Goal: Task Accomplishment & Management: Use online tool/utility

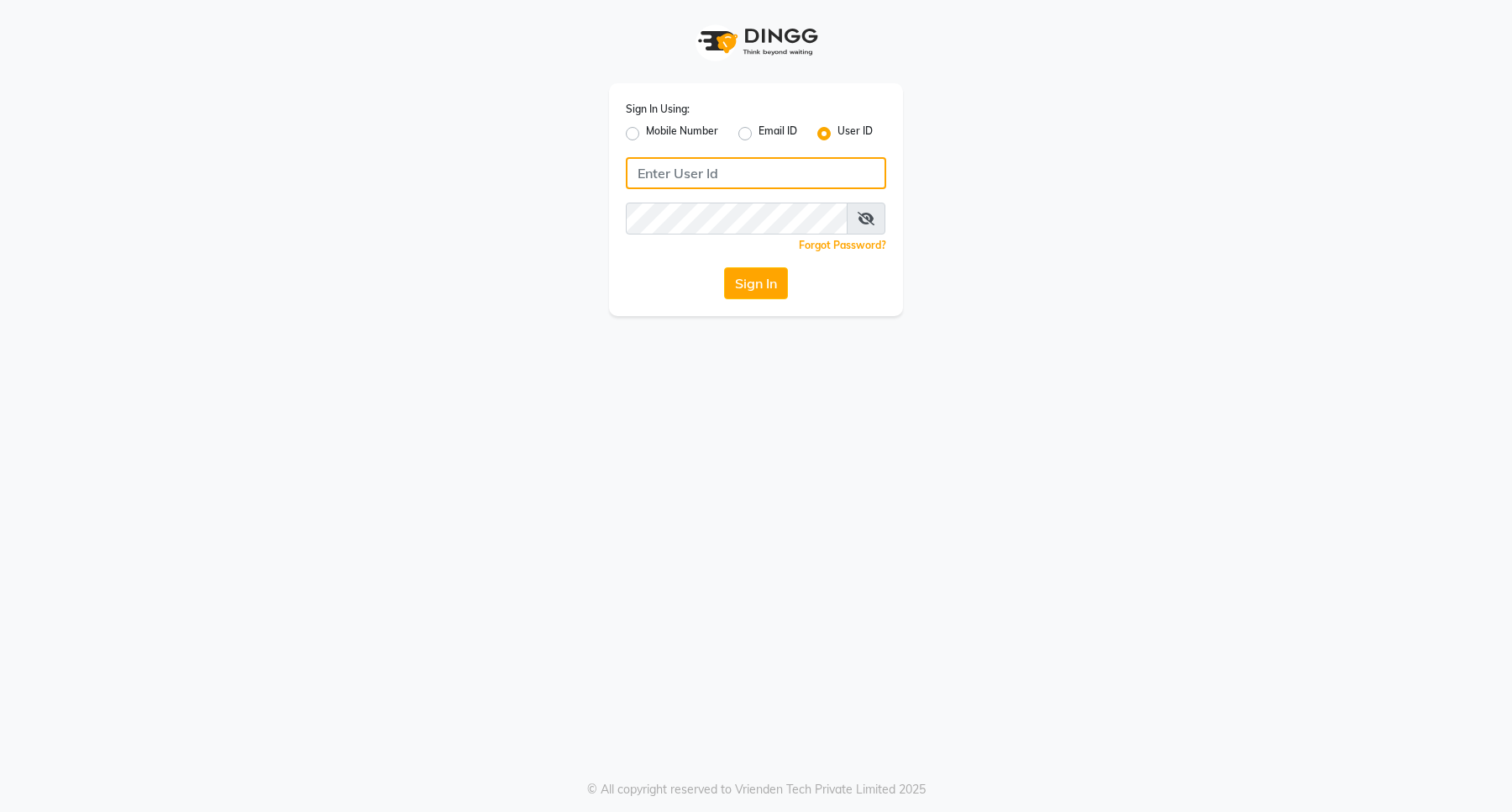
click at [754, 162] on input "Username" at bounding box center [756, 173] width 261 height 32
type input "e3898-01"
click at [748, 284] on button "Sign In" at bounding box center [756, 283] width 64 height 32
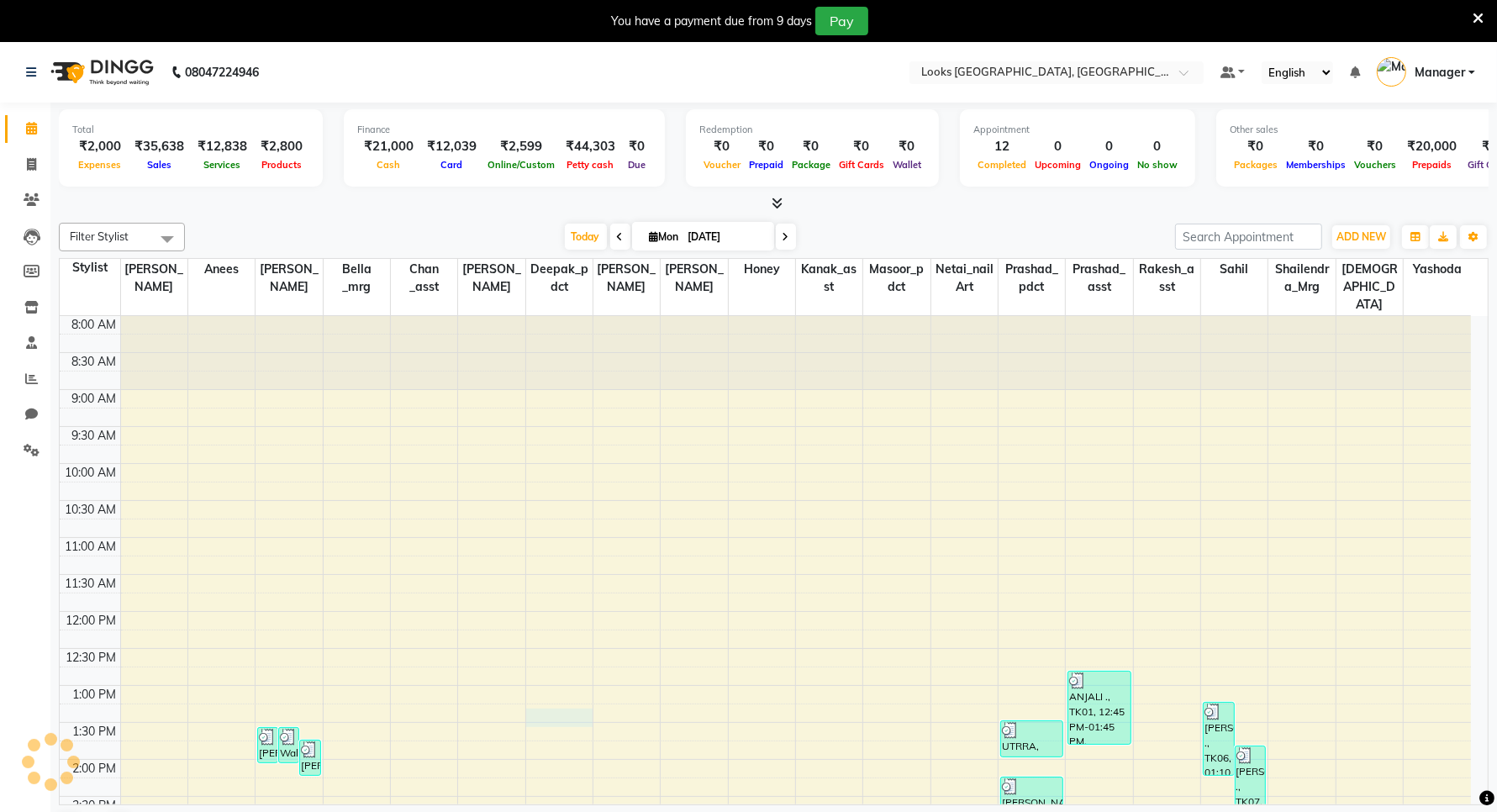
click at [546, 695] on div "8:00 AM 8:30 AM 9:00 AM 9:30 AM 10:00 AM 10:30 AM 11:00 AM 11:30 AM 12:00 PM 12…" at bounding box center [765, 796] width 1411 height 960
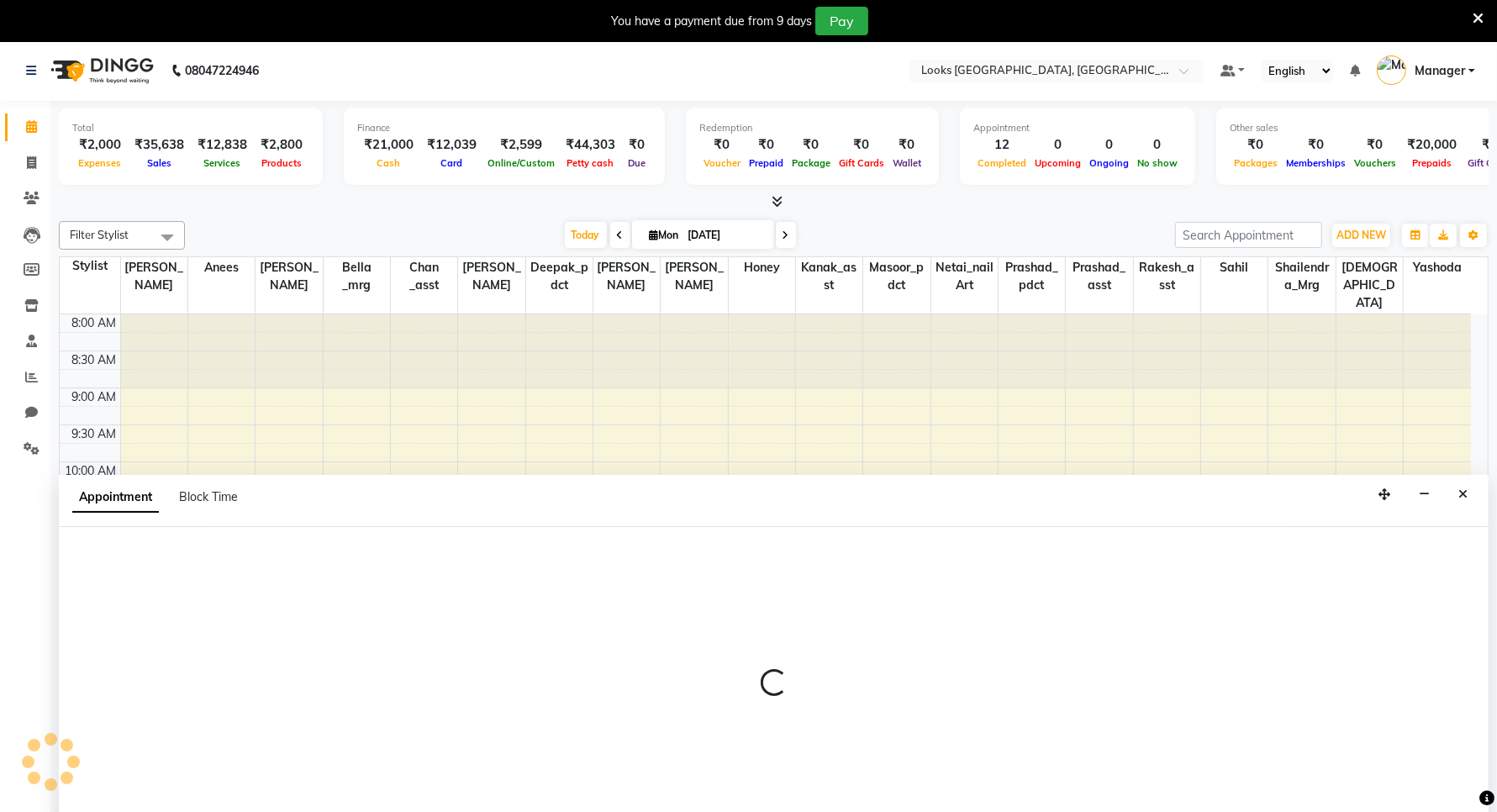
scroll to position [43, 0]
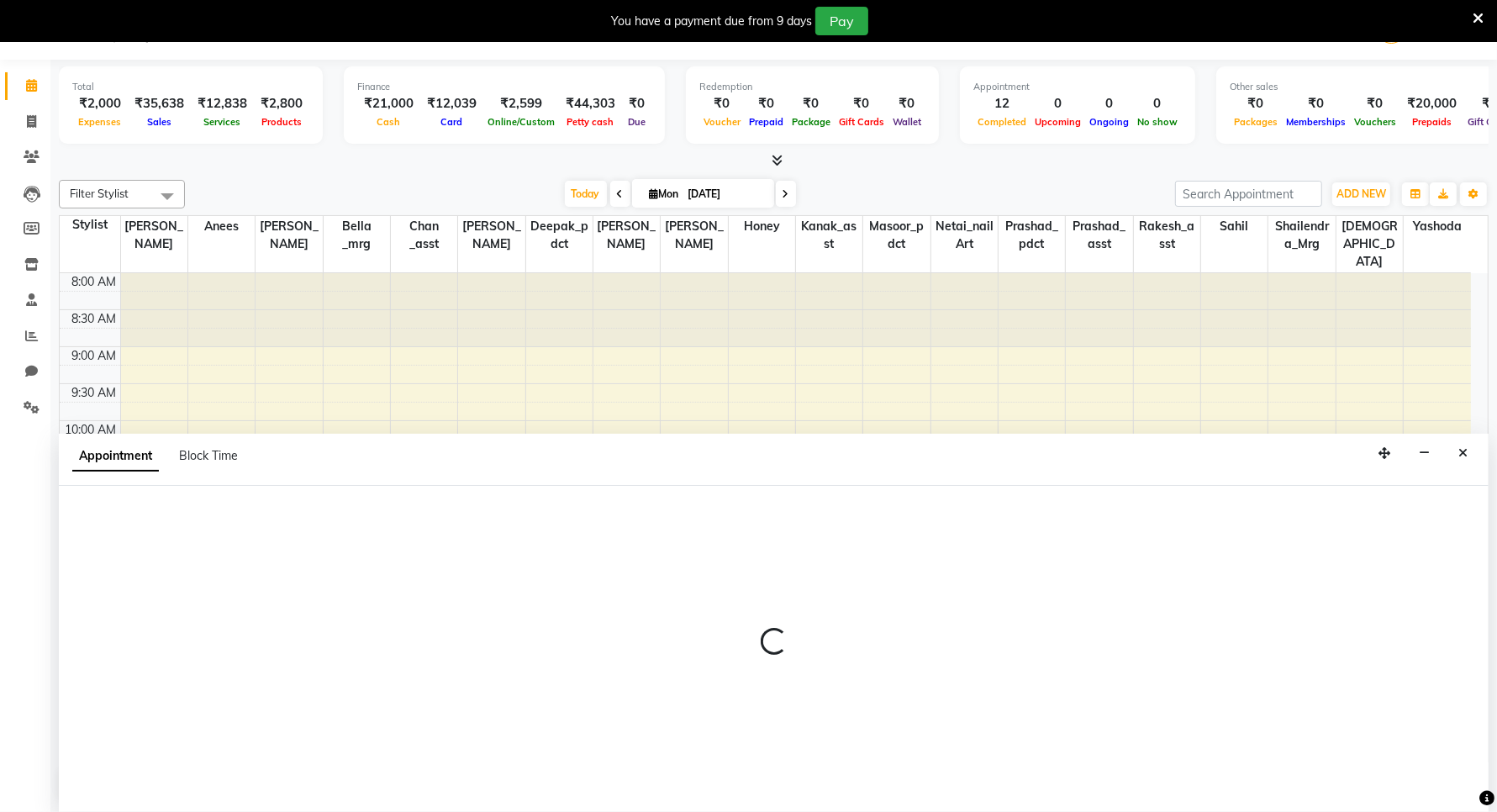
select select "90487"
select select "tentative"
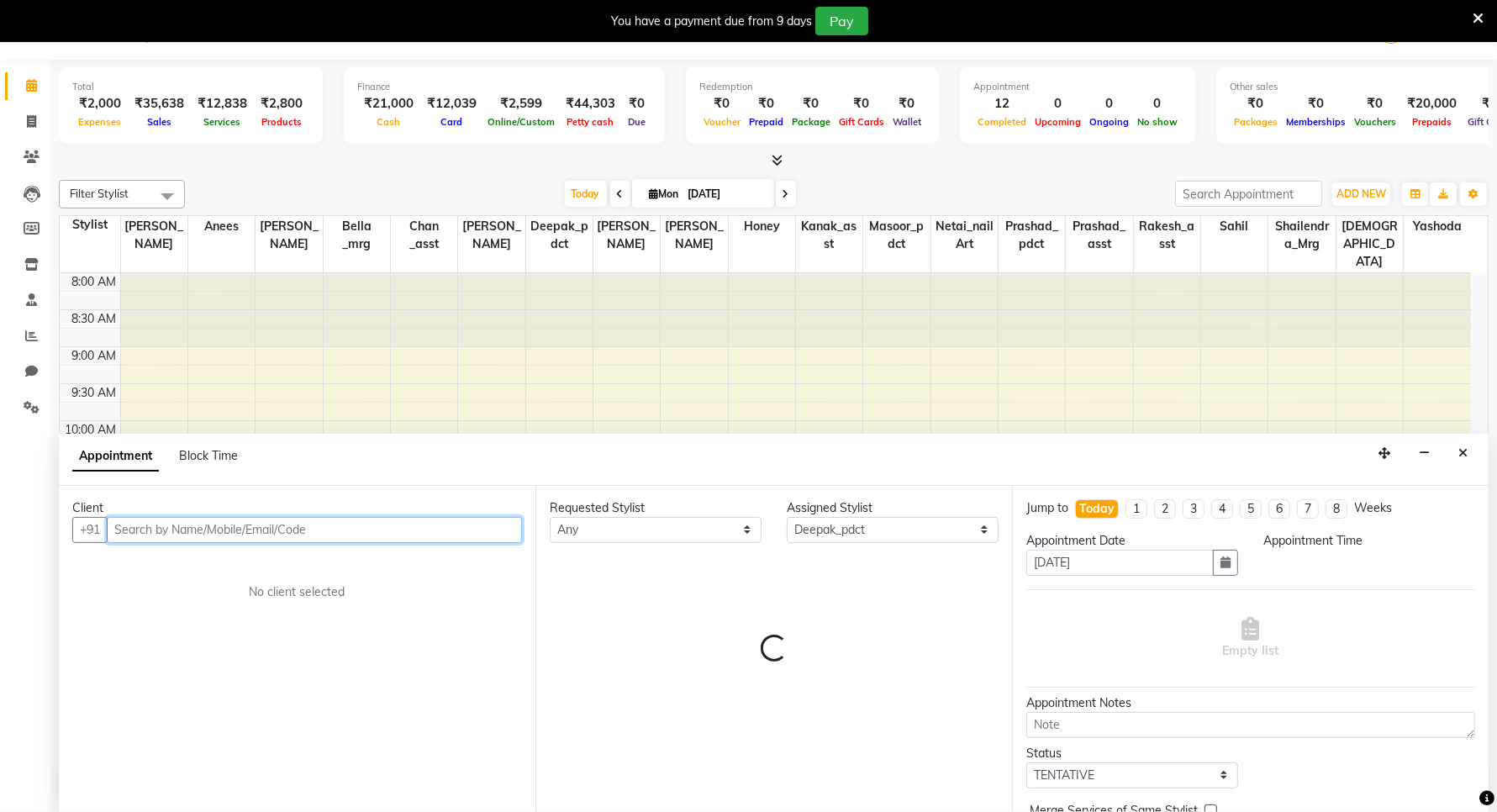
select select "795"
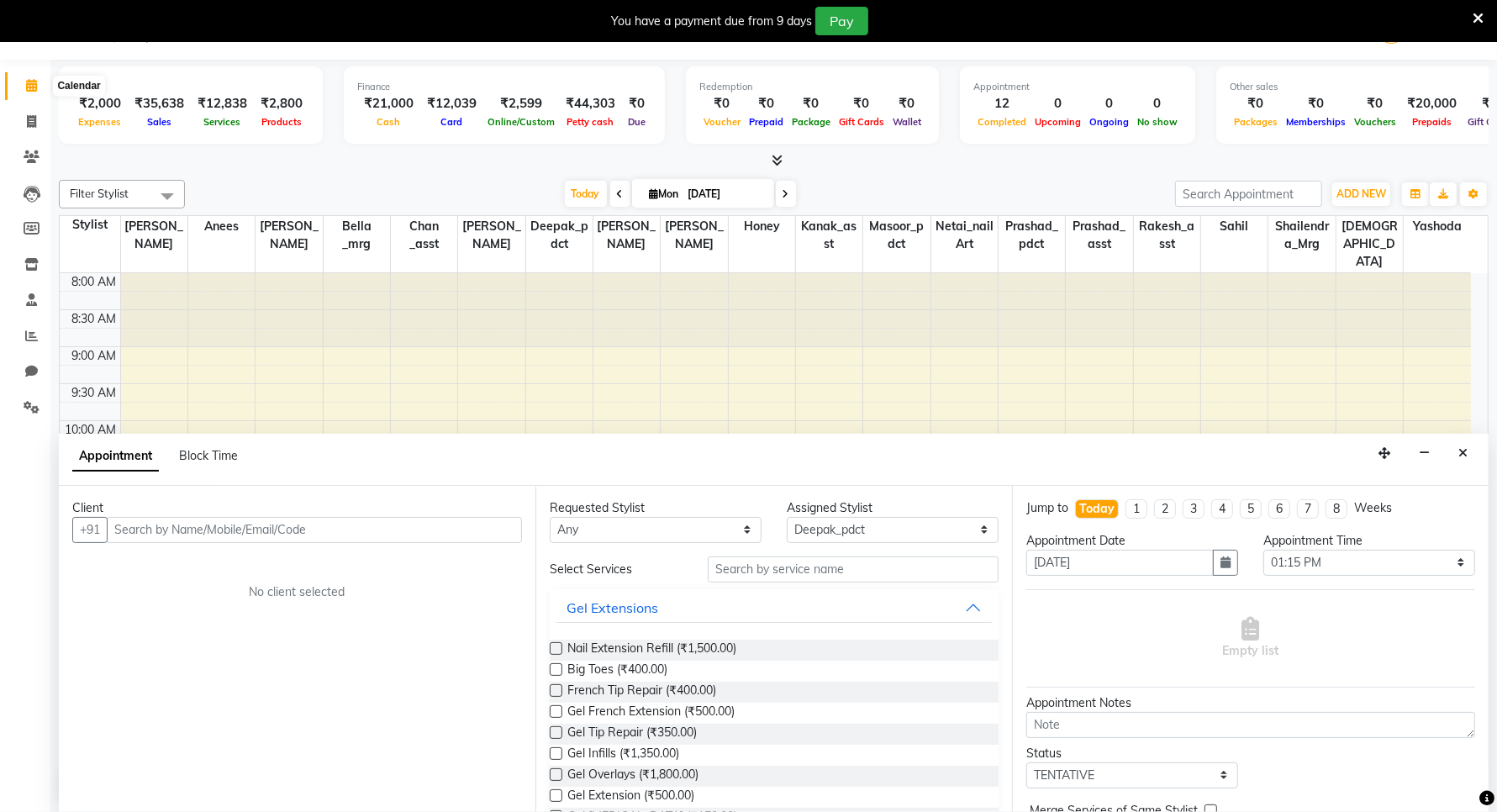
click at [26, 83] on icon at bounding box center [31, 85] width 11 height 13
click at [28, 120] on icon at bounding box center [31, 121] width 9 height 13
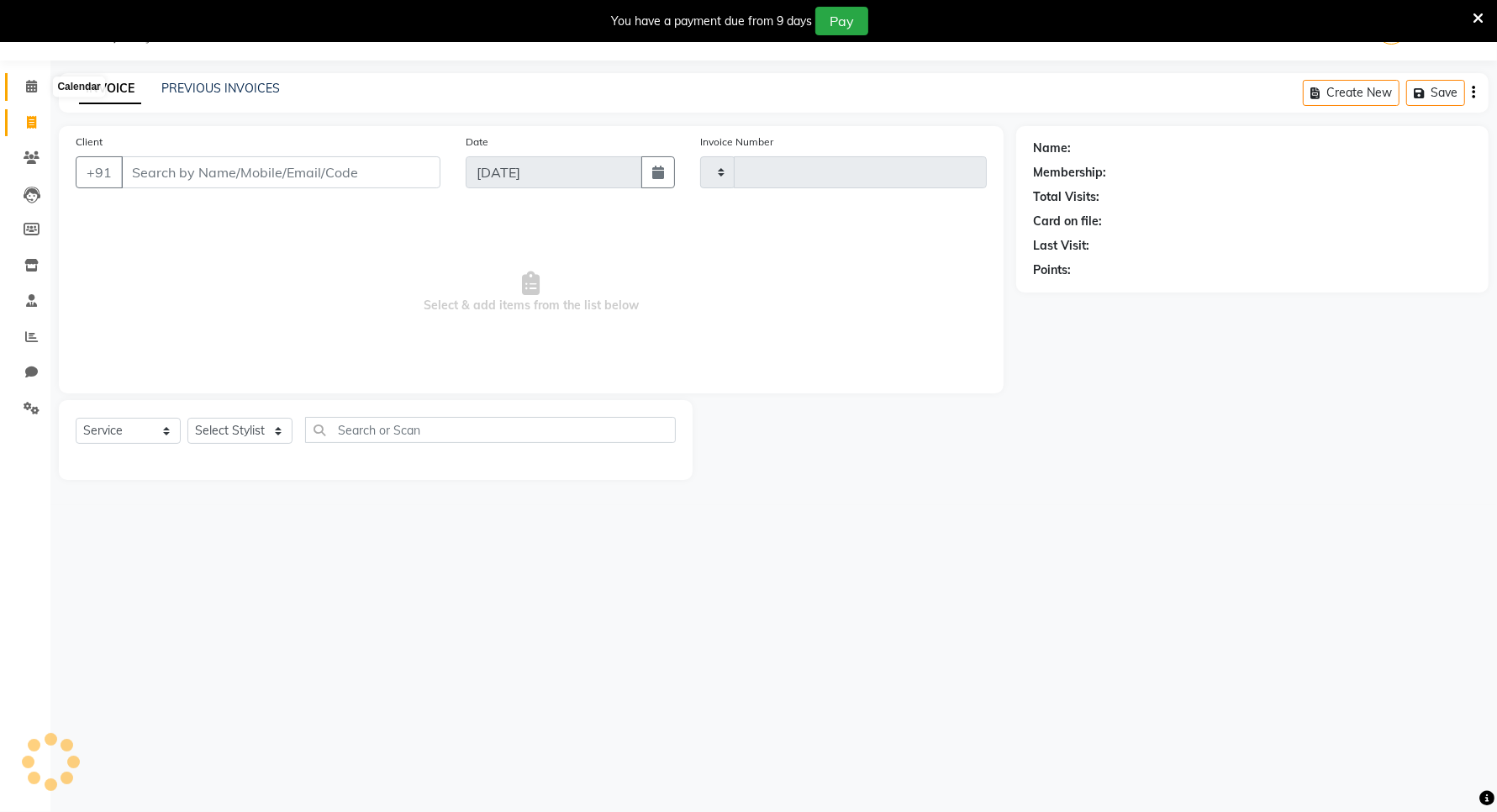
click at [34, 85] on icon at bounding box center [31, 86] width 11 height 13
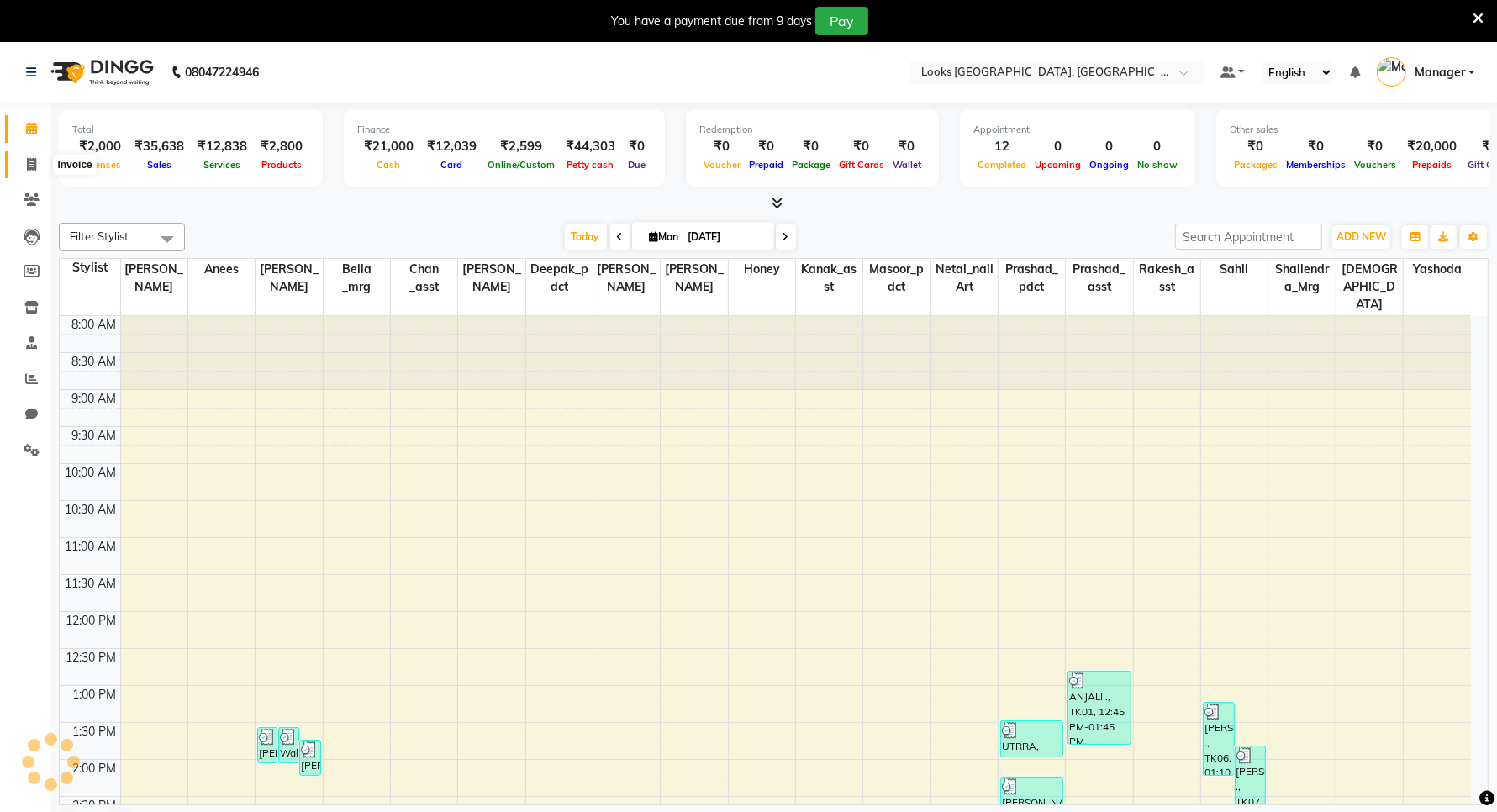
click at [30, 162] on icon at bounding box center [31, 164] width 9 height 13
select select "service"
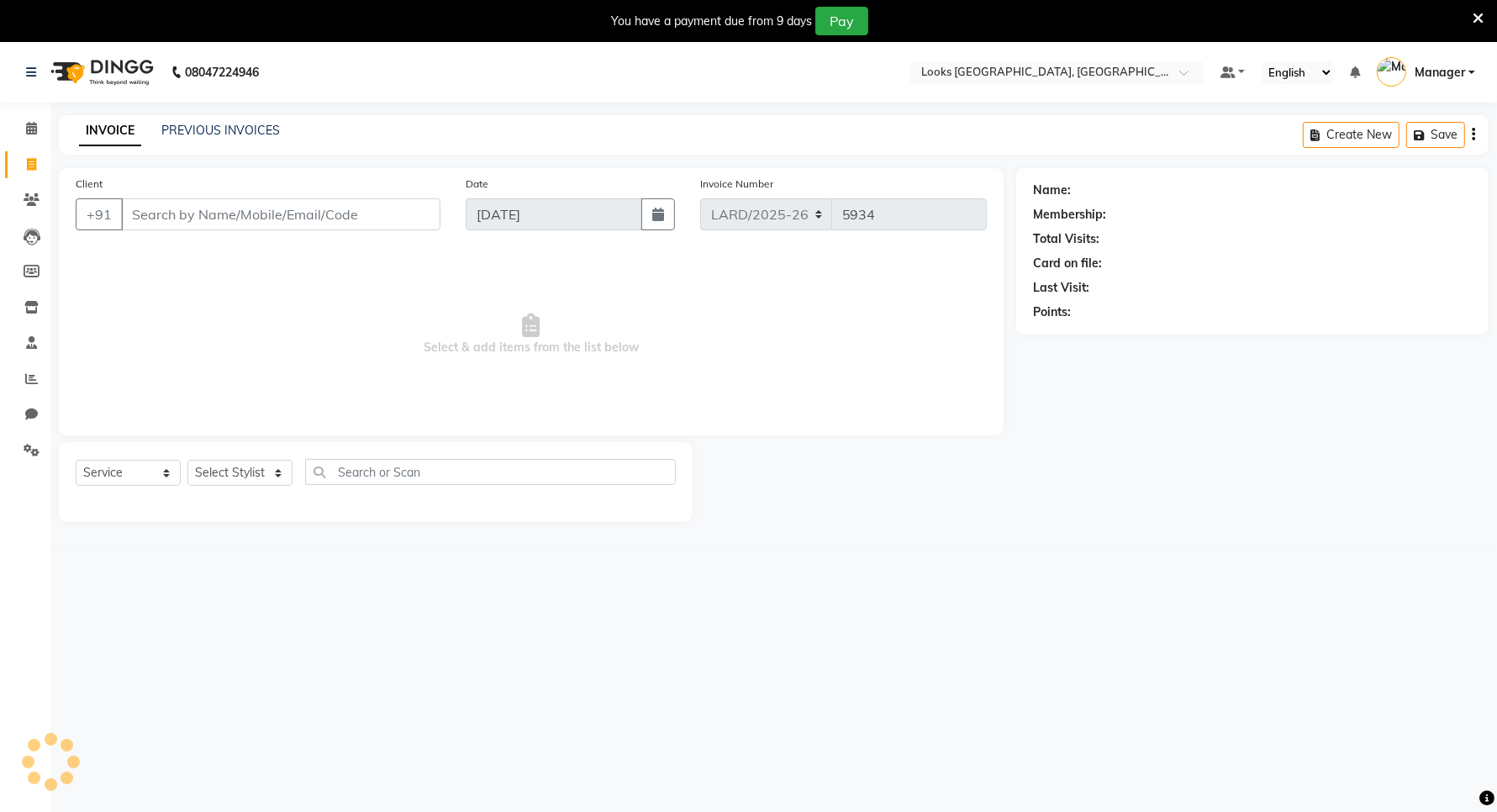
click at [188, 221] on input "Client" at bounding box center [280, 214] width 319 height 32
type input "8527257272"
click at [397, 214] on span "Add Client" at bounding box center [397, 214] width 66 height 17
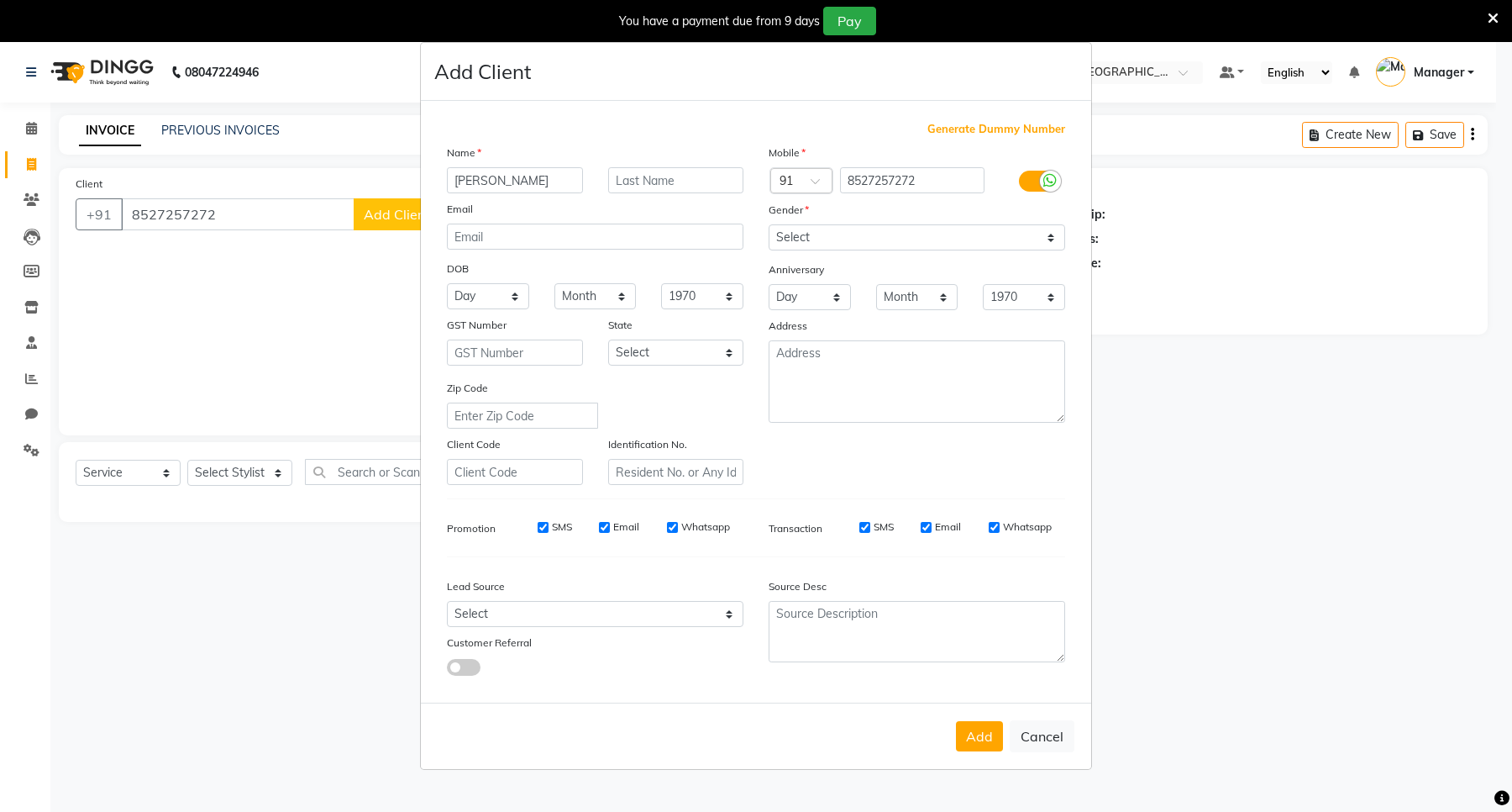
type input "[PERSON_NAME]"
click at [708, 182] on input "text" at bounding box center [676, 180] width 136 height 26
type input "."
click at [841, 243] on select "Select [DEMOGRAPHIC_DATA] [DEMOGRAPHIC_DATA] Other Prefer Not To Say" at bounding box center [917, 237] width 297 height 26
select select "[DEMOGRAPHIC_DATA]"
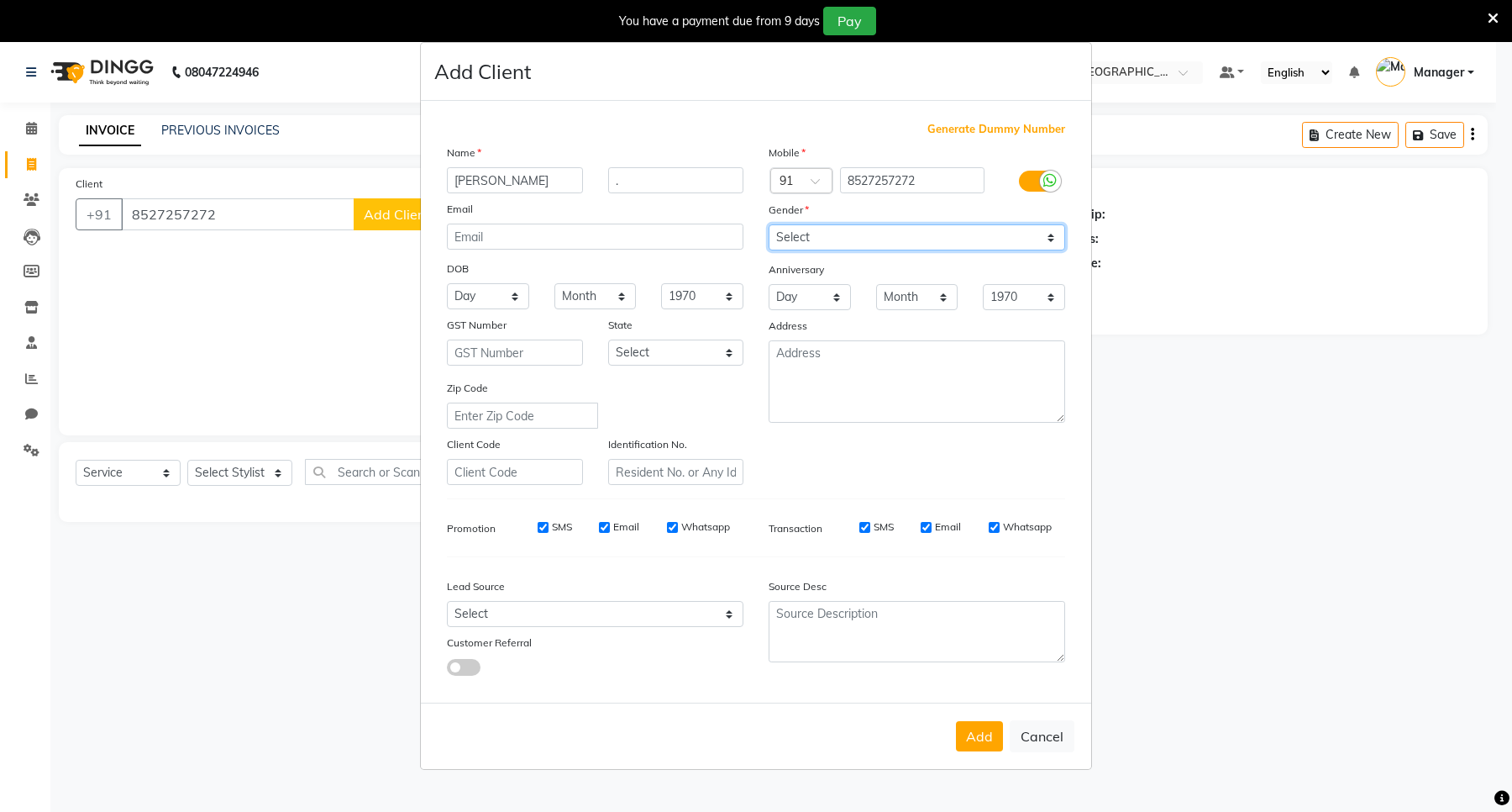
click at [769, 226] on select "Select [DEMOGRAPHIC_DATA] [DEMOGRAPHIC_DATA] Other Prefer Not To Say" at bounding box center [917, 237] width 297 height 26
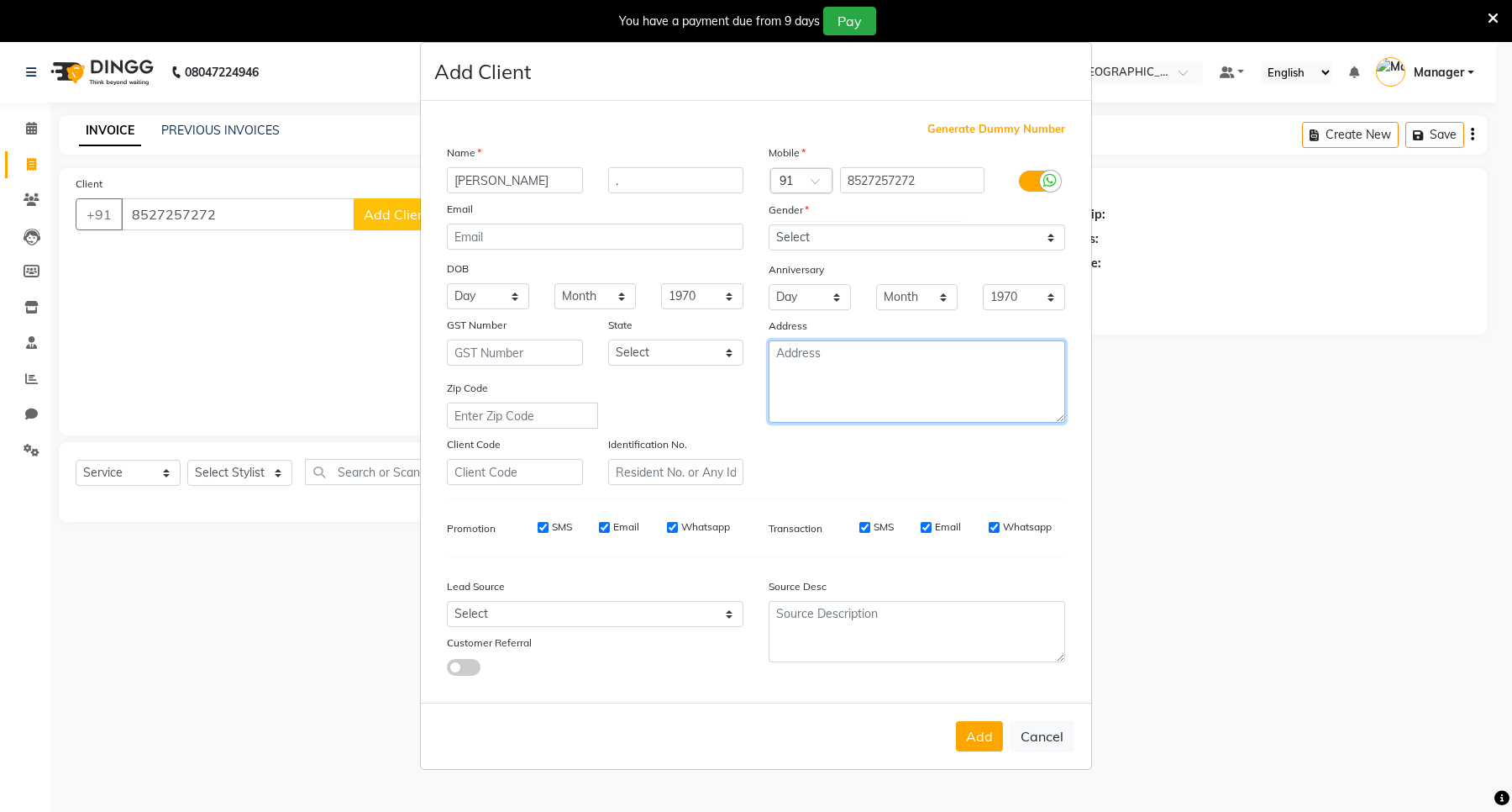
click at [841, 361] on textarea at bounding box center [917, 382] width 297 height 83
type textarea "ARDEE"
click at [669, 345] on select "Select [GEOGRAPHIC_DATA] [GEOGRAPHIC_DATA] [GEOGRAPHIC_DATA] [GEOGRAPHIC_DATA] …" at bounding box center [676, 353] width 136 height 26
select select "13"
click at [608, 340] on select "Select [GEOGRAPHIC_DATA] [GEOGRAPHIC_DATA] [GEOGRAPHIC_DATA] [GEOGRAPHIC_DATA] …" at bounding box center [676, 353] width 136 height 26
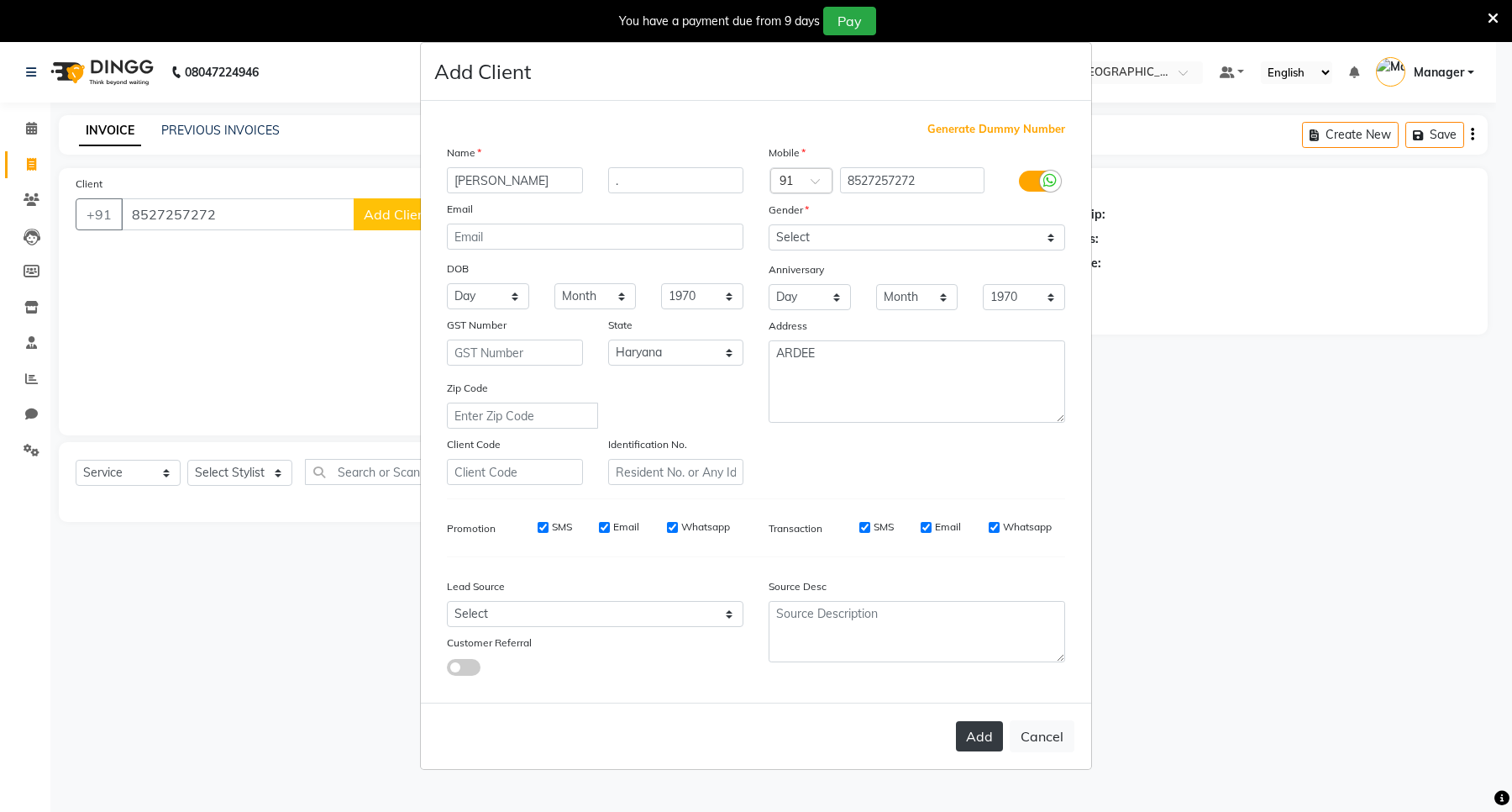
click at [970, 737] on button "Add" at bounding box center [980, 735] width 47 height 30
select select
select select "null"
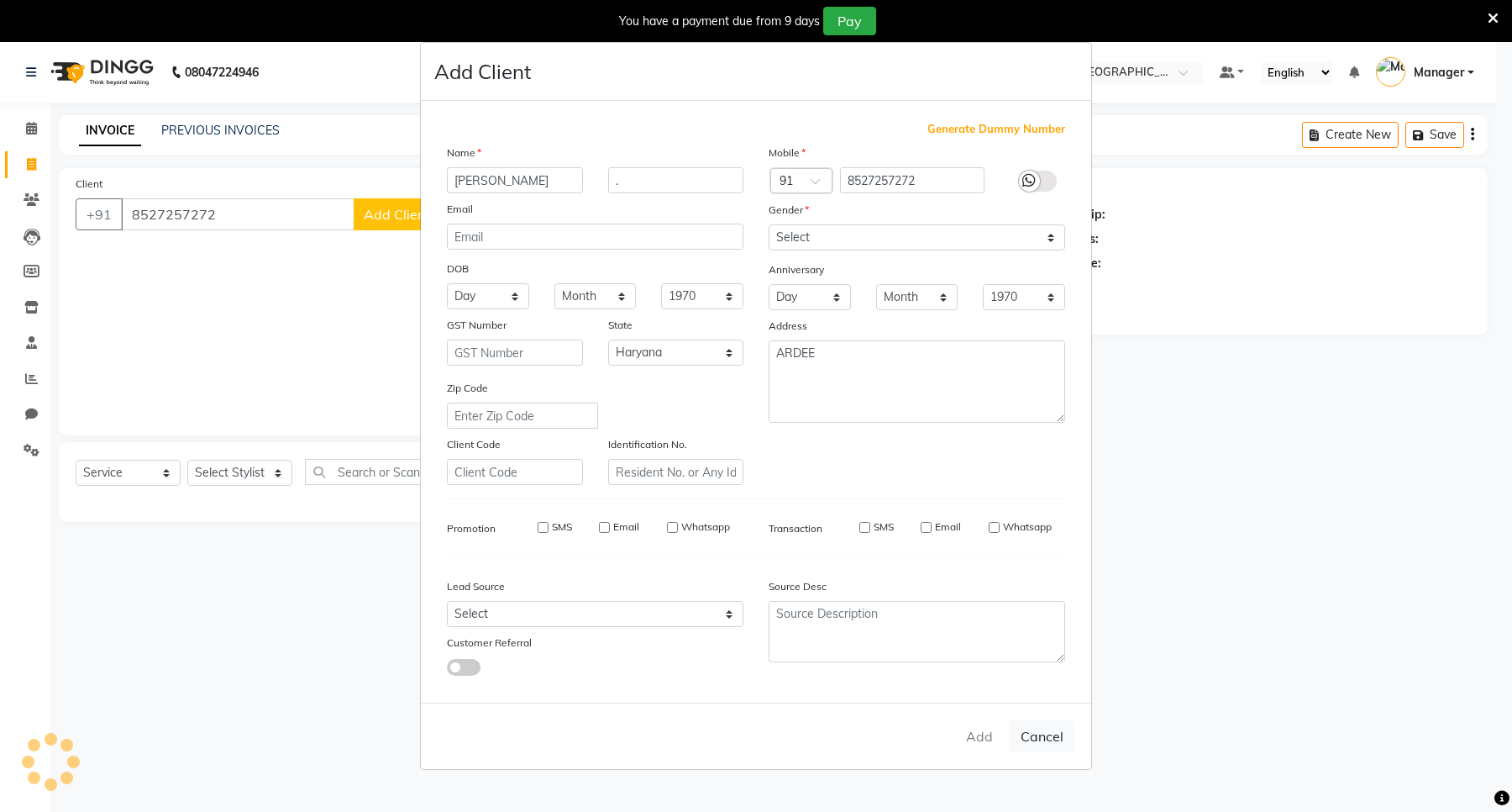
select select
checkbox input "false"
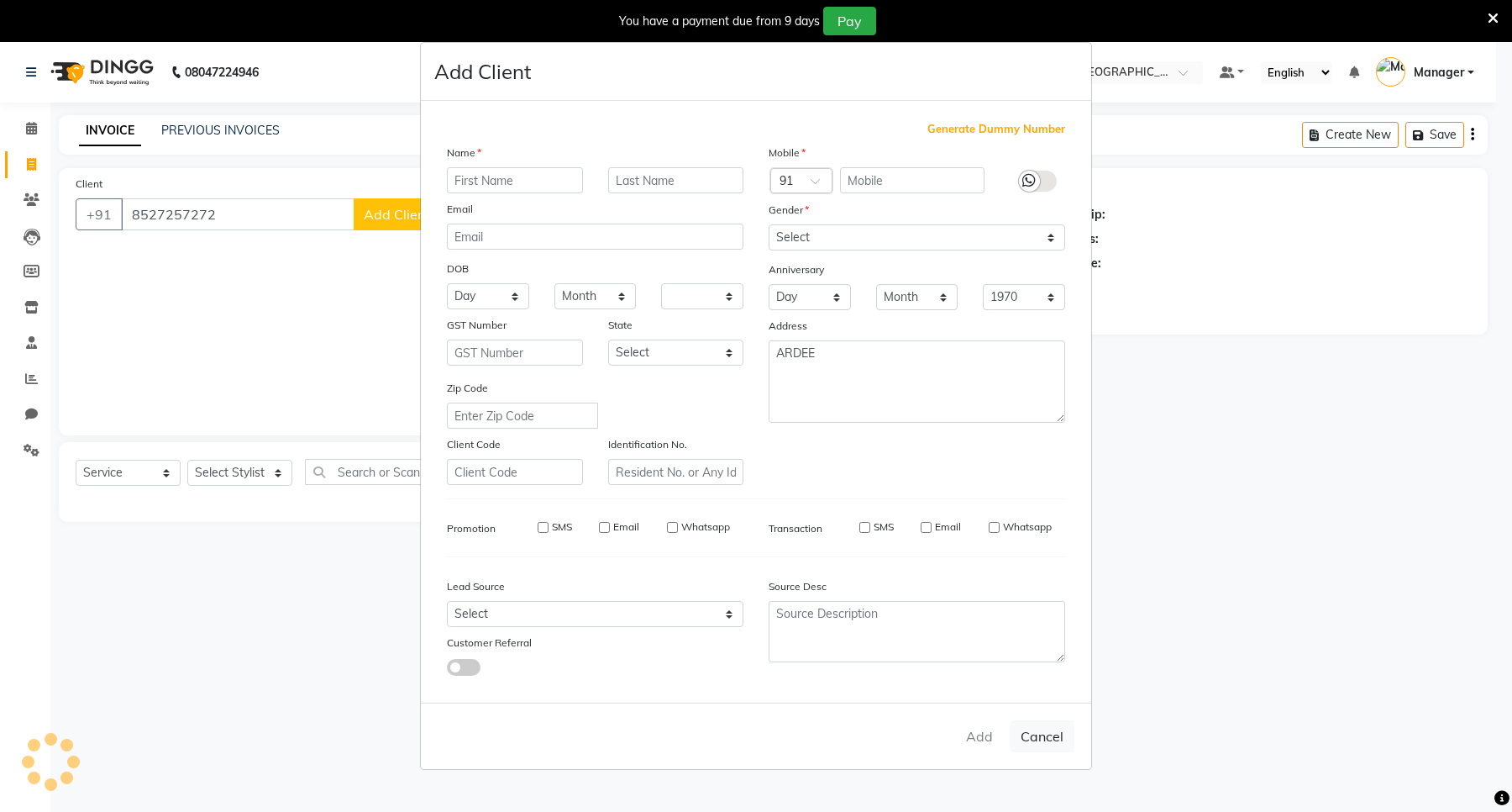
checkbox input "false"
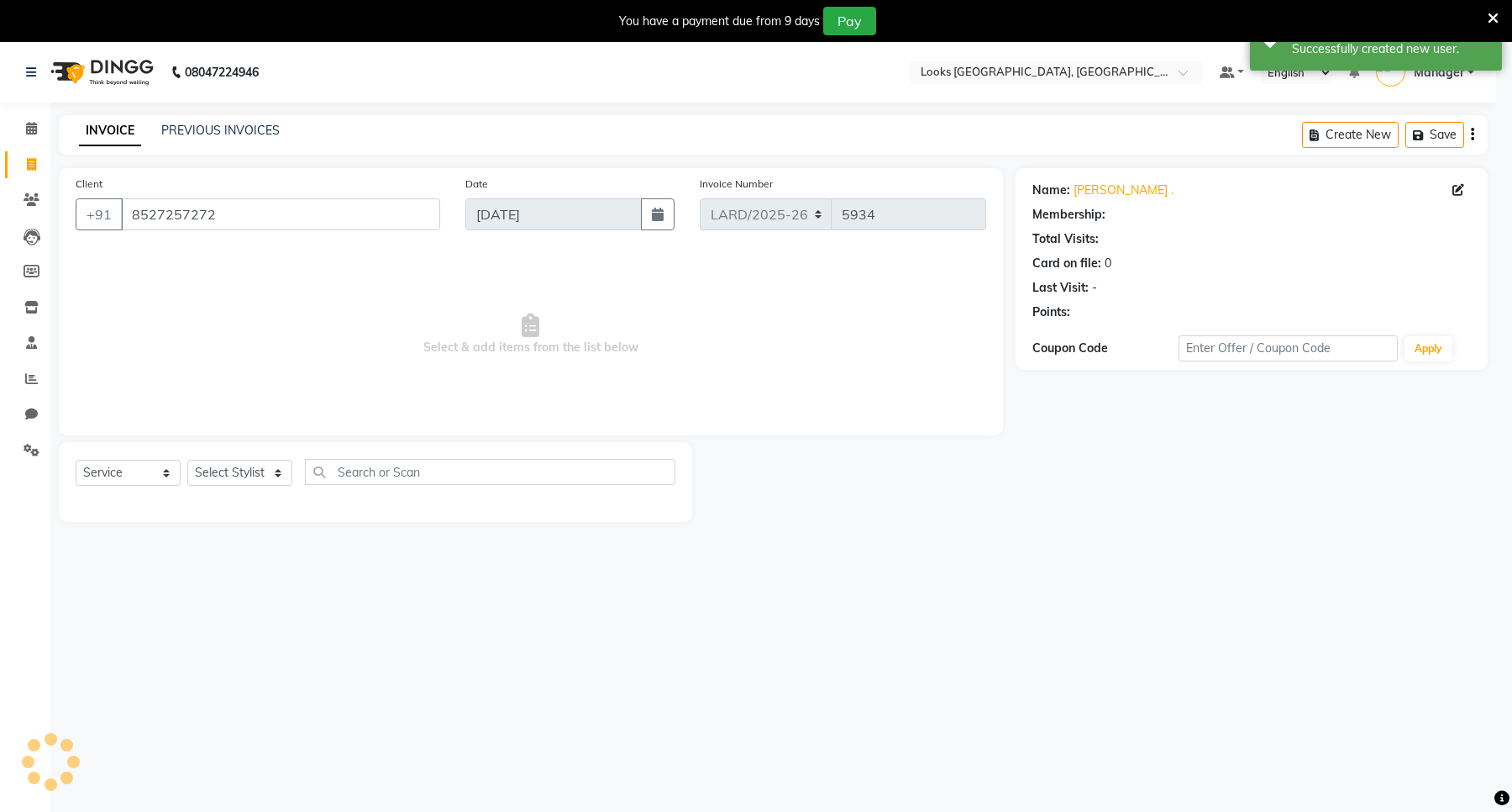
select select "1: Object"
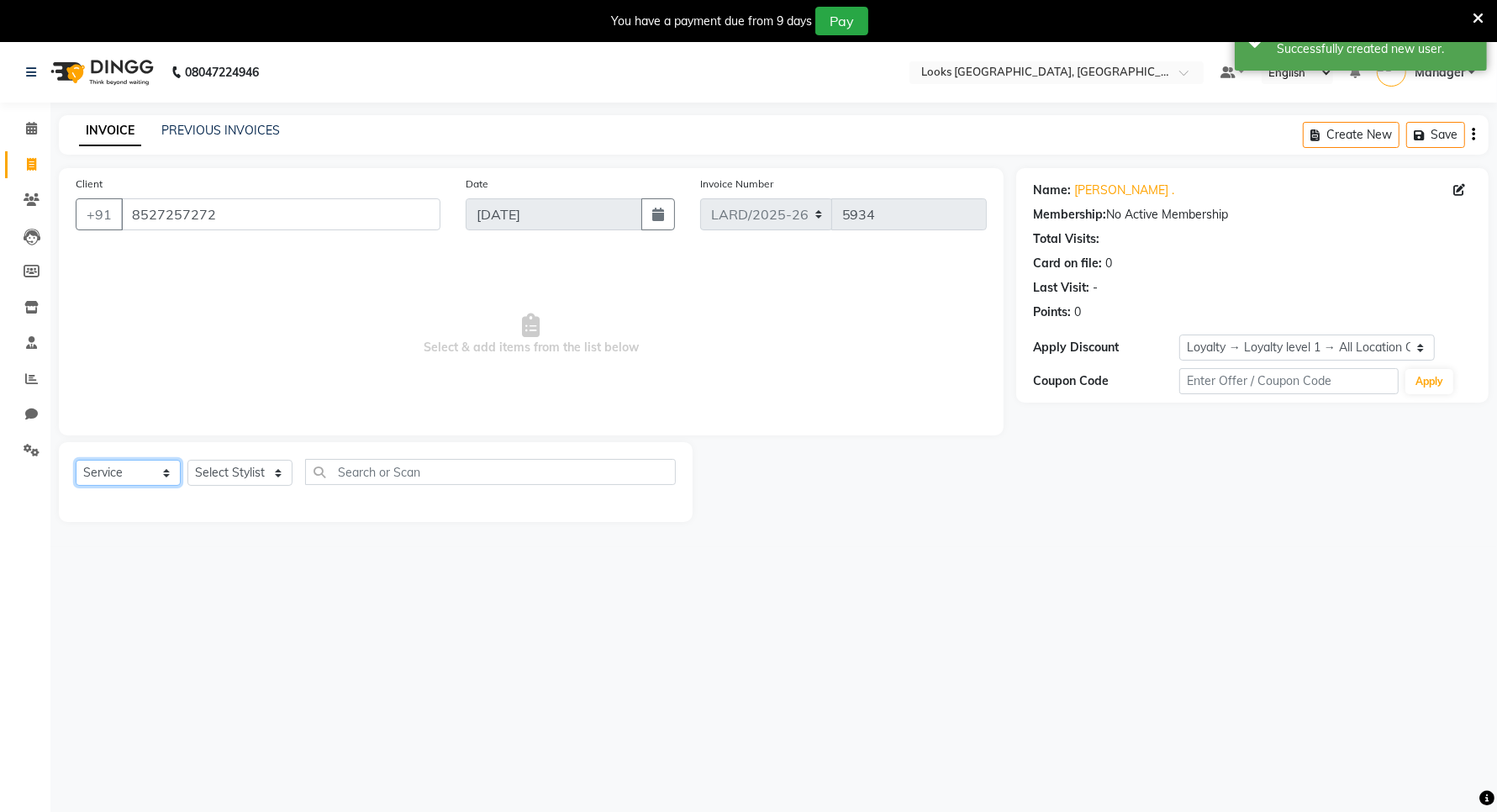
click at [139, 475] on select "Select Service Product Membership Package Voucher Prepaid Gift Card" at bounding box center [128, 472] width 105 height 26
click at [76, 459] on select "Select Service Product Membership Package Voucher Prepaid Gift Card" at bounding box center [128, 472] width 105 height 26
click at [241, 477] on select "Select Stylist [PERSON_NAME] _mrg [PERSON_NAME] _asst [PERSON_NAME] [PERSON_NAM…" at bounding box center [240, 472] width 105 height 26
select select "90481"
click at [188, 459] on select "Select Stylist [PERSON_NAME] _mrg [PERSON_NAME] _asst [PERSON_NAME] [PERSON_NAM…" at bounding box center [240, 472] width 105 height 26
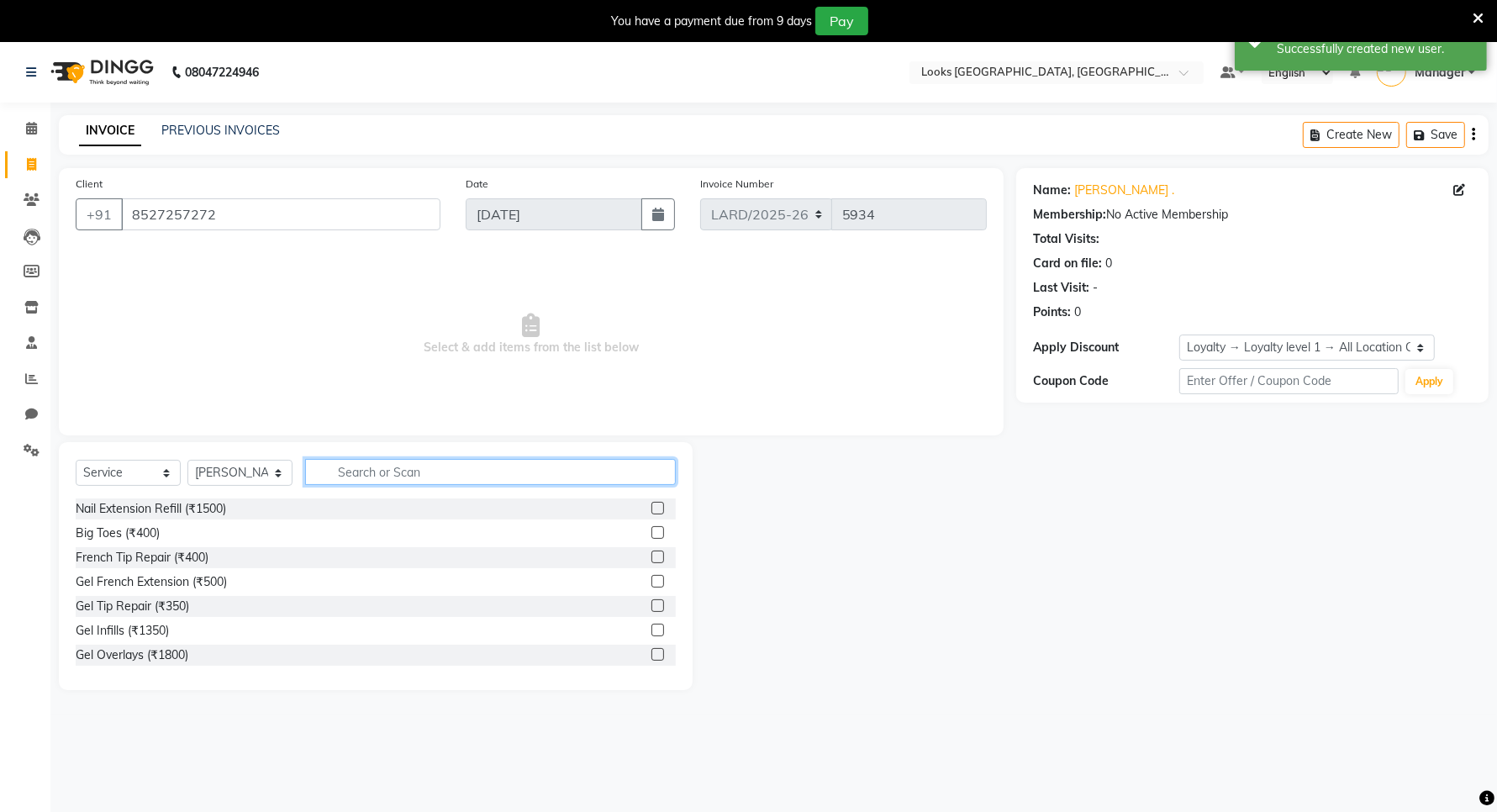
click at [453, 458] on input "text" at bounding box center [490, 471] width 371 height 26
type input "CUT"
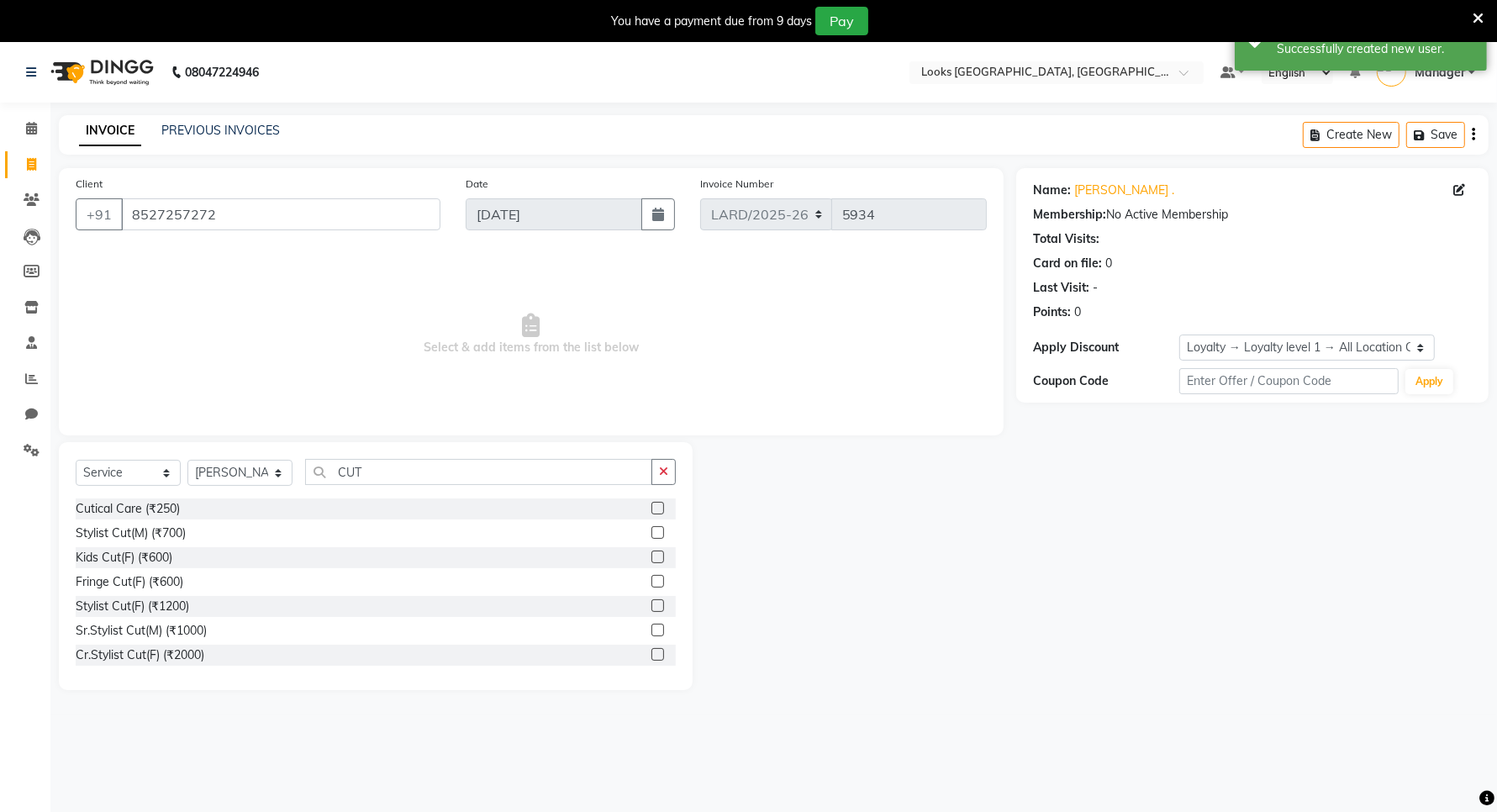
click at [651, 533] on label at bounding box center [657, 532] width 13 height 13
click at [651, 533] on input "checkbox" at bounding box center [656, 532] width 11 height 11
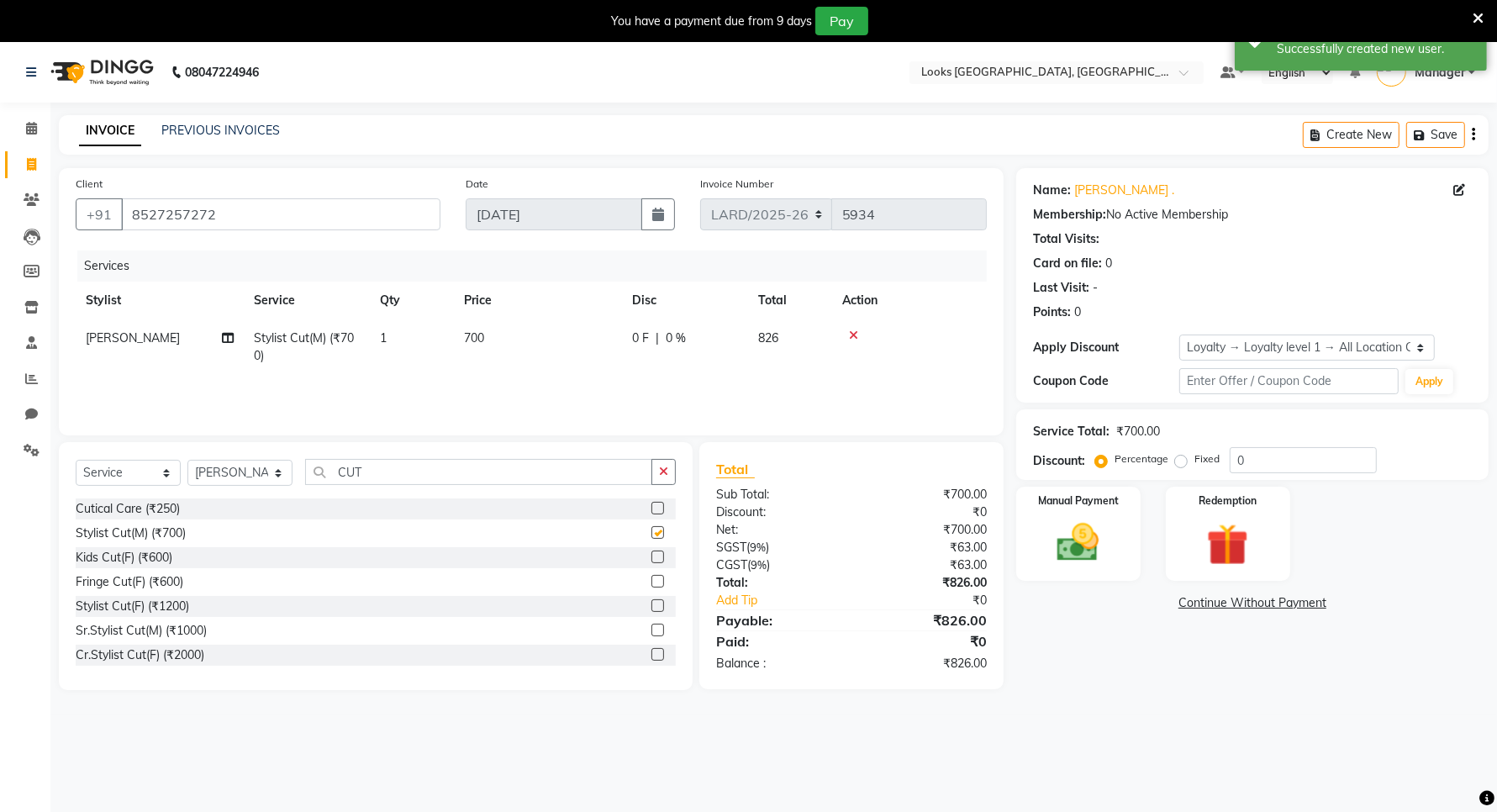
checkbox input "false"
click at [248, 477] on select "Select Stylist Ali Anees Annie Bella _mrg Chan _asst Chris Deepak_pdct Farry Ga…" at bounding box center [240, 472] width 105 height 26
select select "90486"
click at [188, 459] on select "Select Stylist Ali Anees Annie Bella _mrg Chan _asst Chris Deepak_pdct Farry Ga…" at bounding box center [240, 472] width 105 height 26
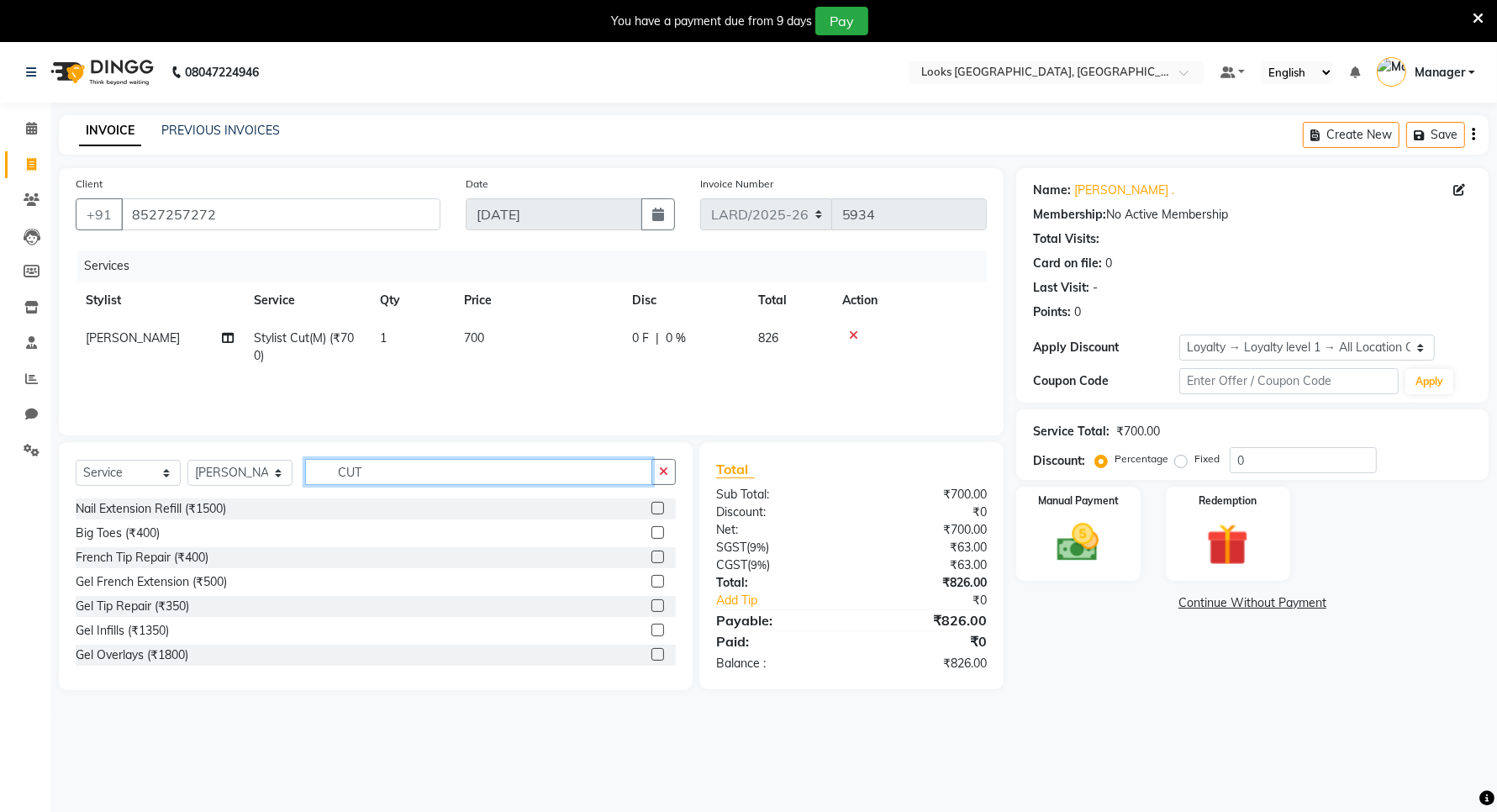
click at [391, 475] on input "CUT" at bounding box center [478, 471] width 347 height 26
type input "C"
type input "RITU"
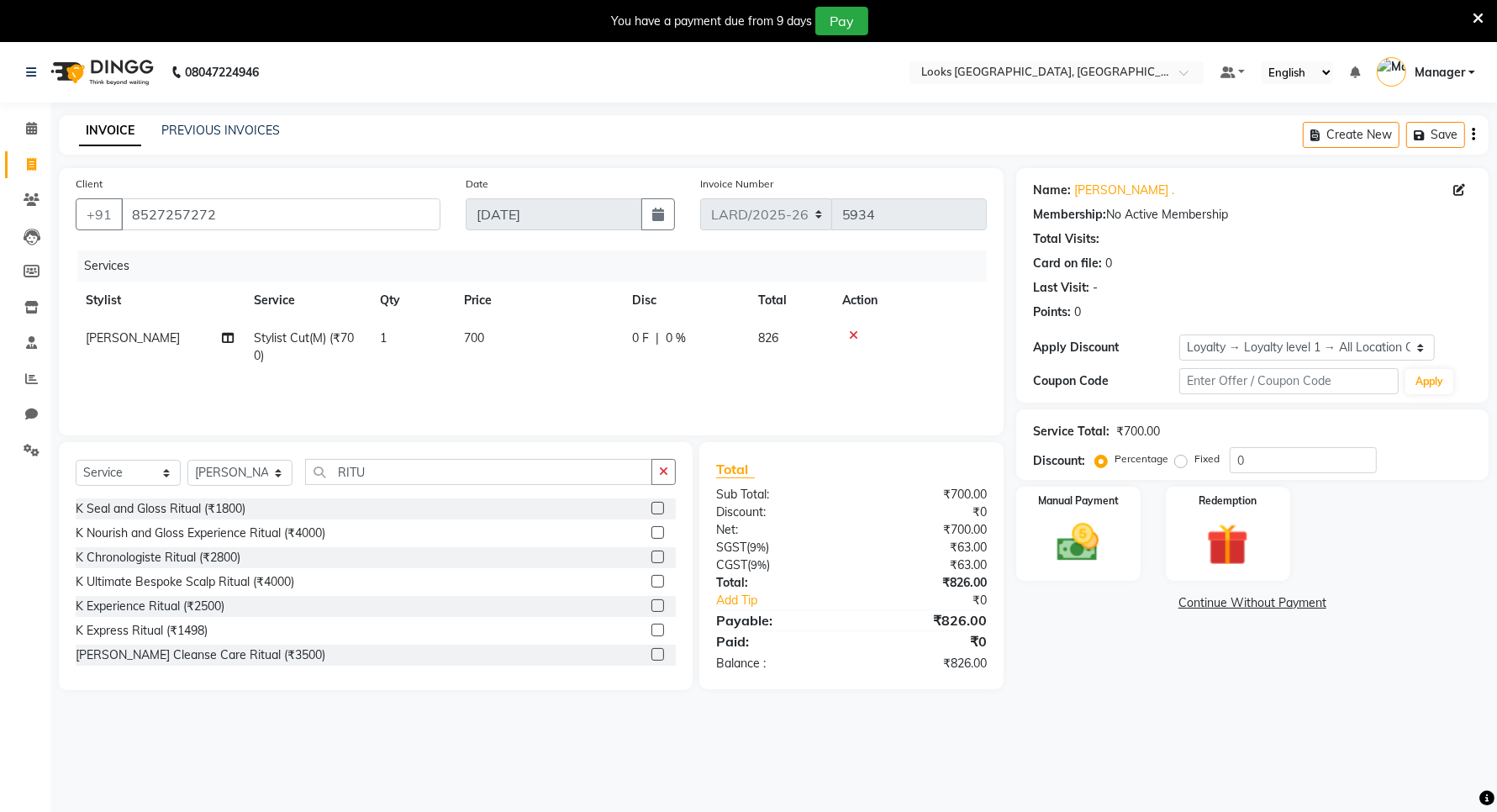
click at [651, 535] on label at bounding box center [657, 532] width 13 height 13
click at [651, 535] on input "checkbox" at bounding box center [656, 532] width 11 height 11
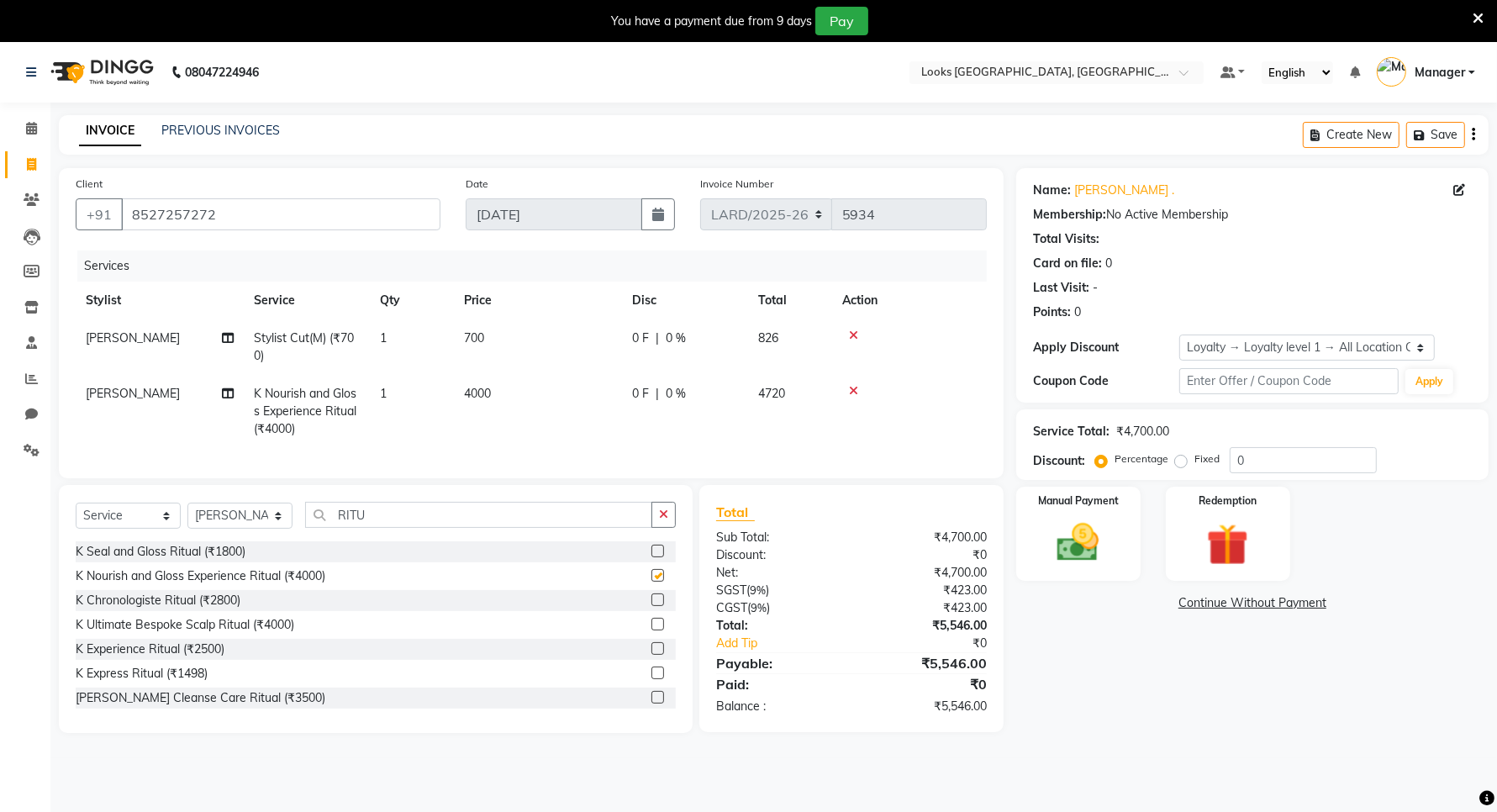
checkbox input "false"
click at [496, 388] on td "4000" at bounding box center [537, 411] width 168 height 73
select select "90486"
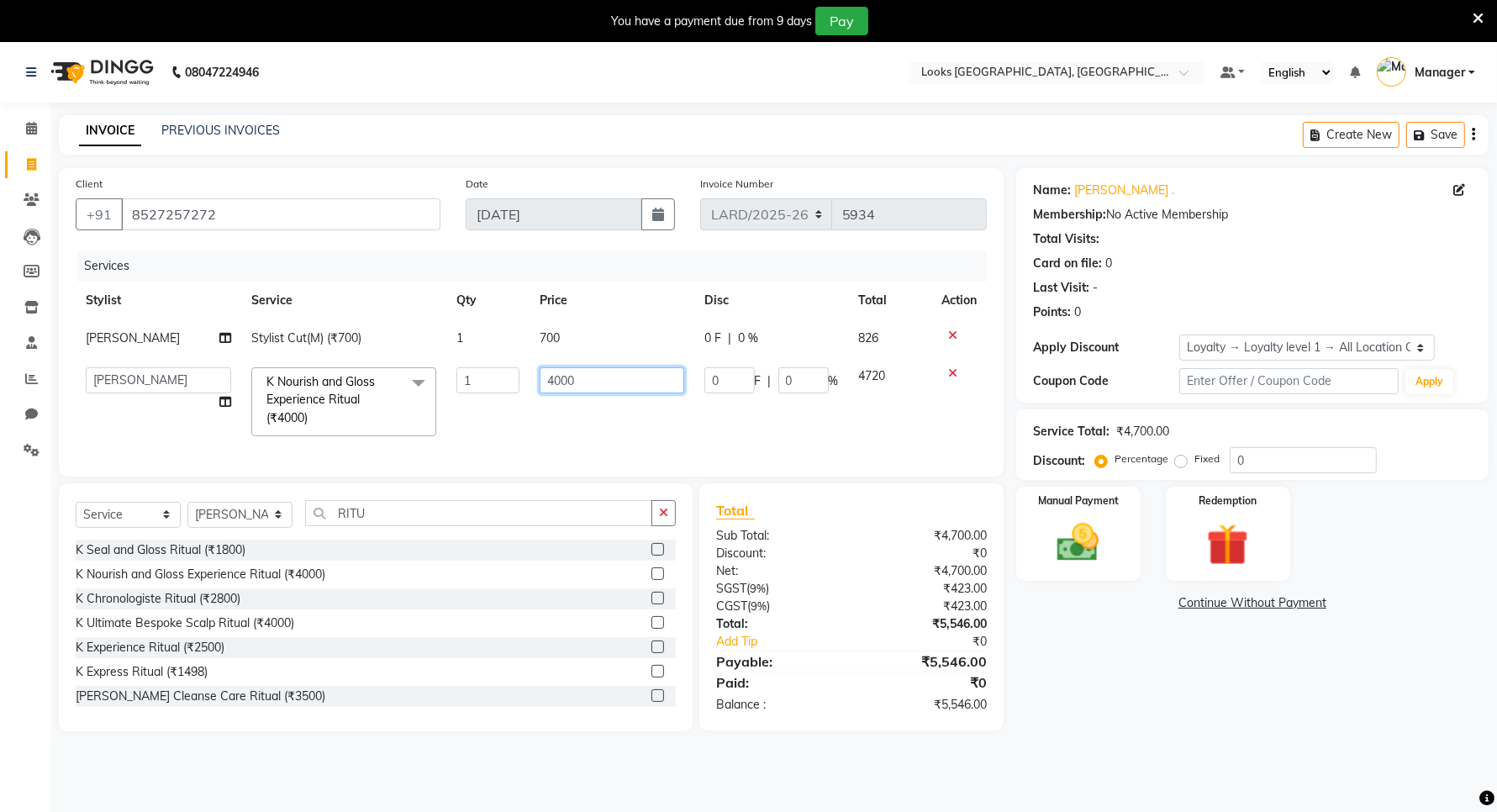
click at [585, 376] on input "4000" at bounding box center [611, 380] width 144 height 26
type input "4"
type input "4200"
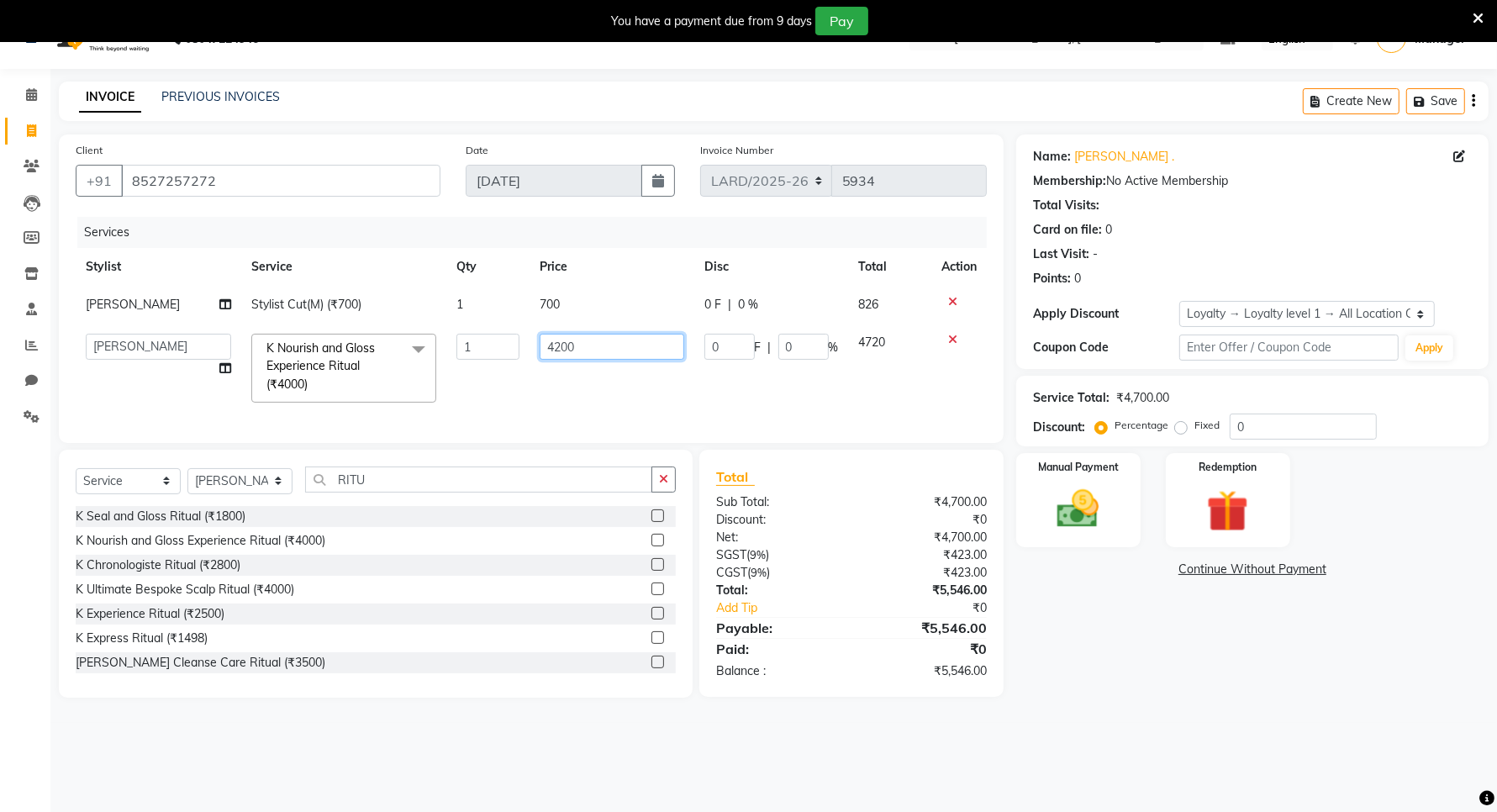
scroll to position [42, 0]
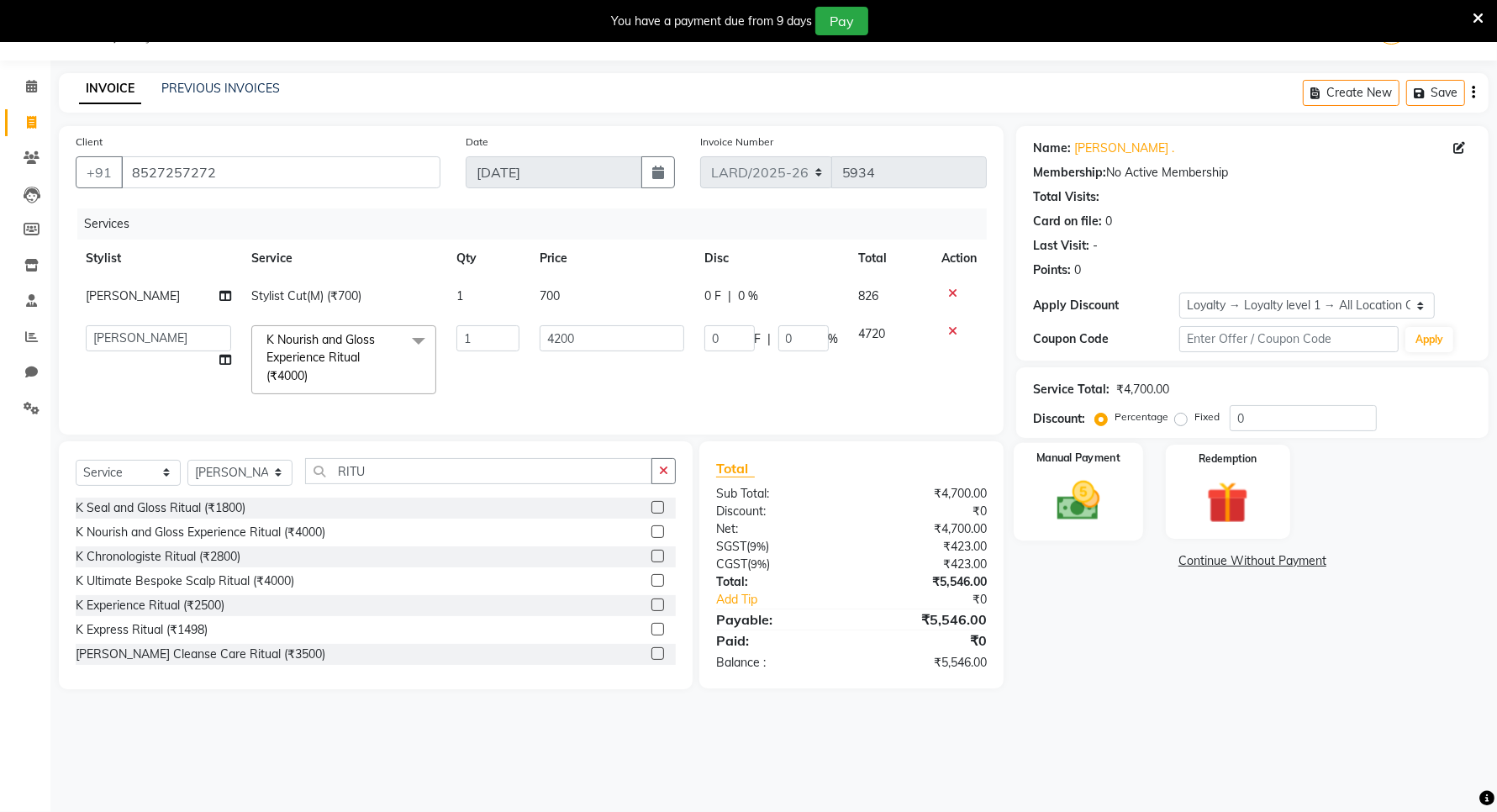
click at [1078, 502] on img at bounding box center [1078, 501] width 71 height 51
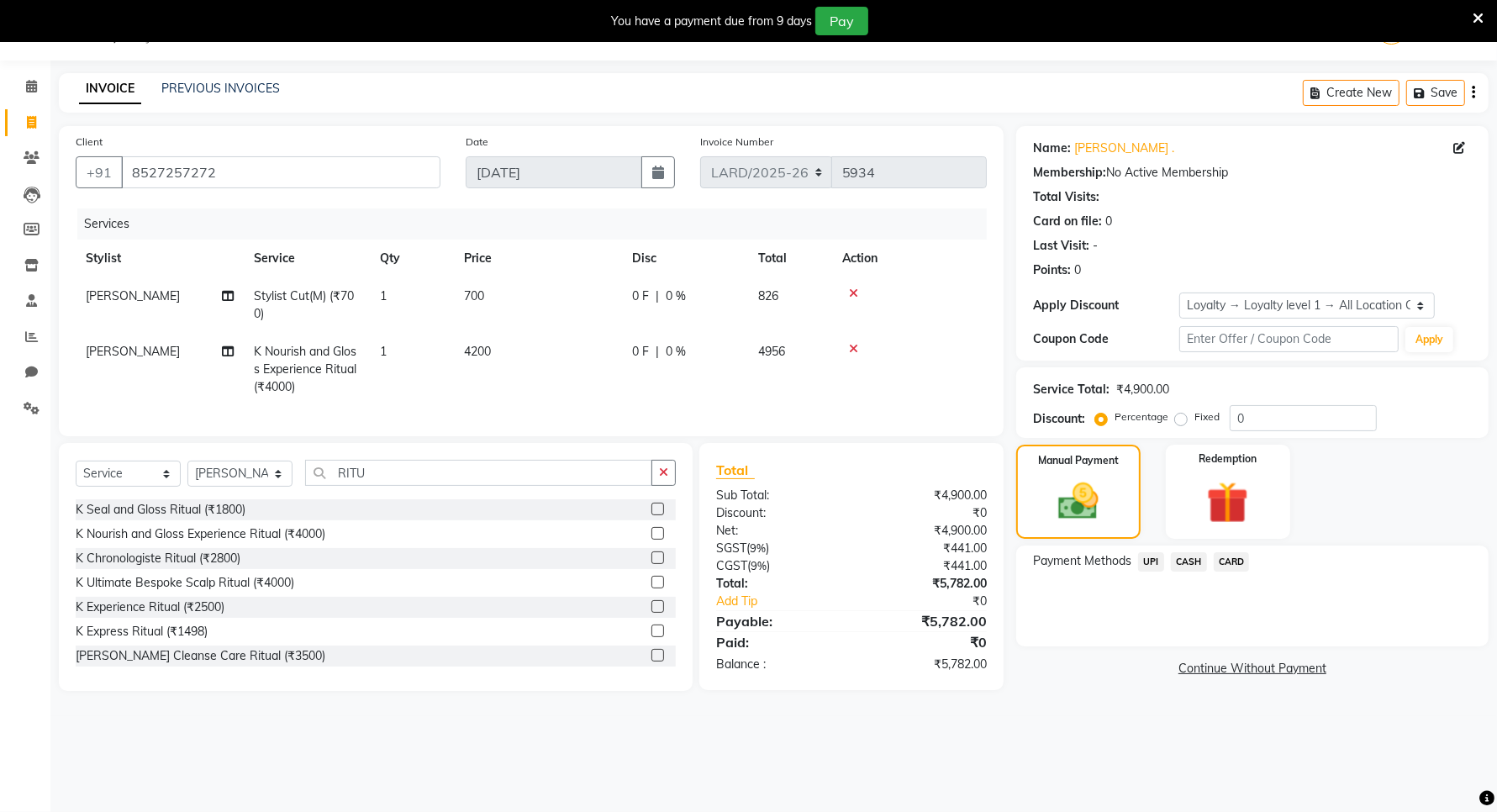
click at [1148, 561] on span "UPI" at bounding box center [1151, 562] width 26 height 19
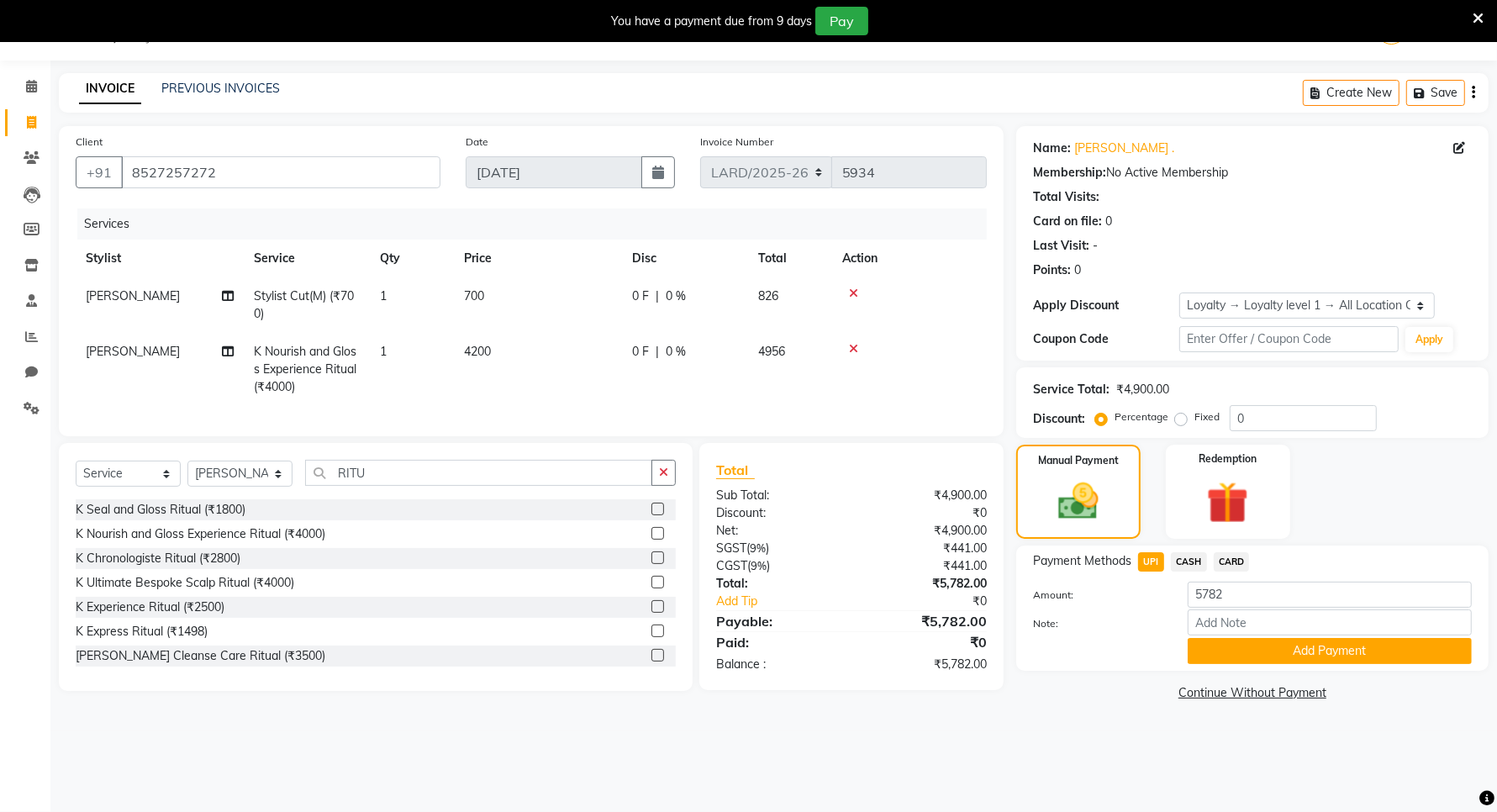
click at [514, 347] on td "4200" at bounding box center [537, 369] width 168 height 73
select select "90486"
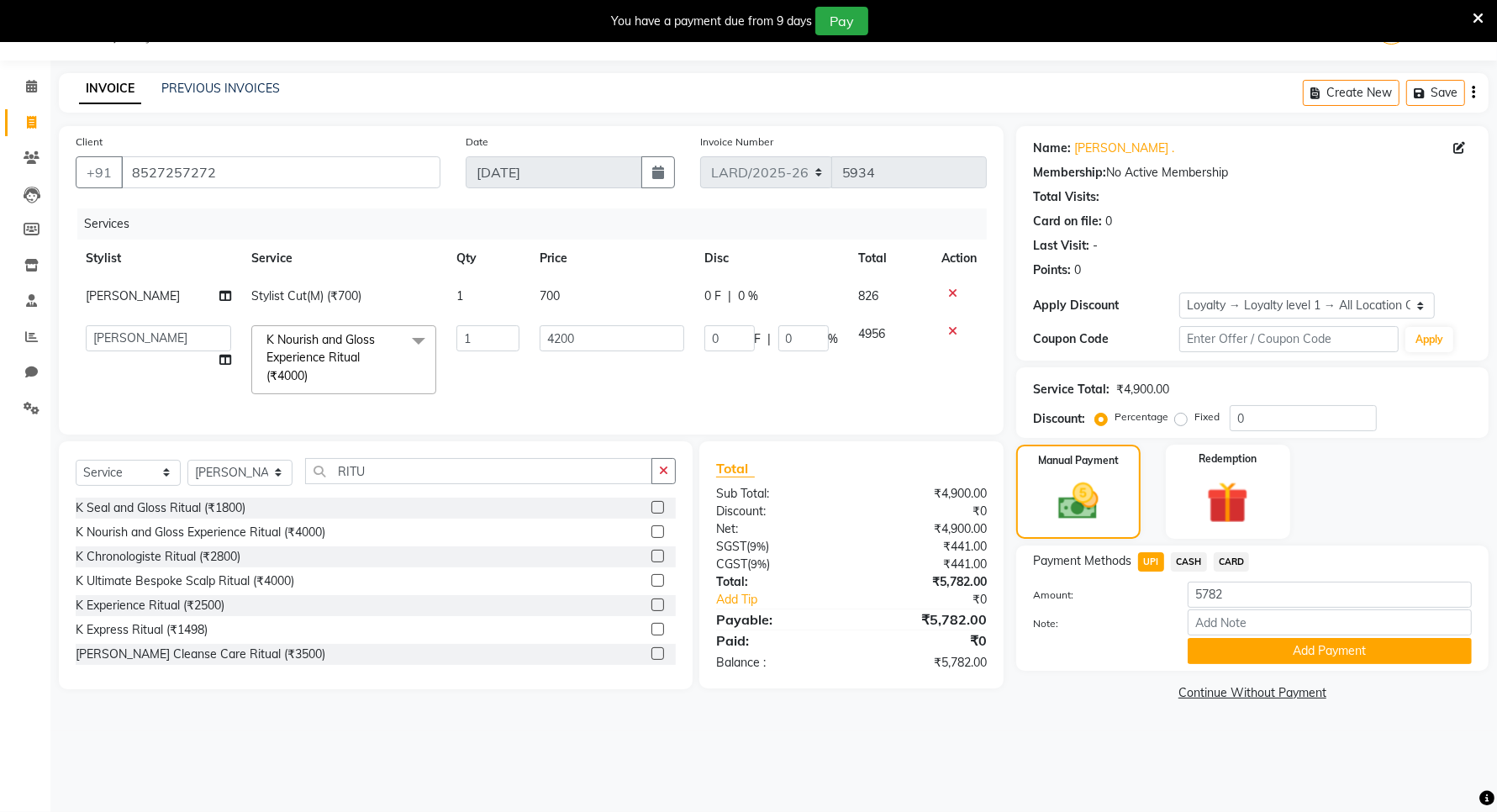
click at [910, 740] on div "08047224946 Select Location × Looks Ardee City Mall, Gurgaon Default Panel My P…" at bounding box center [748, 406] width 1497 height 812
click at [743, 335] on input "0" at bounding box center [730, 338] width 51 height 26
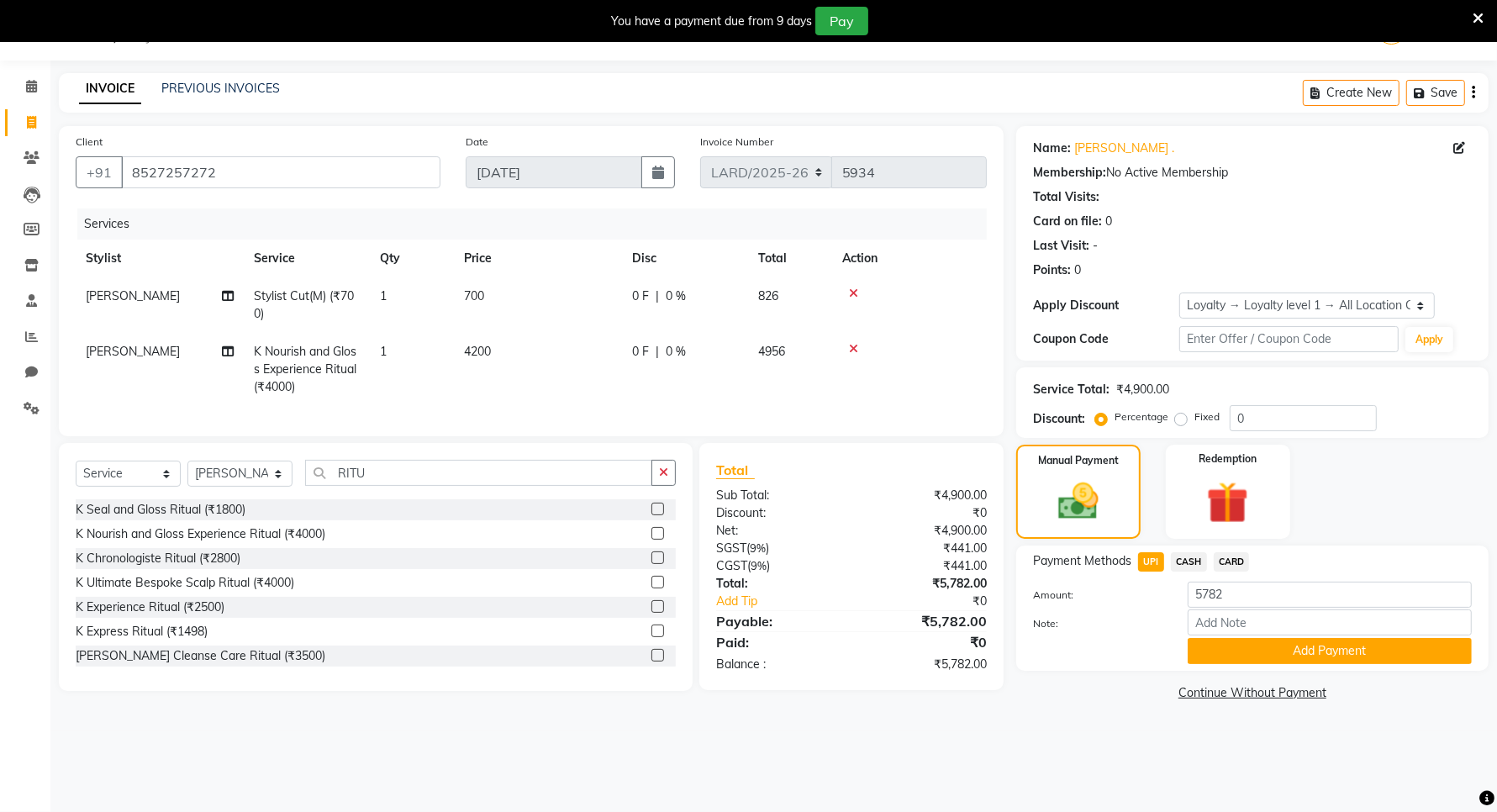
click at [691, 351] on div "0 F | 0 %" at bounding box center [685, 352] width 106 height 18
select select "90486"
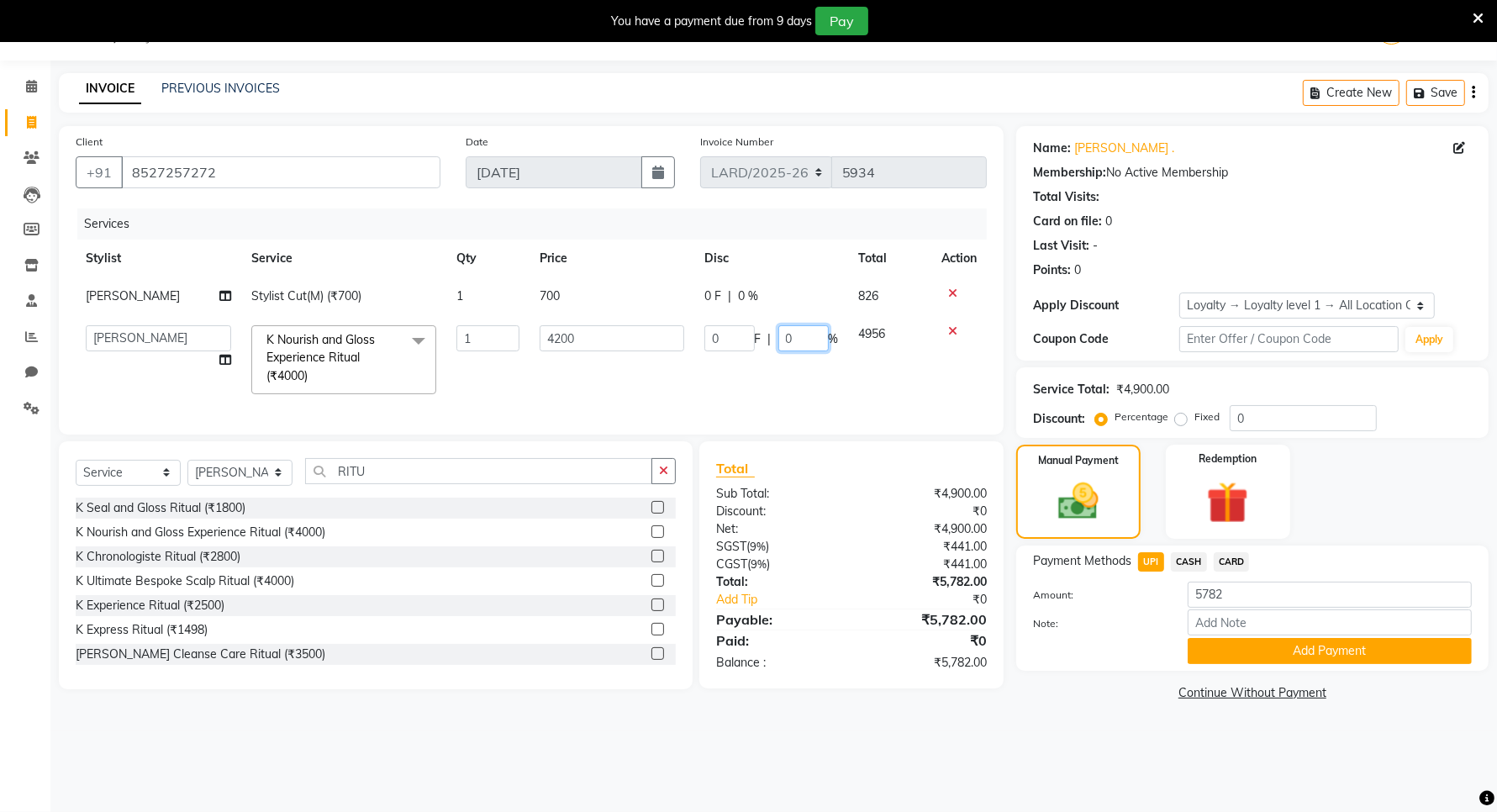
click at [810, 341] on input "0" at bounding box center [803, 338] width 51 height 26
type input "20"
click at [847, 392] on tr "Ali Anees Annie Bella _mrg Chan _asst Chris Deepak_pdct Farry Garry Honey Kanak…" at bounding box center [531, 360] width 911 height 89
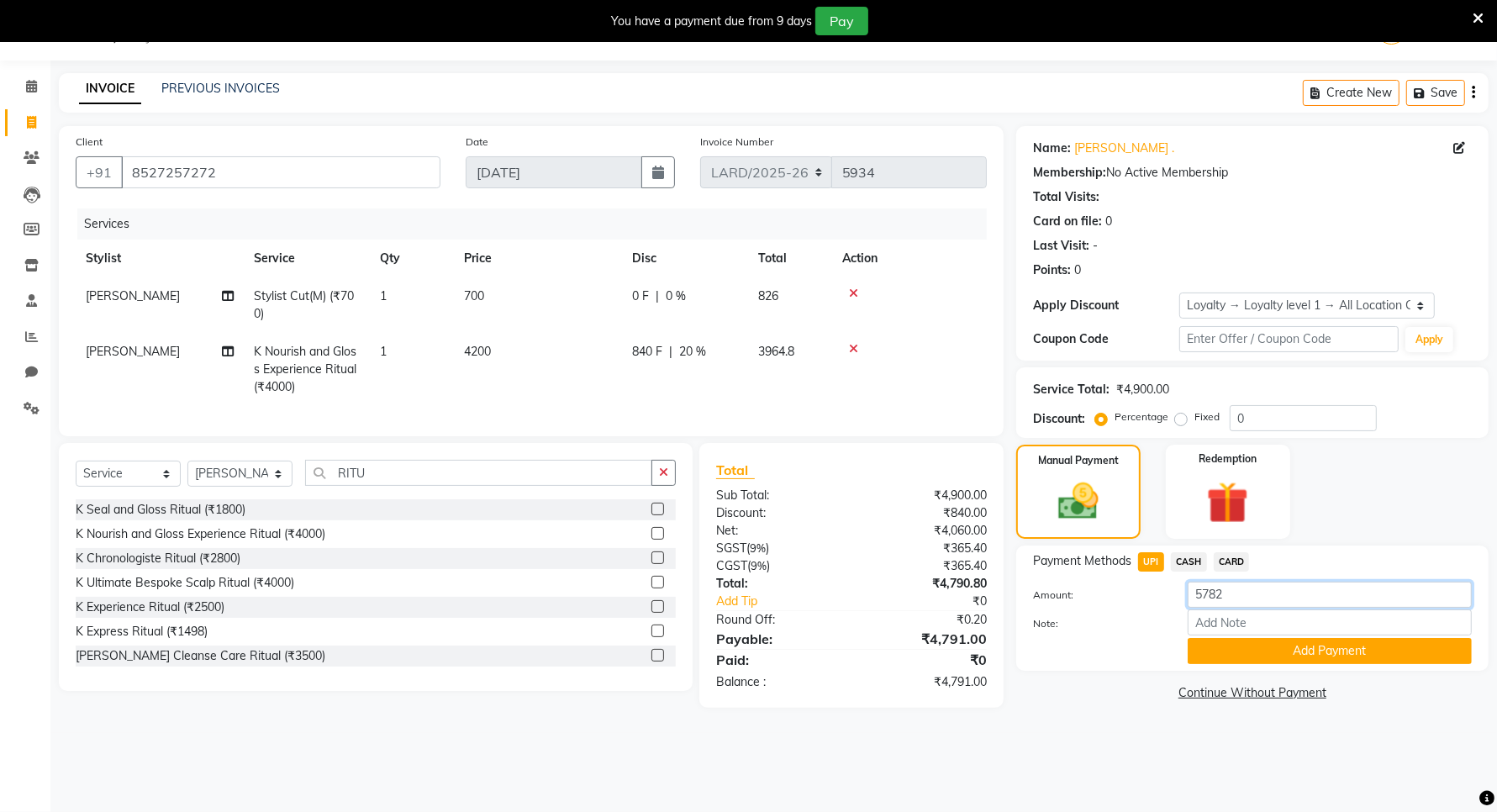
click at [1245, 599] on input "5782" at bounding box center [1329, 594] width 284 height 26
type input "5"
type input "4791"
click at [1148, 565] on span "UPI" at bounding box center [1151, 562] width 26 height 19
click at [1291, 649] on button "Add Payment" at bounding box center [1329, 650] width 284 height 26
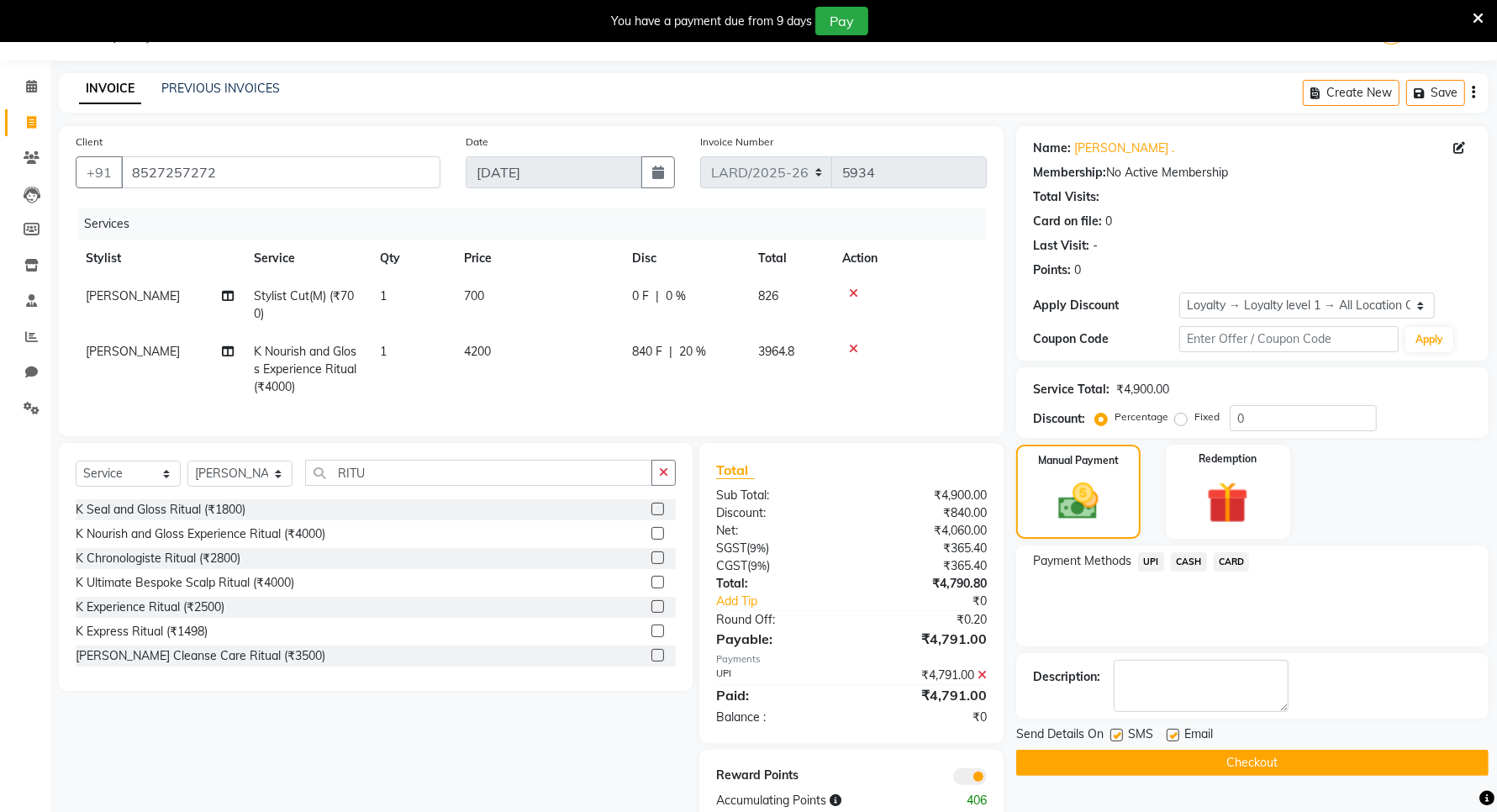
click at [1229, 771] on button "Checkout" at bounding box center [1252, 762] width 472 height 26
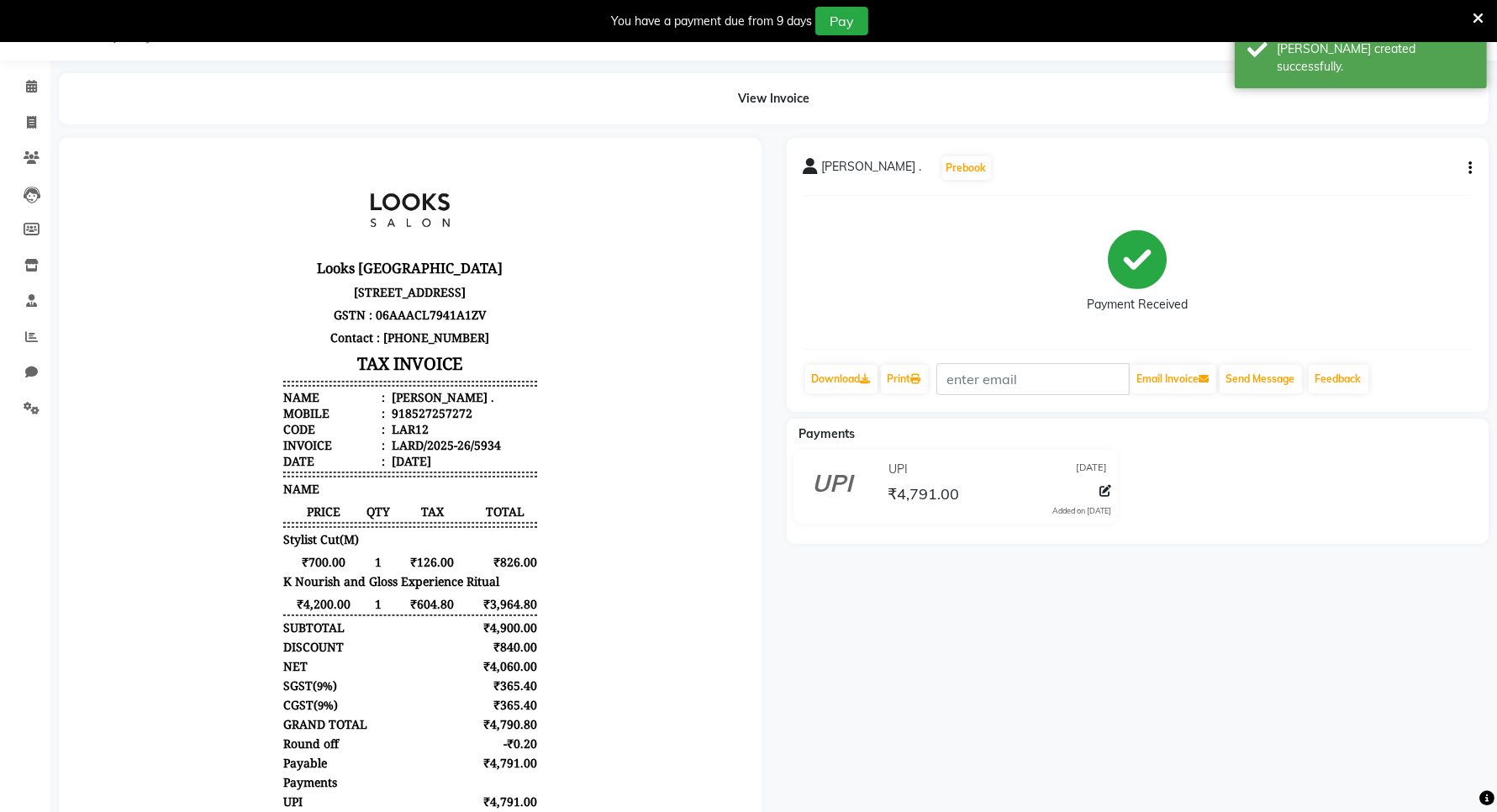
scroll to position [191, 0]
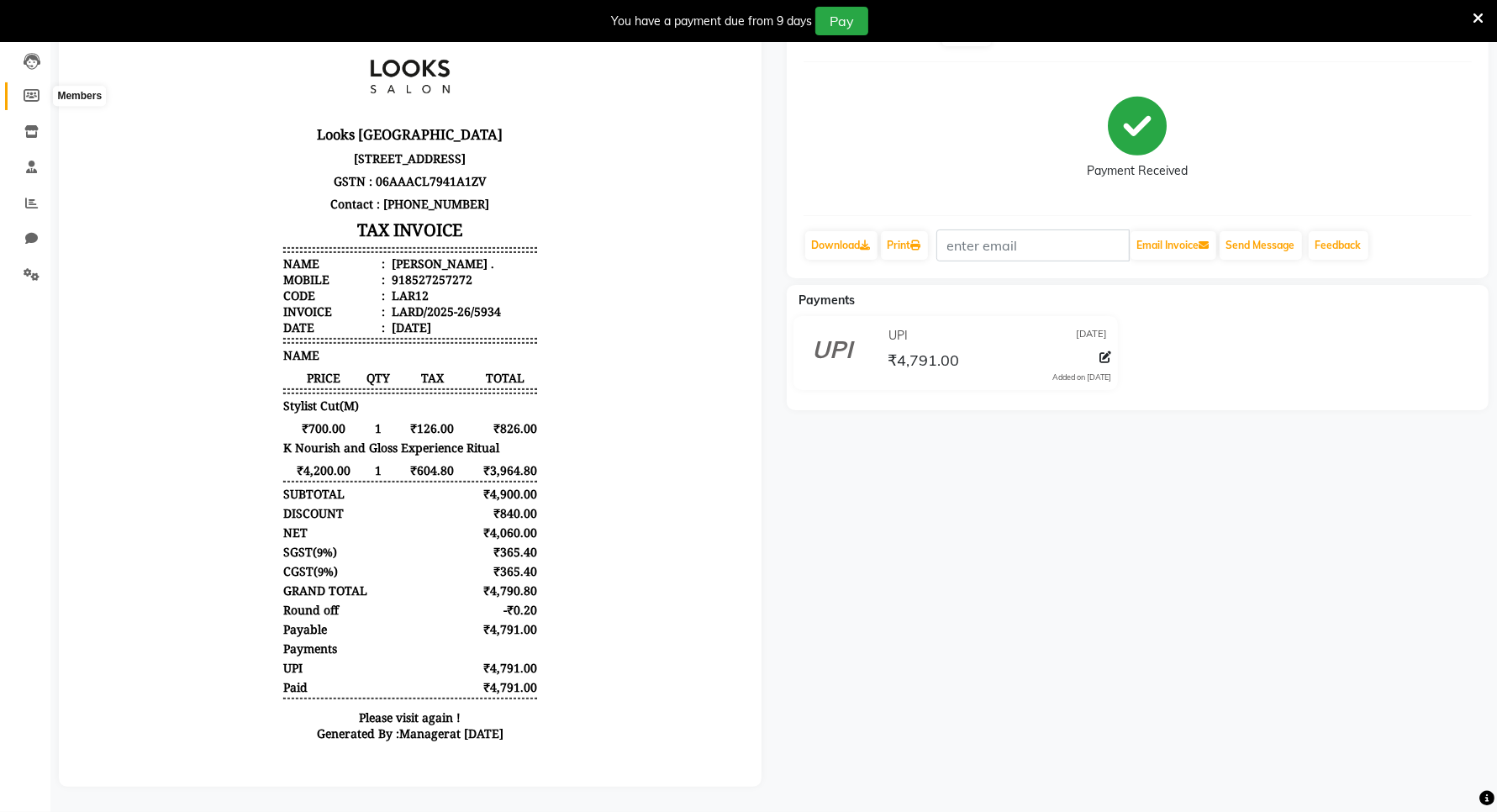
click at [19, 87] on span at bounding box center [32, 96] width 29 height 19
select select
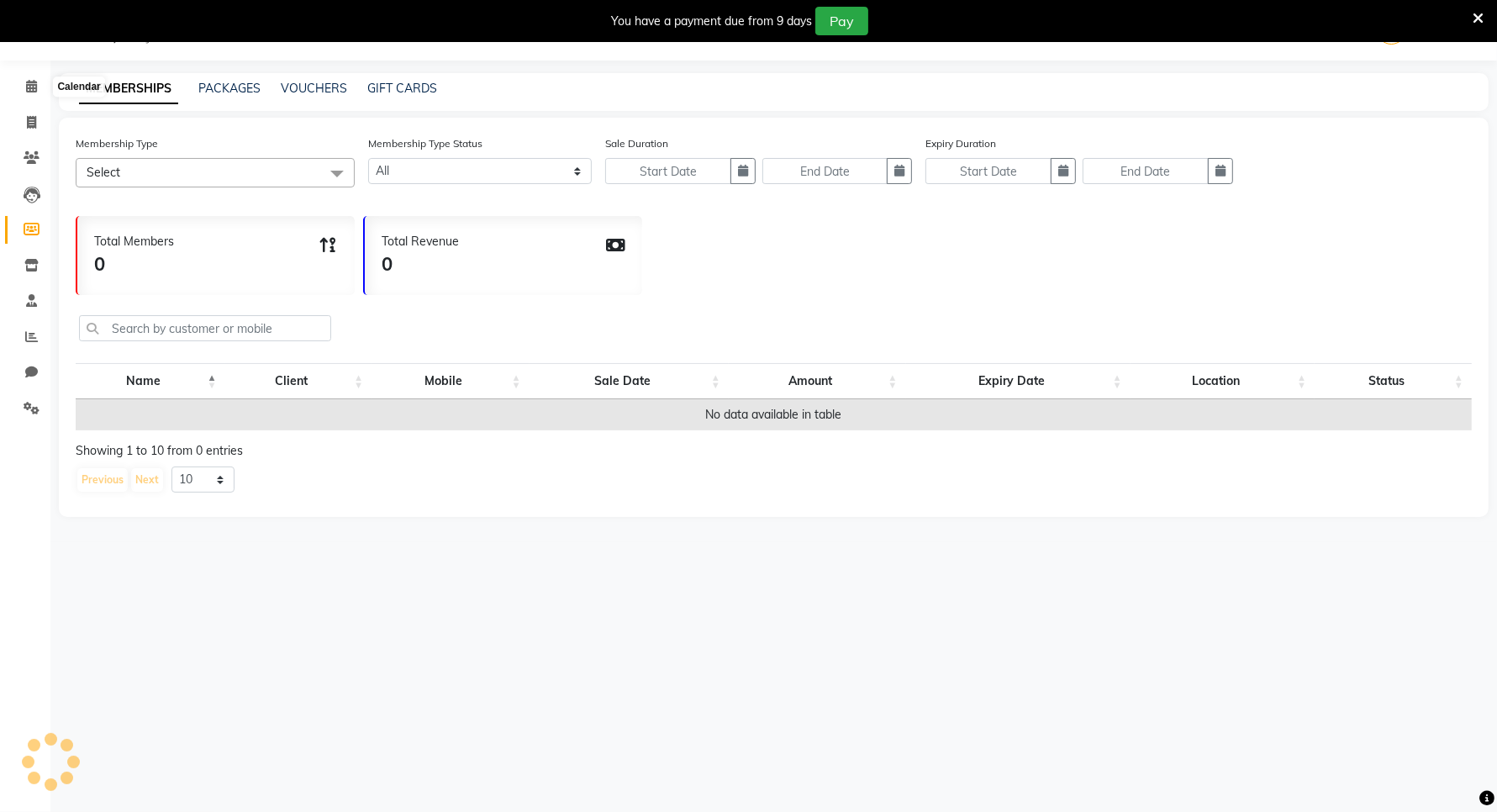
scroll to position [42, 0]
click at [18, 85] on span at bounding box center [32, 87] width 29 height 19
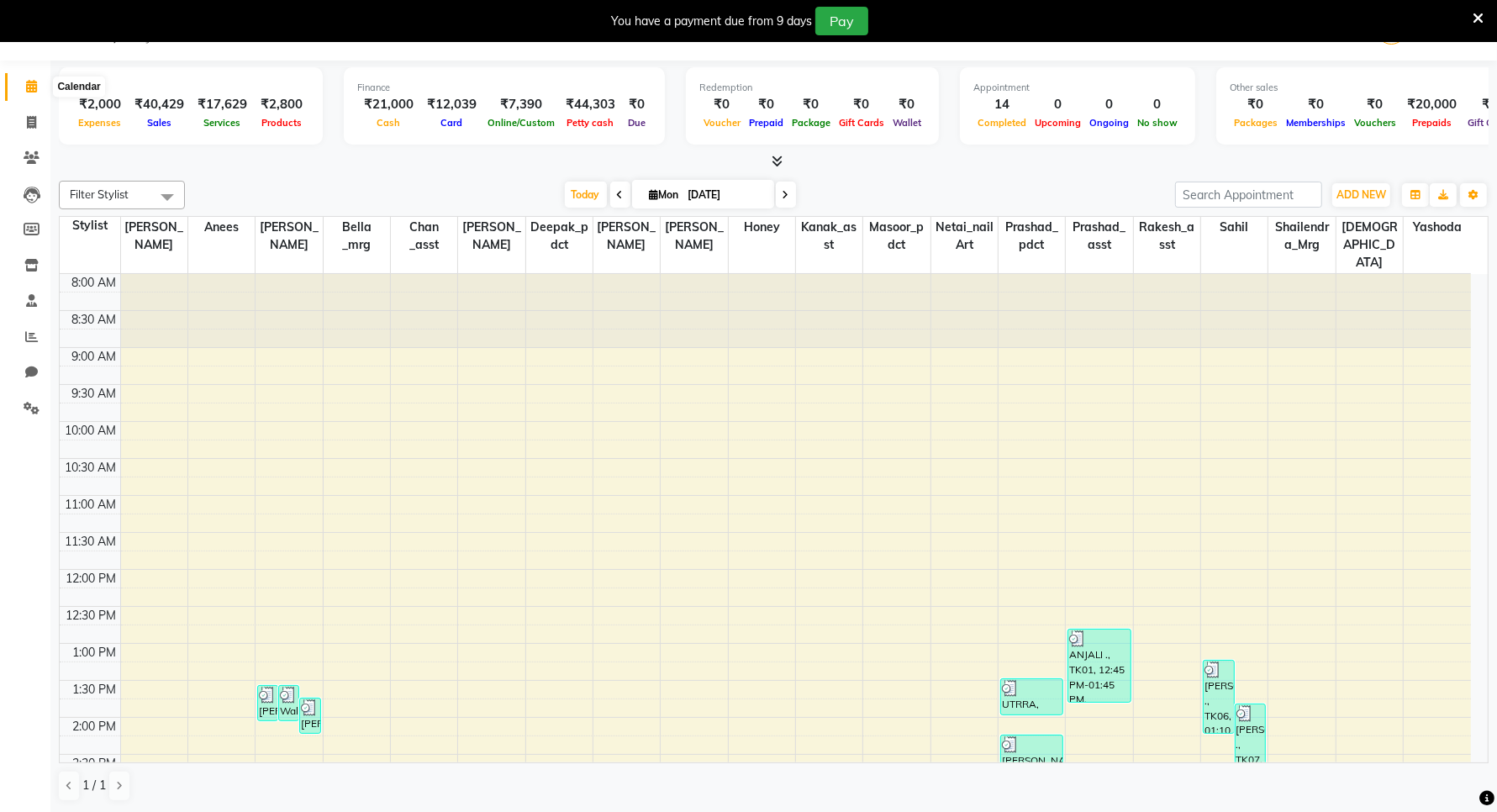
click at [29, 89] on icon at bounding box center [31, 86] width 11 height 13
click at [31, 127] on icon at bounding box center [31, 122] width 9 height 13
select select "service"
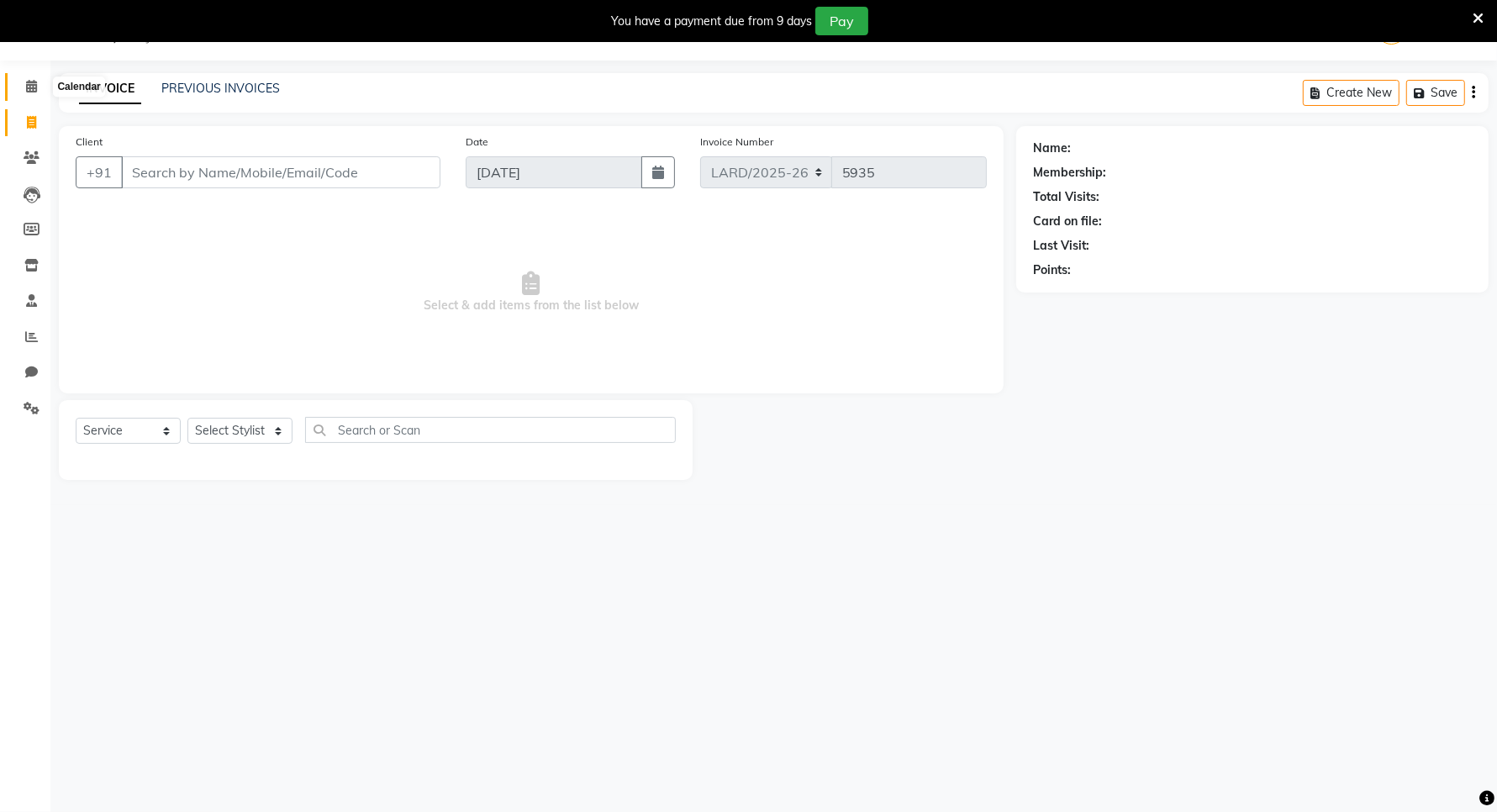
click at [22, 92] on span at bounding box center [32, 87] width 29 height 19
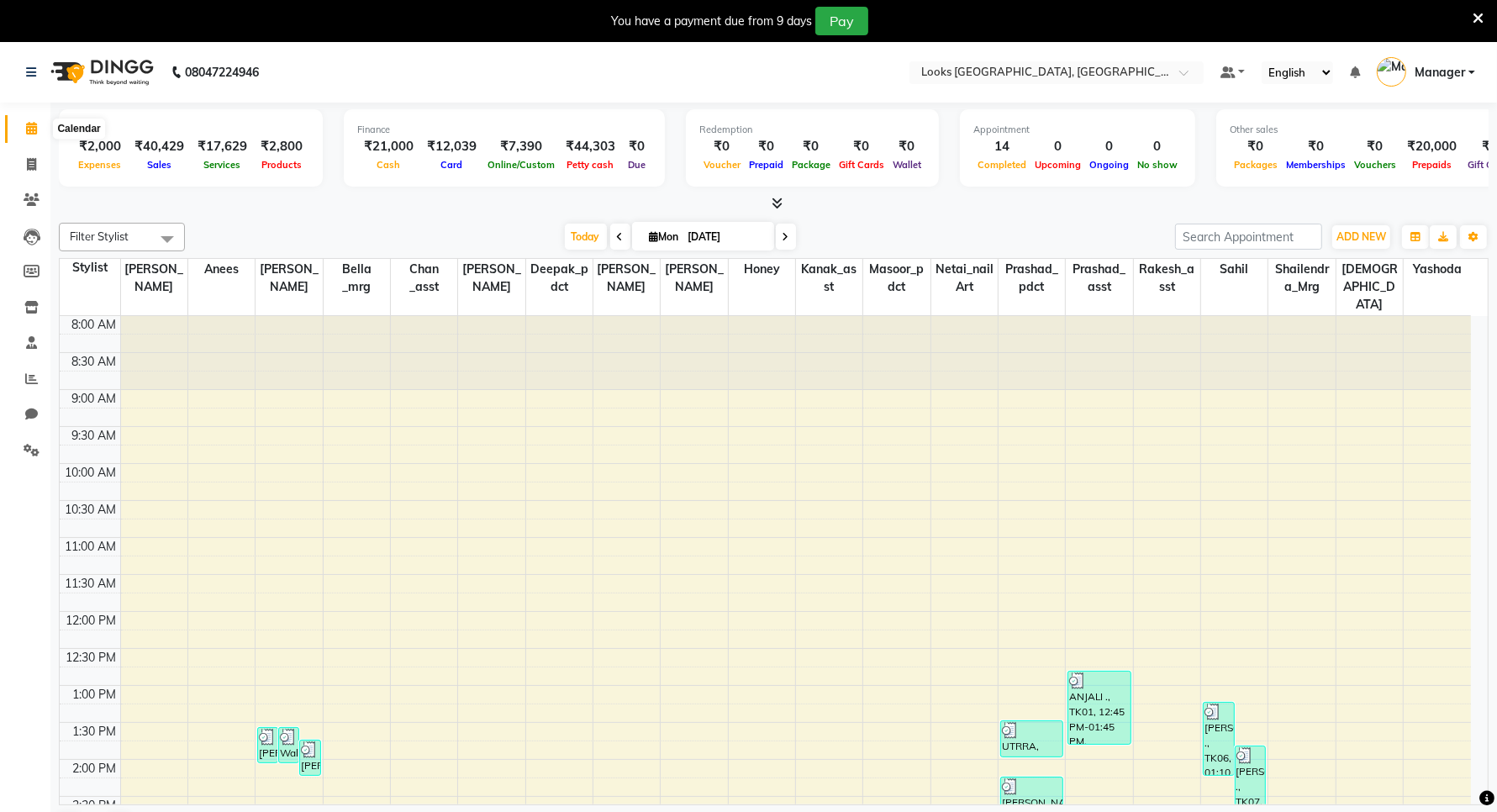
click at [27, 131] on icon at bounding box center [31, 128] width 11 height 13
click at [28, 379] on icon at bounding box center [31, 378] width 13 height 13
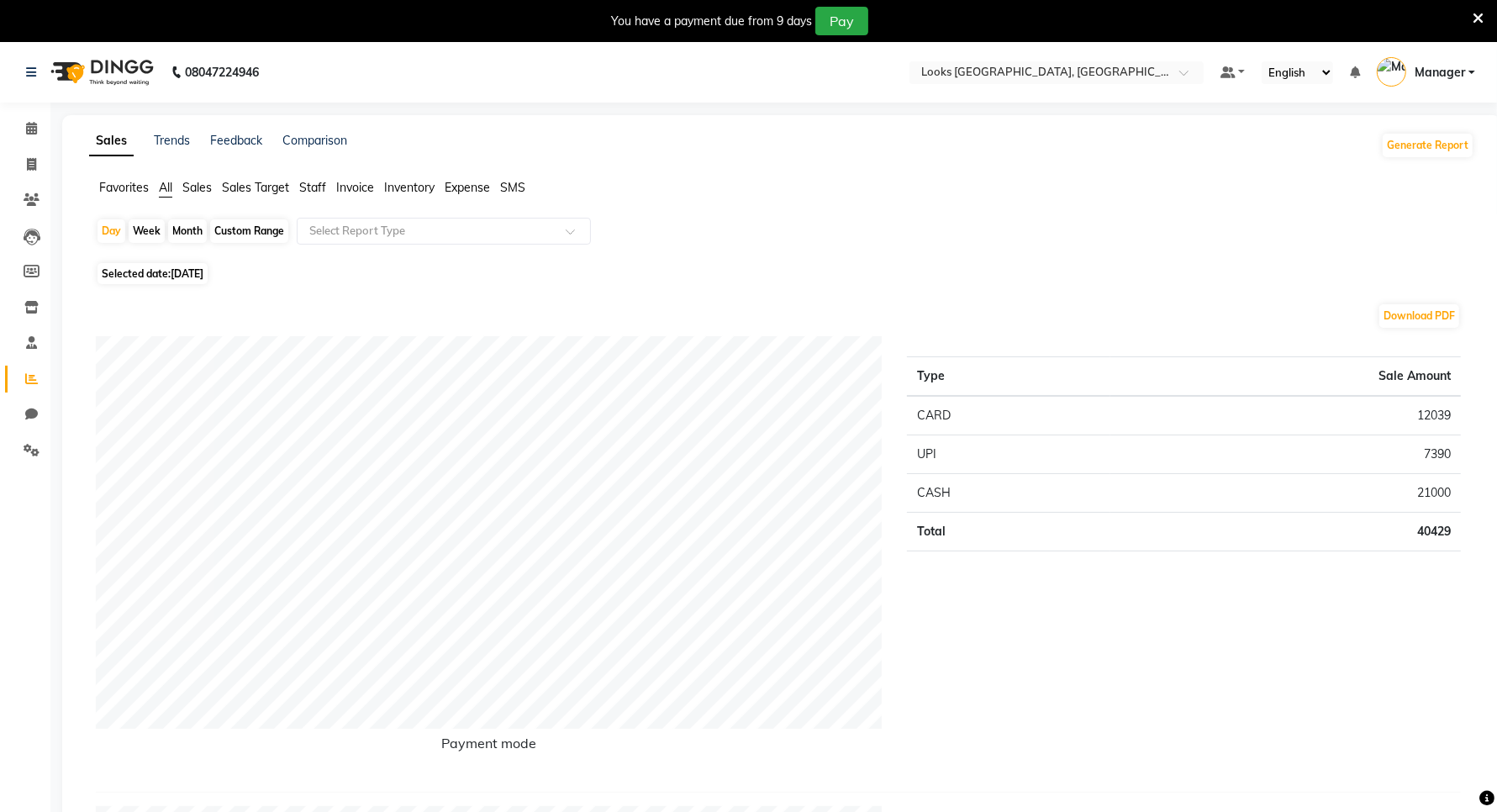
click at [192, 186] on span "Sales" at bounding box center [197, 188] width 29 height 15
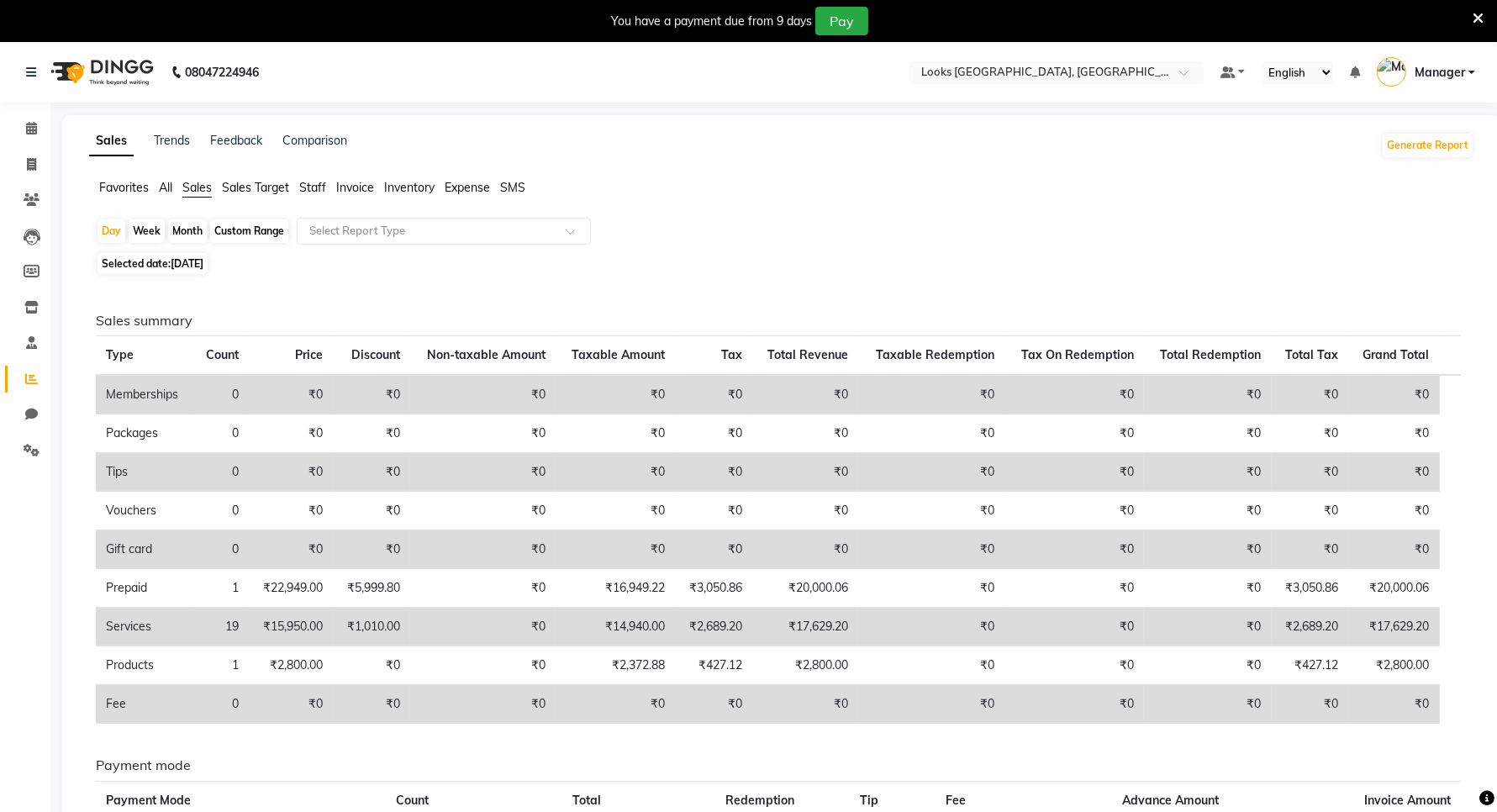
click at [163, 187] on span "All" at bounding box center [166, 188] width 14 height 15
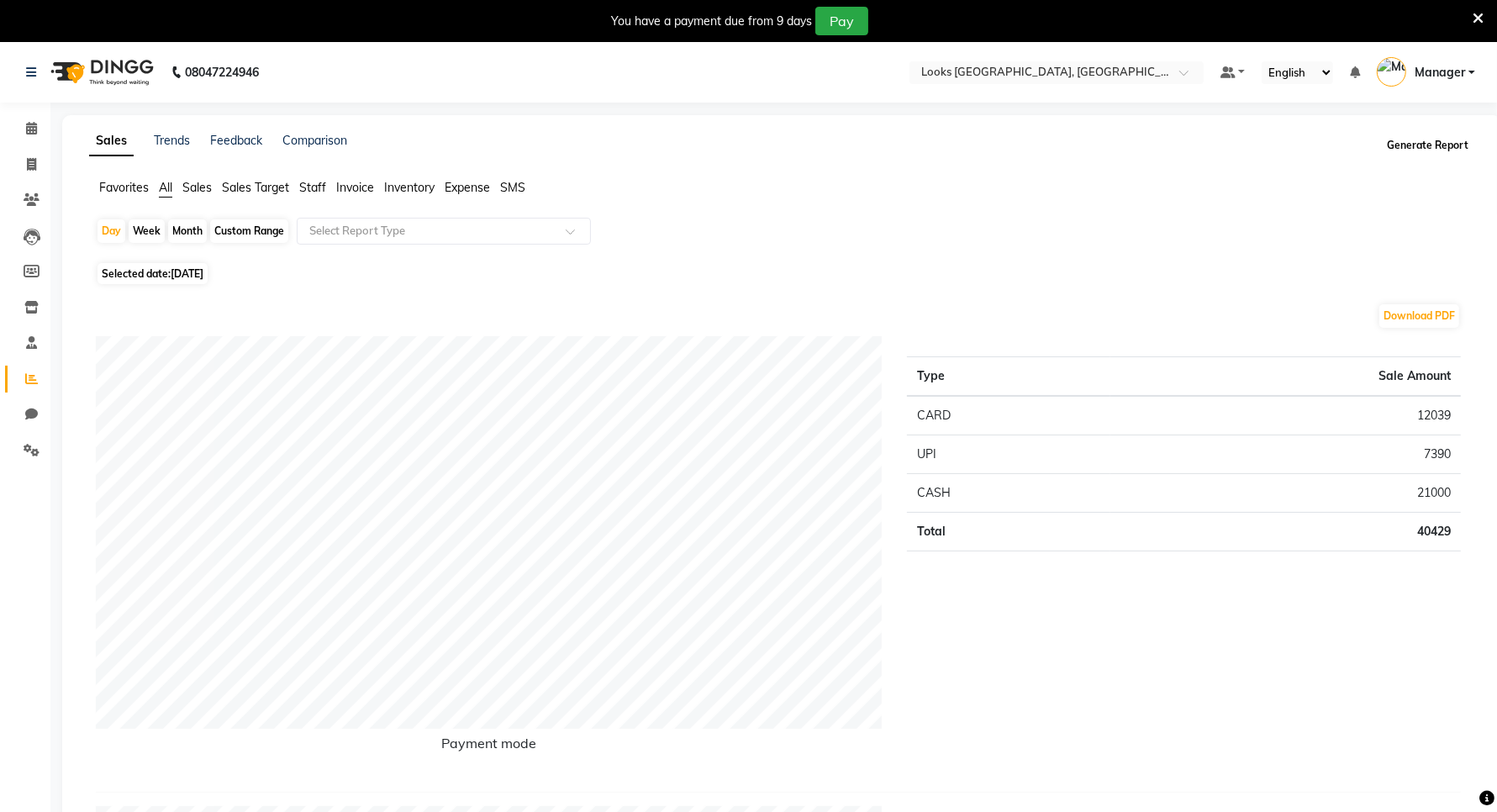
click at [1410, 141] on button "Generate Report" at bounding box center [1427, 145] width 90 height 23
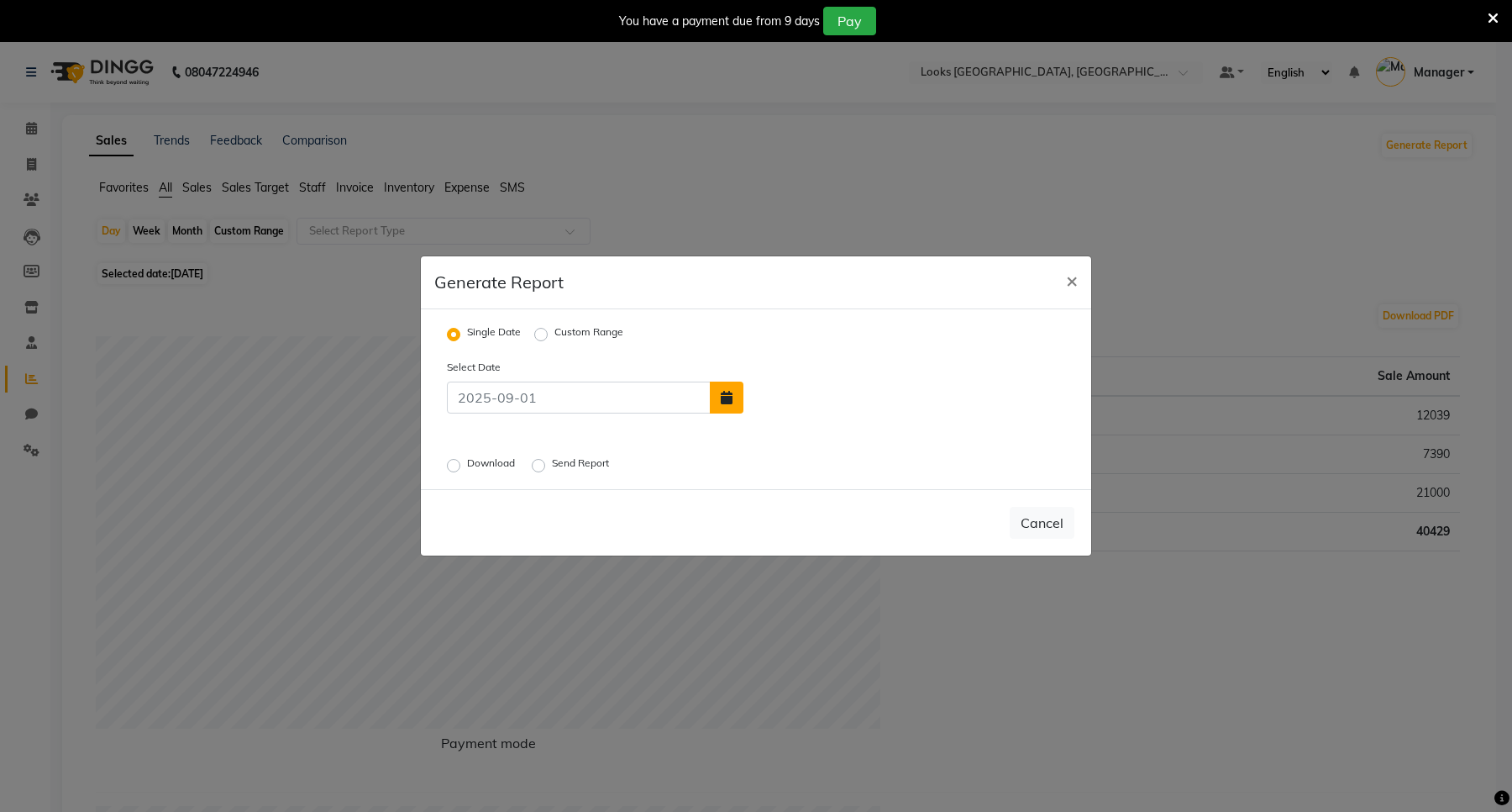
click at [732, 401] on icon "button" at bounding box center [727, 397] width 12 height 14
select select "9"
select select "2025"
click at [767, 354] on div "1" at bounding box center [762, 356] width 27 height 27
type input "01-09-2025"
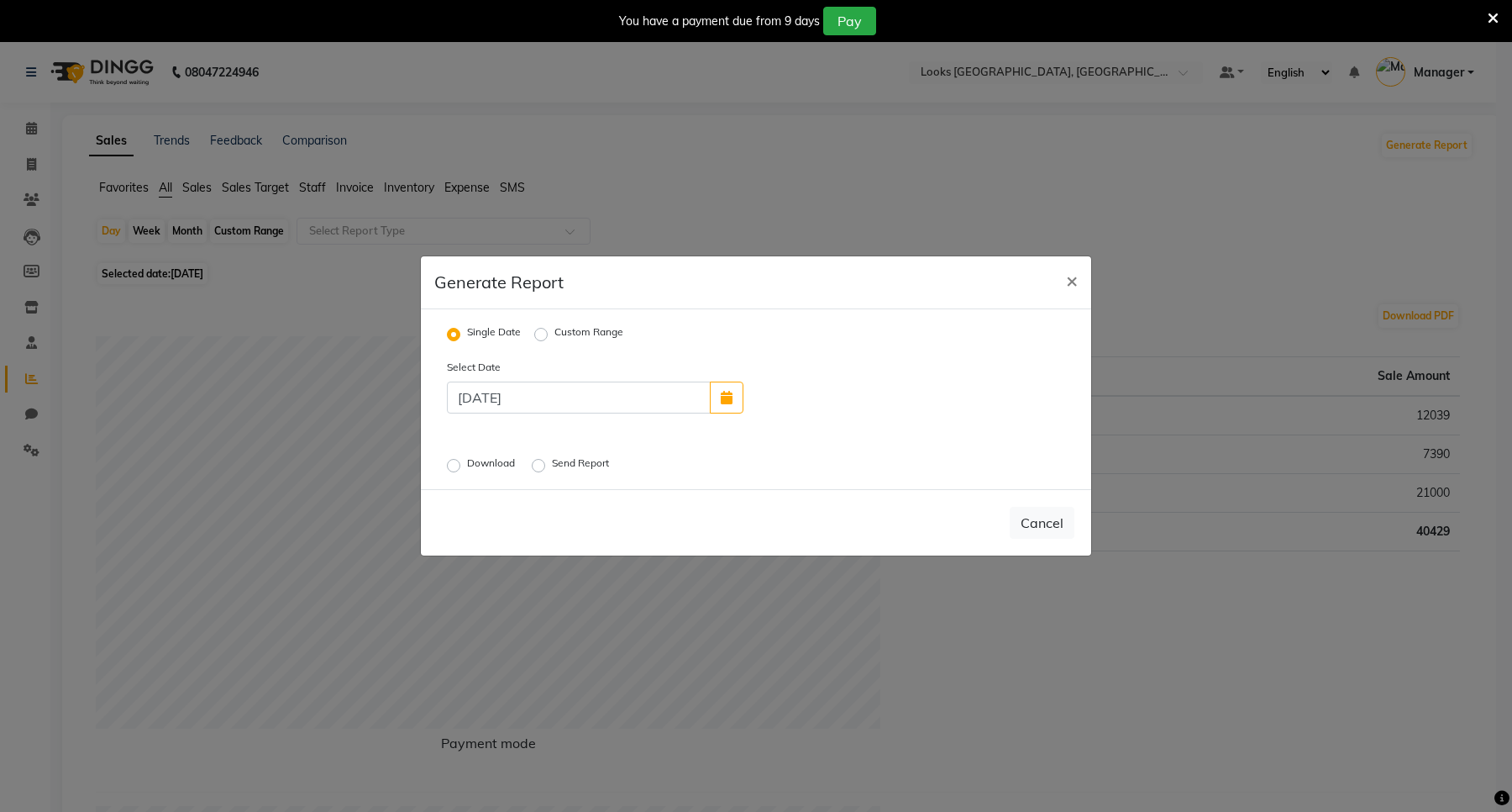
click at [552, 466] on label "Send Report" at bounding box center [582, 464] width 60 height 20
click at [538, 466] on input "Send Report" at bounding box center [541, 465] width 12 height 12
radio input "true"
click at [1051, 529] on button "Send" at bounding box center [1048, 522] width 52 height 30
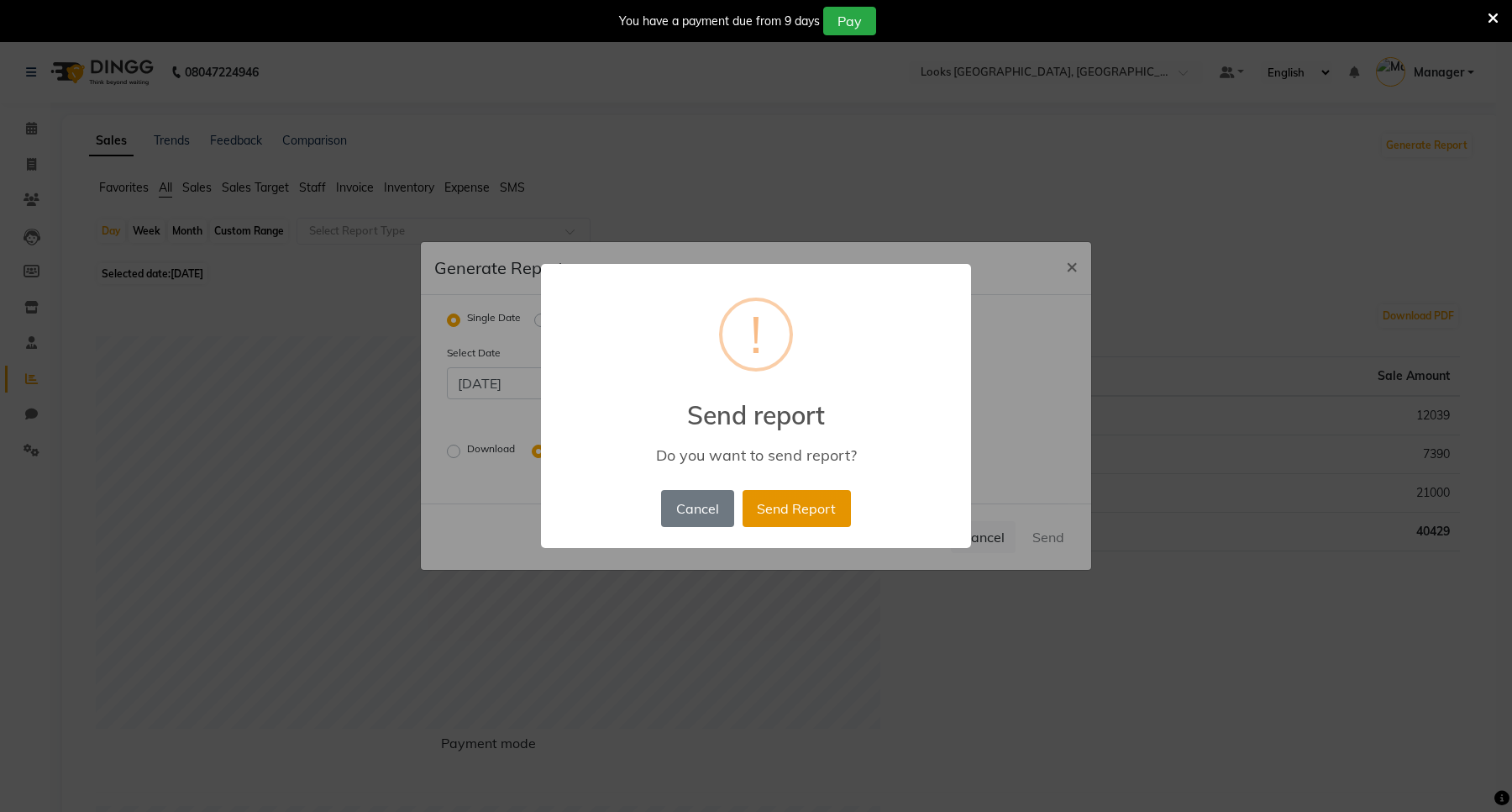
click at [795, 509] on button "Send Report" at bounding box center [796, 508] width 108 height 37
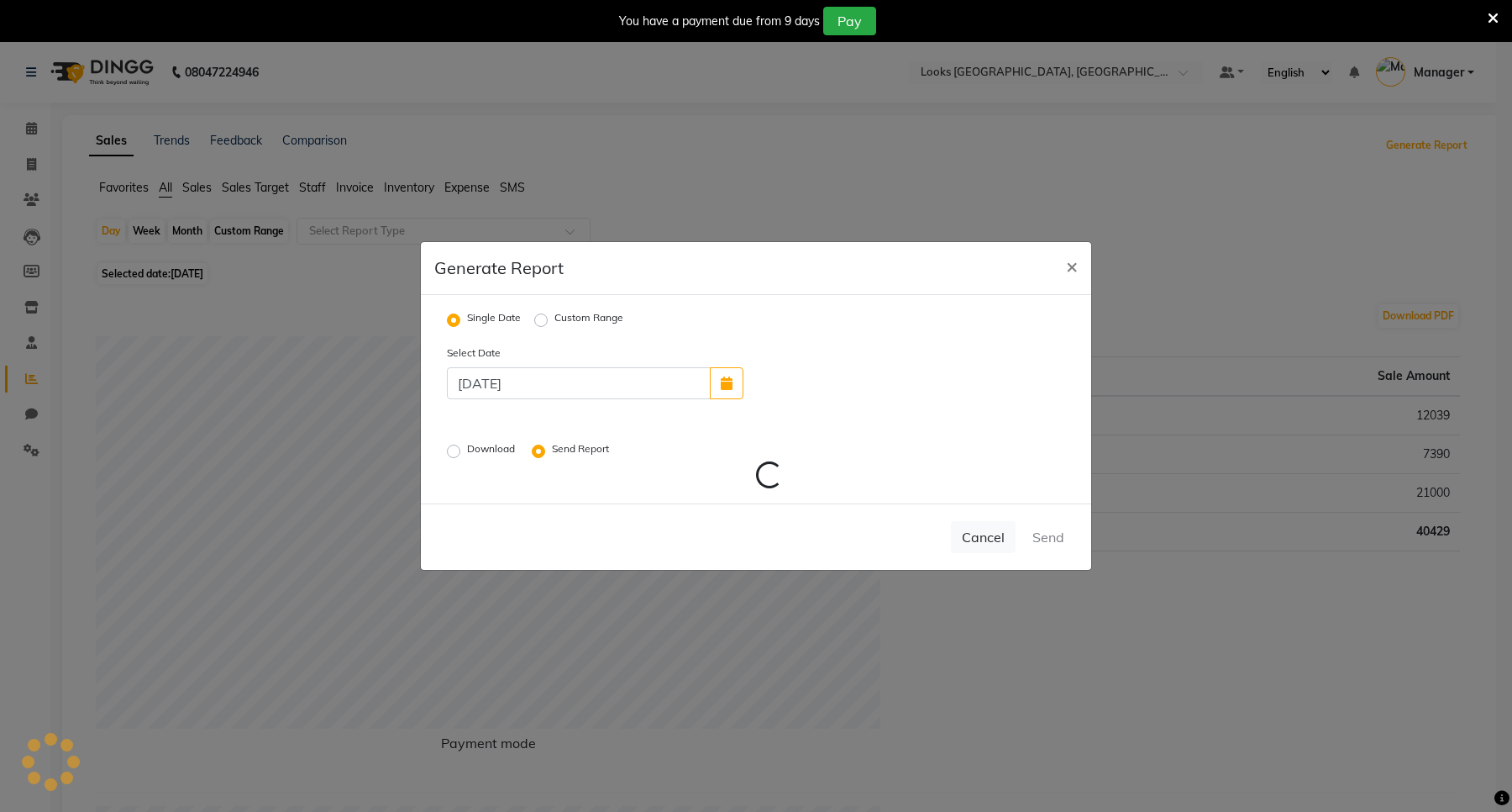
radio input "false"
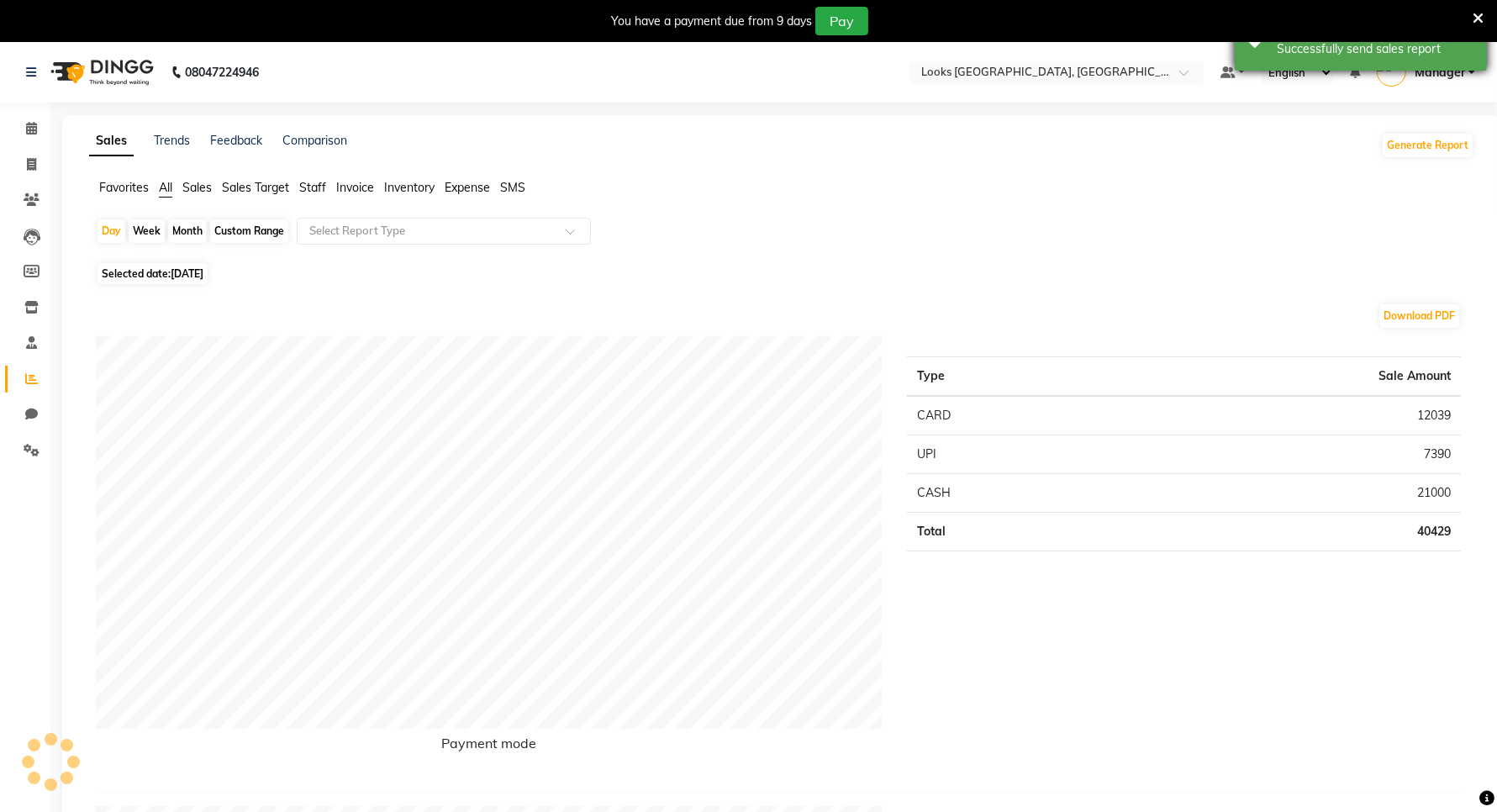
click at [1320, 51] on div "Successfully send sales report" at bounding box center [1376, 49] width 198 height 18
click at [309, 185] on span "Staff" at bounding box center [312, 188] width 27 height 15
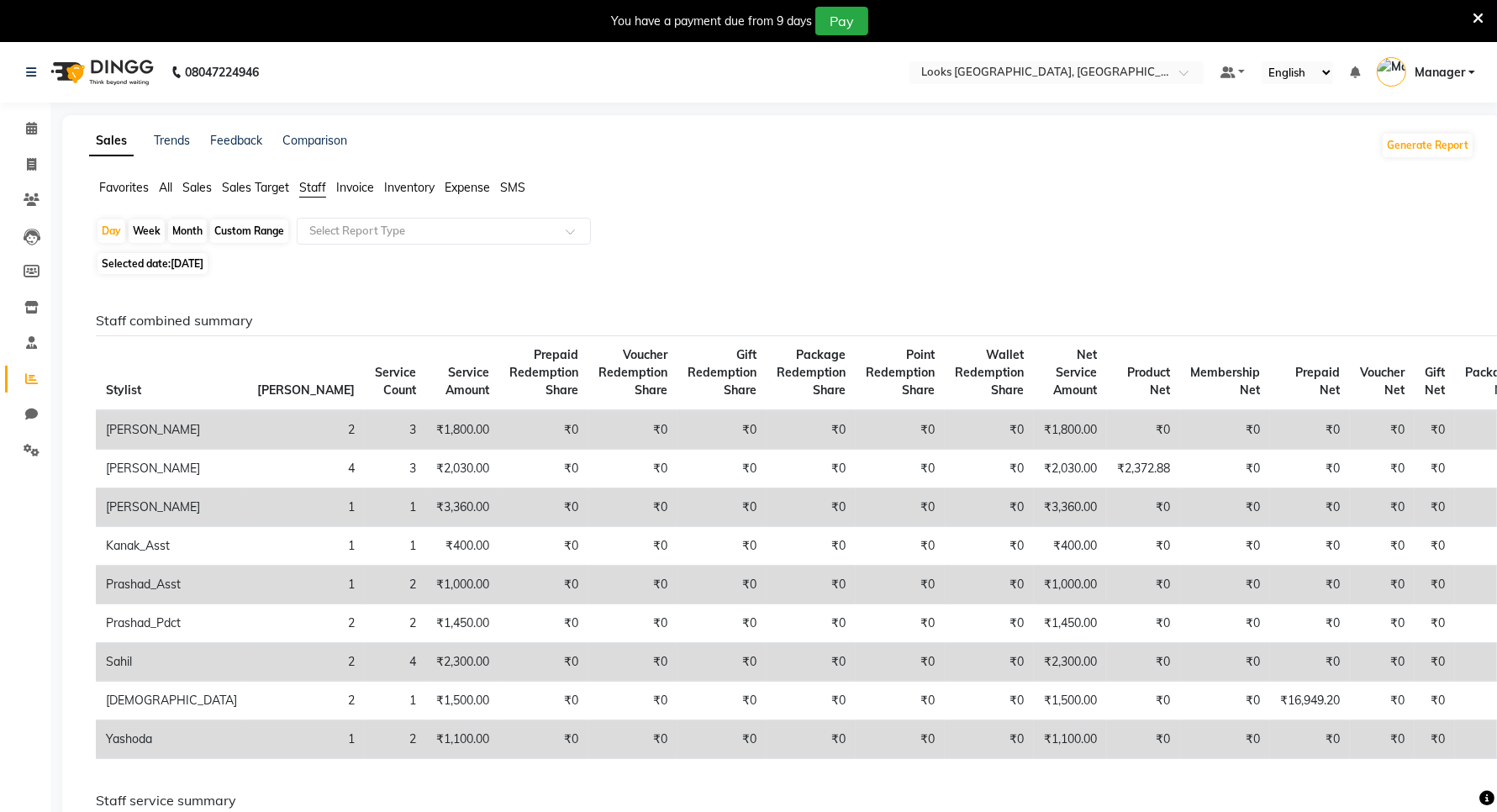
click at [459, 188] on span "Expense" at bounding box center [467, 188] width 46 height 15
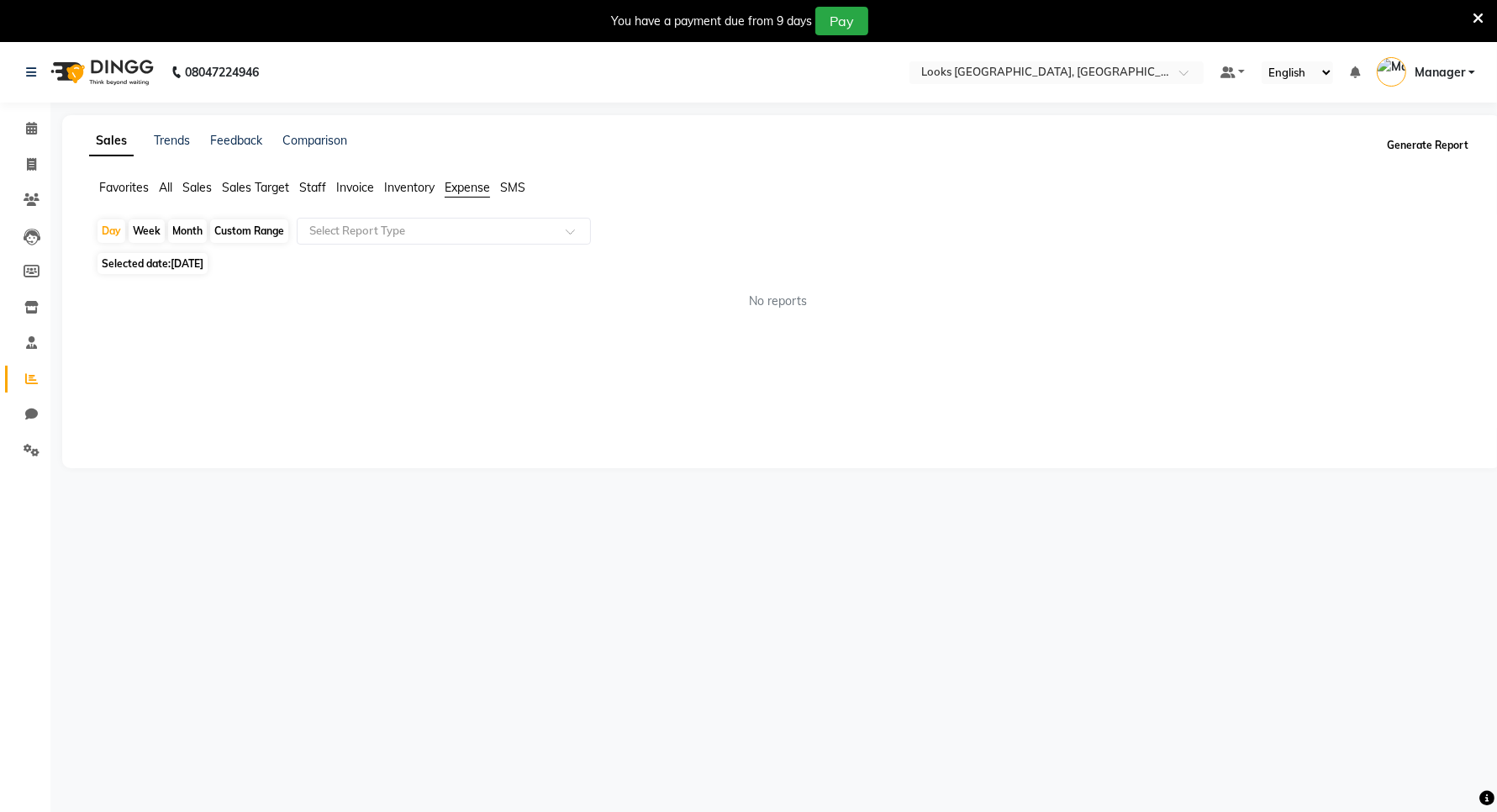
click at [1446, 148] on button "Generate Report" at bounding box center [1427, 145] width 90 height 23
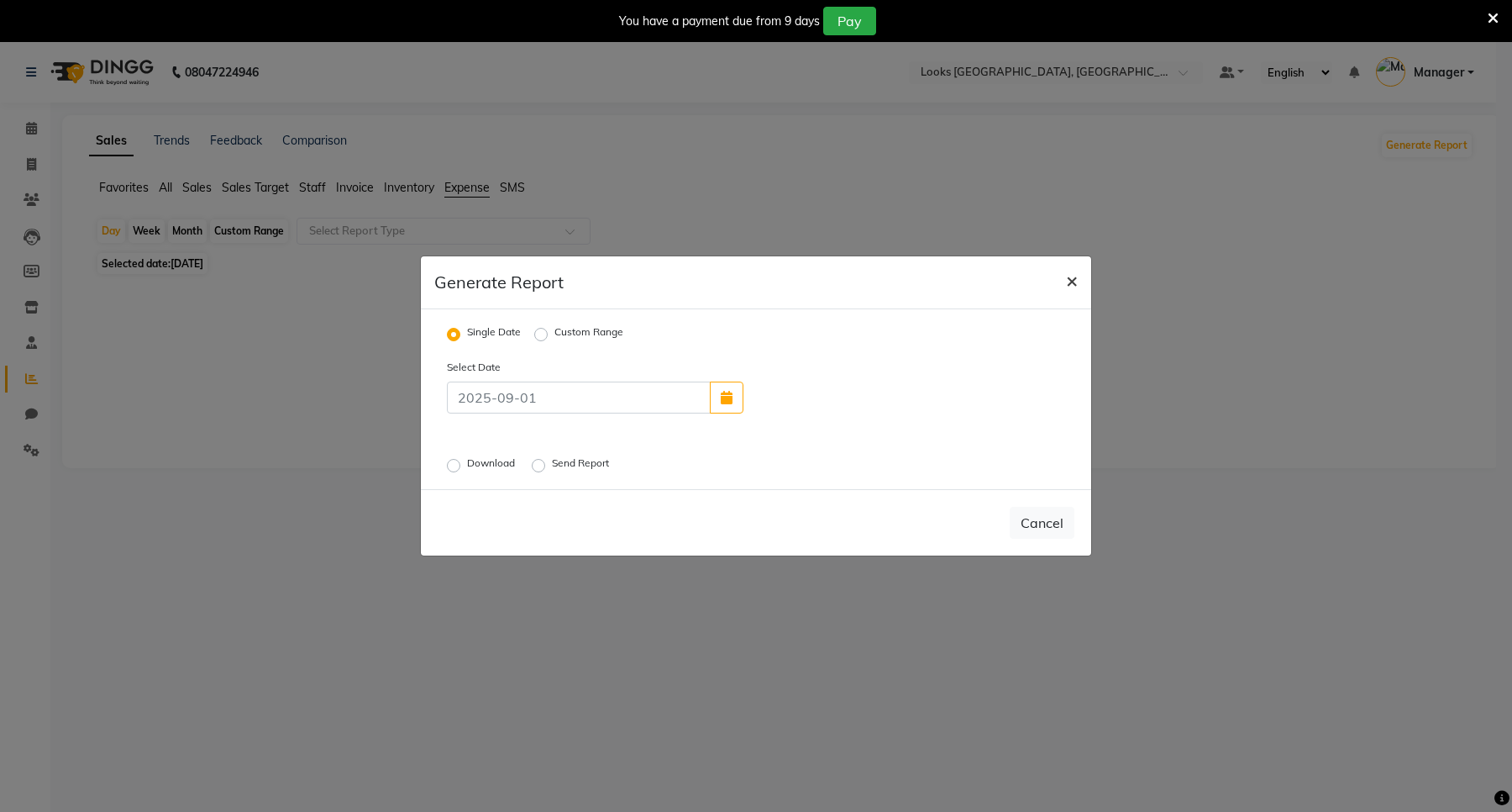
click at [1072, 287] on span "×" at bounding box center [1073, 280] width 12 height 25
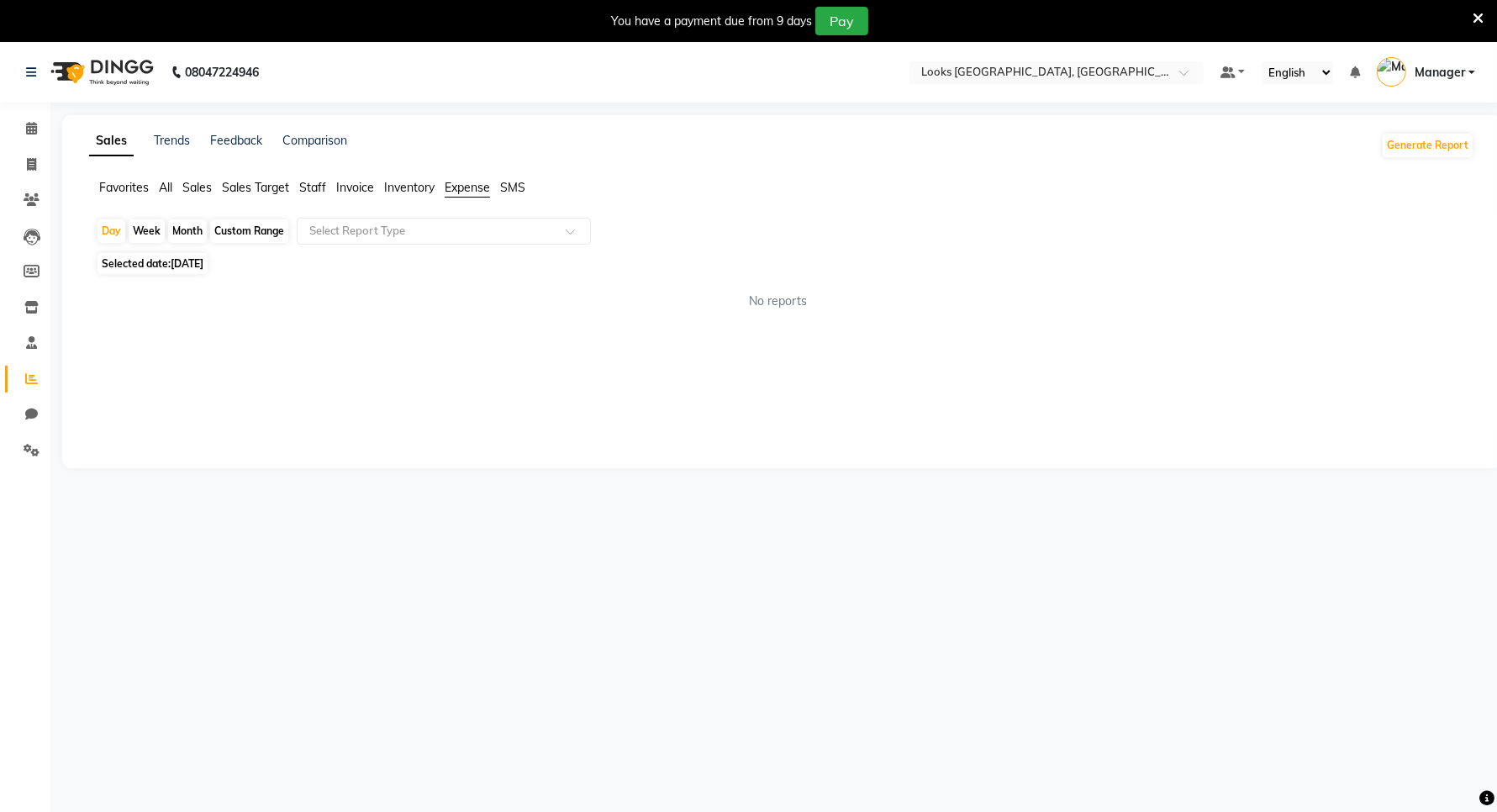
click at [199, 185] on span "Sales" at bounding box center [197, 188] width 29 height 15
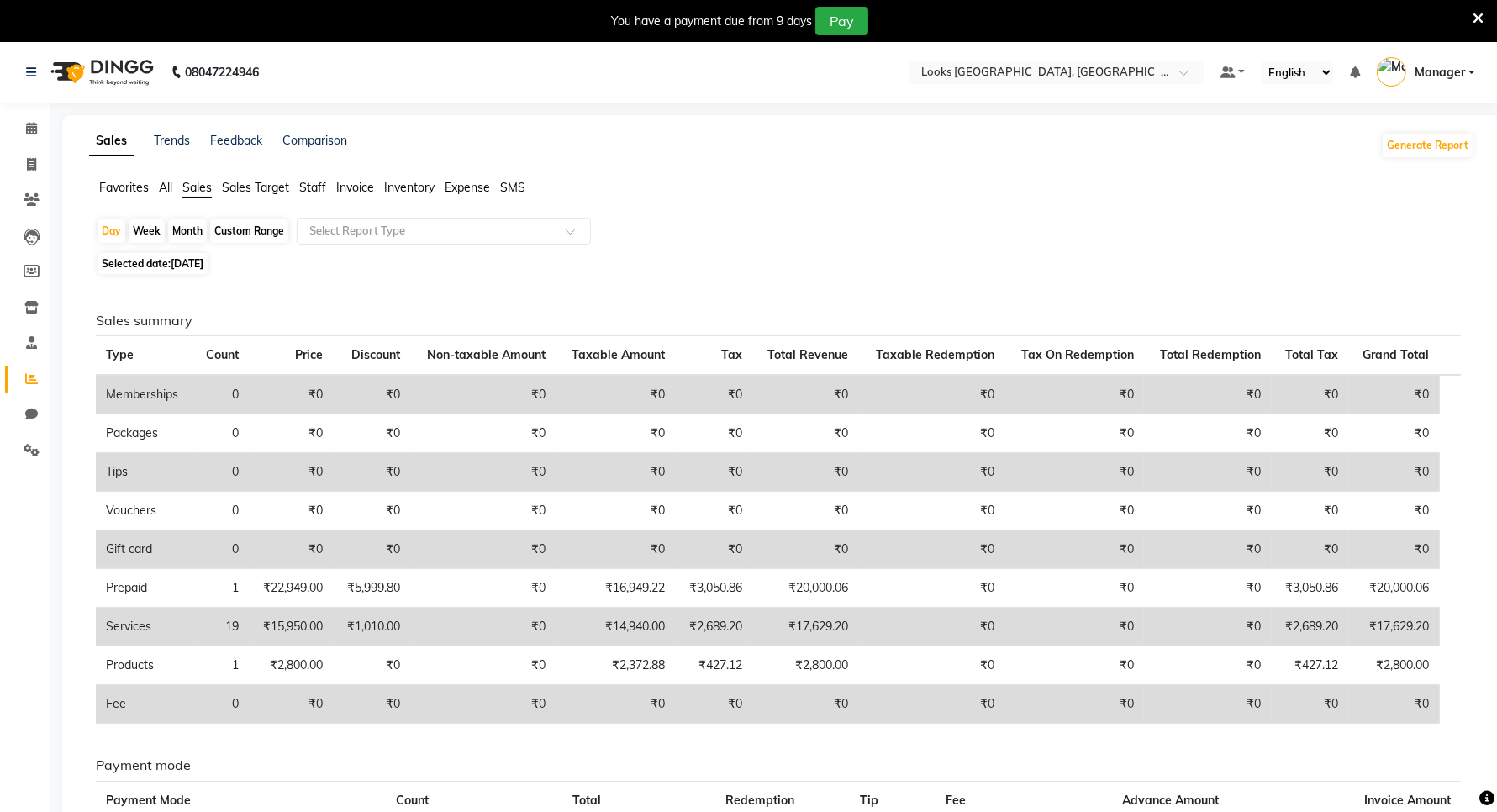
click at [249, 192] on span "Sales Target" at bounding box center [256, 188] width 67 height 15
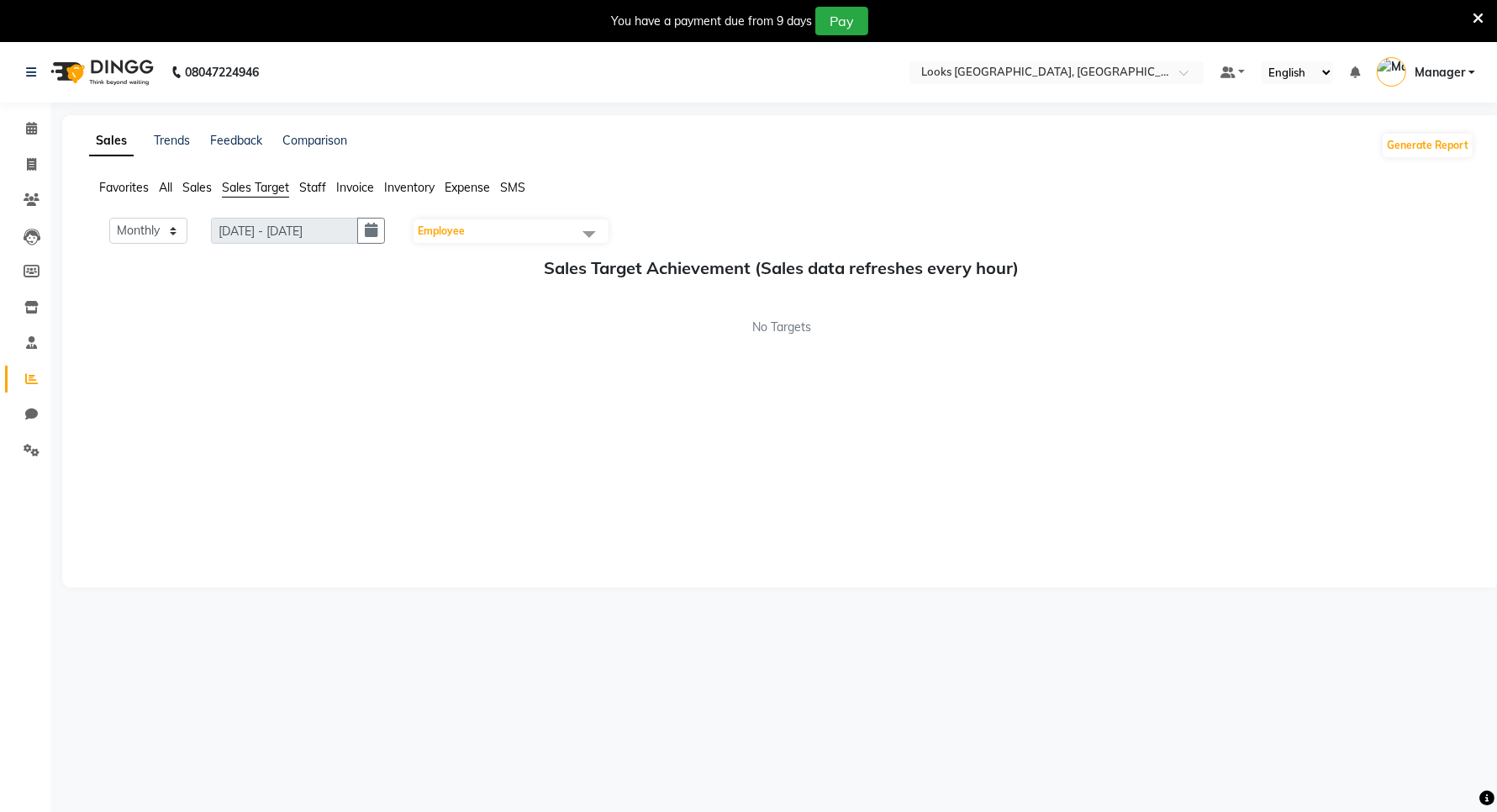
click at [351, 187] on span "Invoice" at bounding box center [355, 188] width 38 height 15
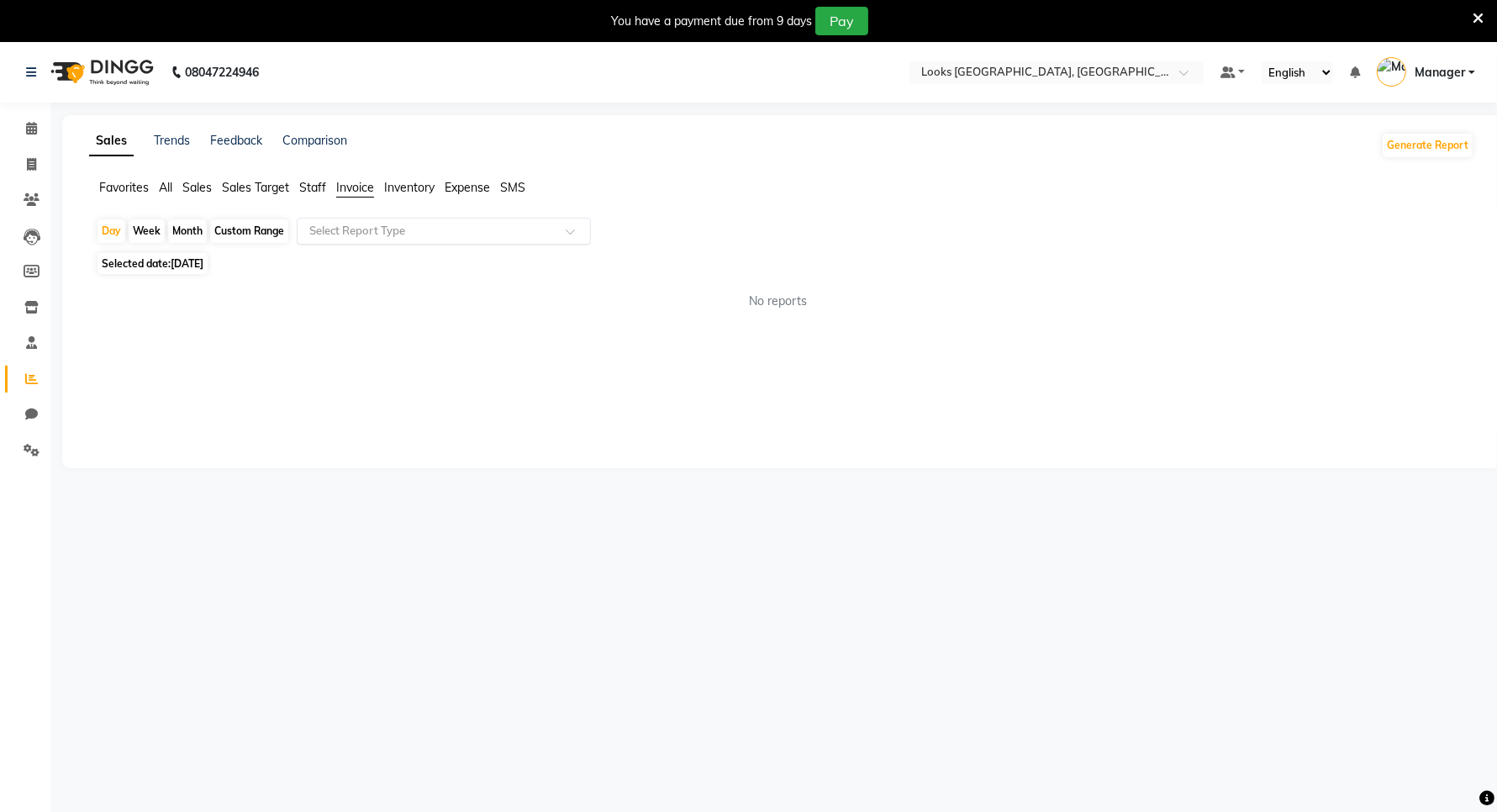
click at [395, 225] on input "text" at bounding box center [427, 231] width 242 height 17
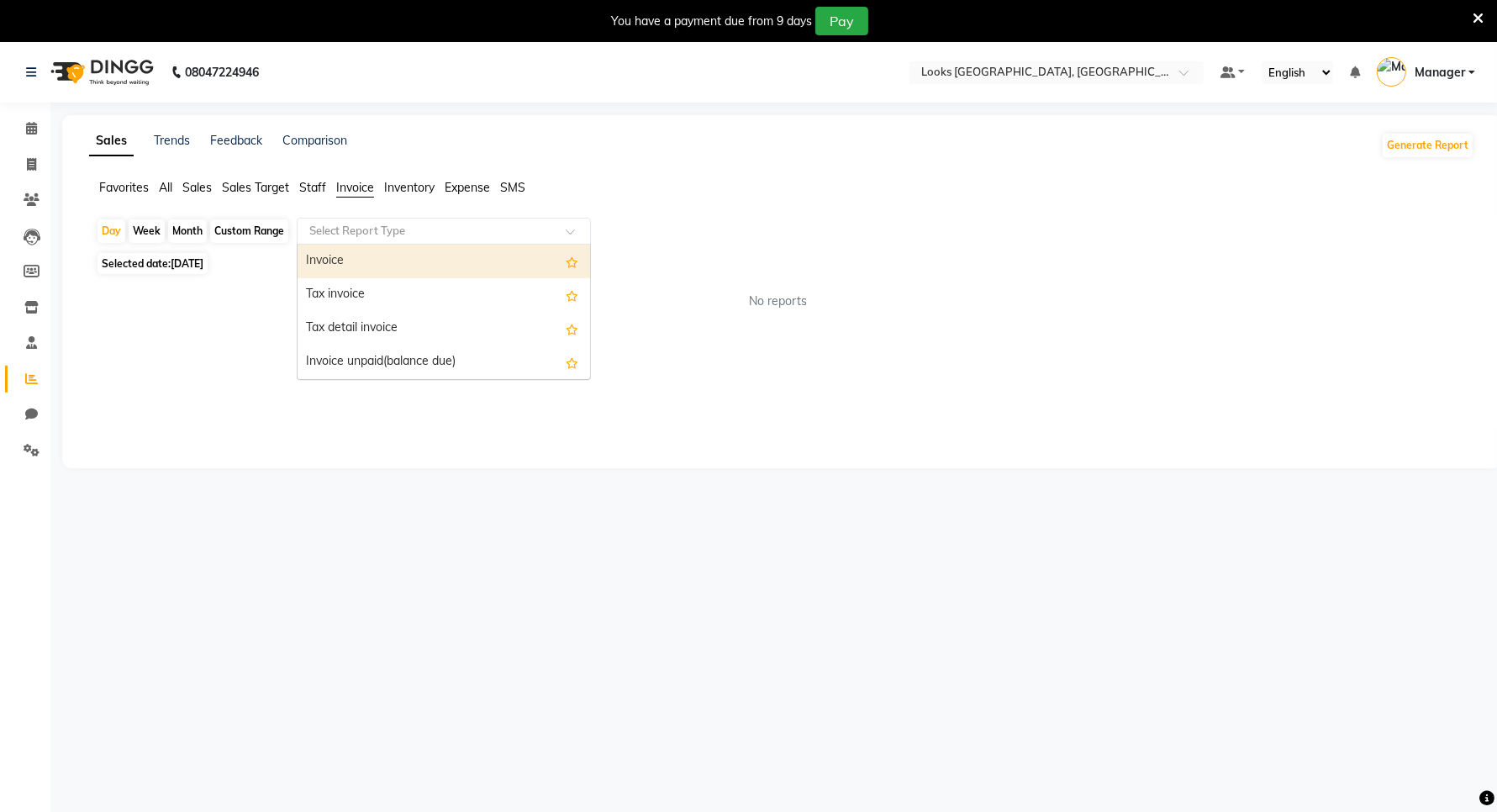
click at [397, 258] on div "Invoice" at bounding box center [444, 261] width 293 height 34
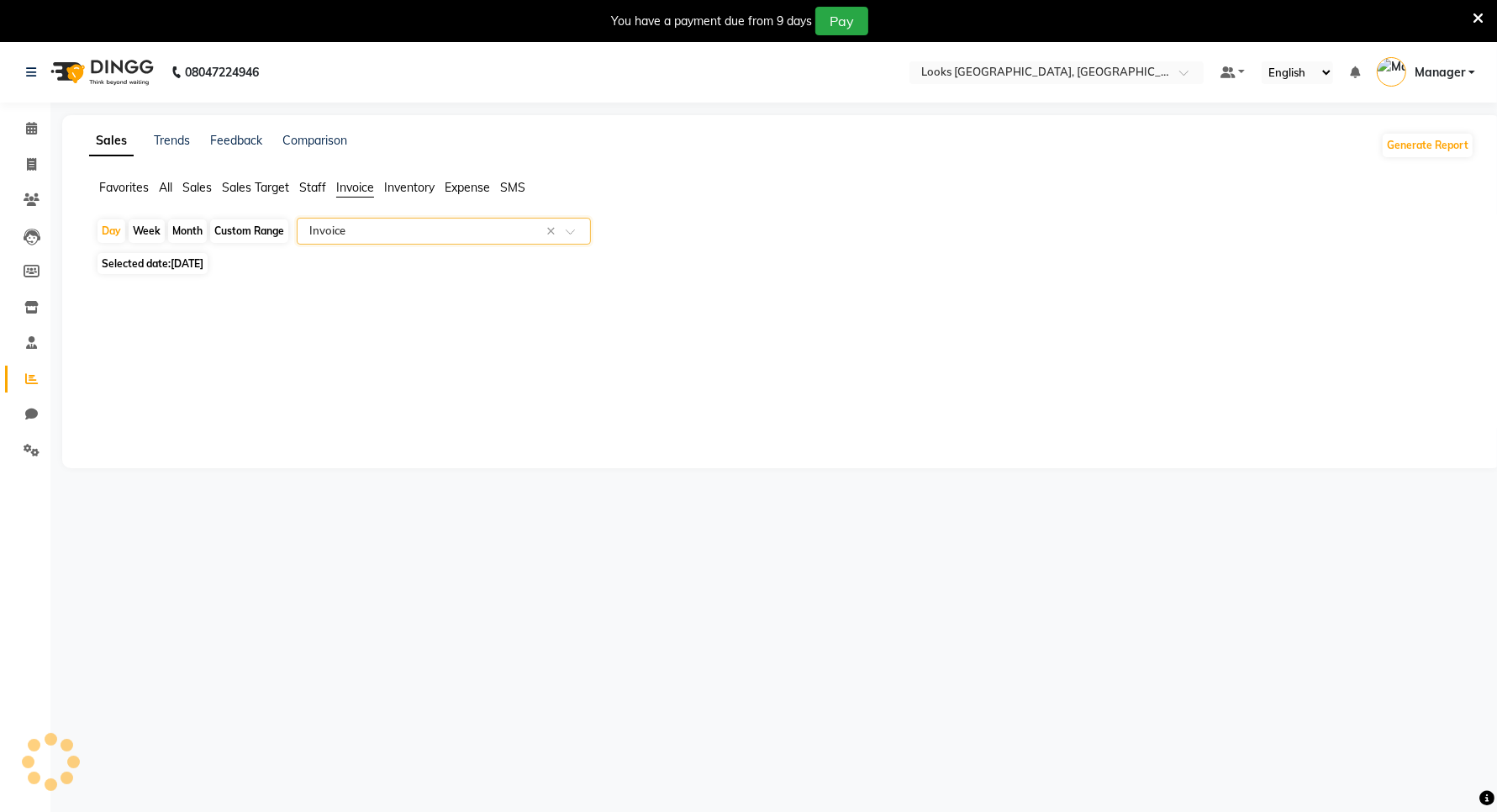
select select "filtered_report"
select select "csv"
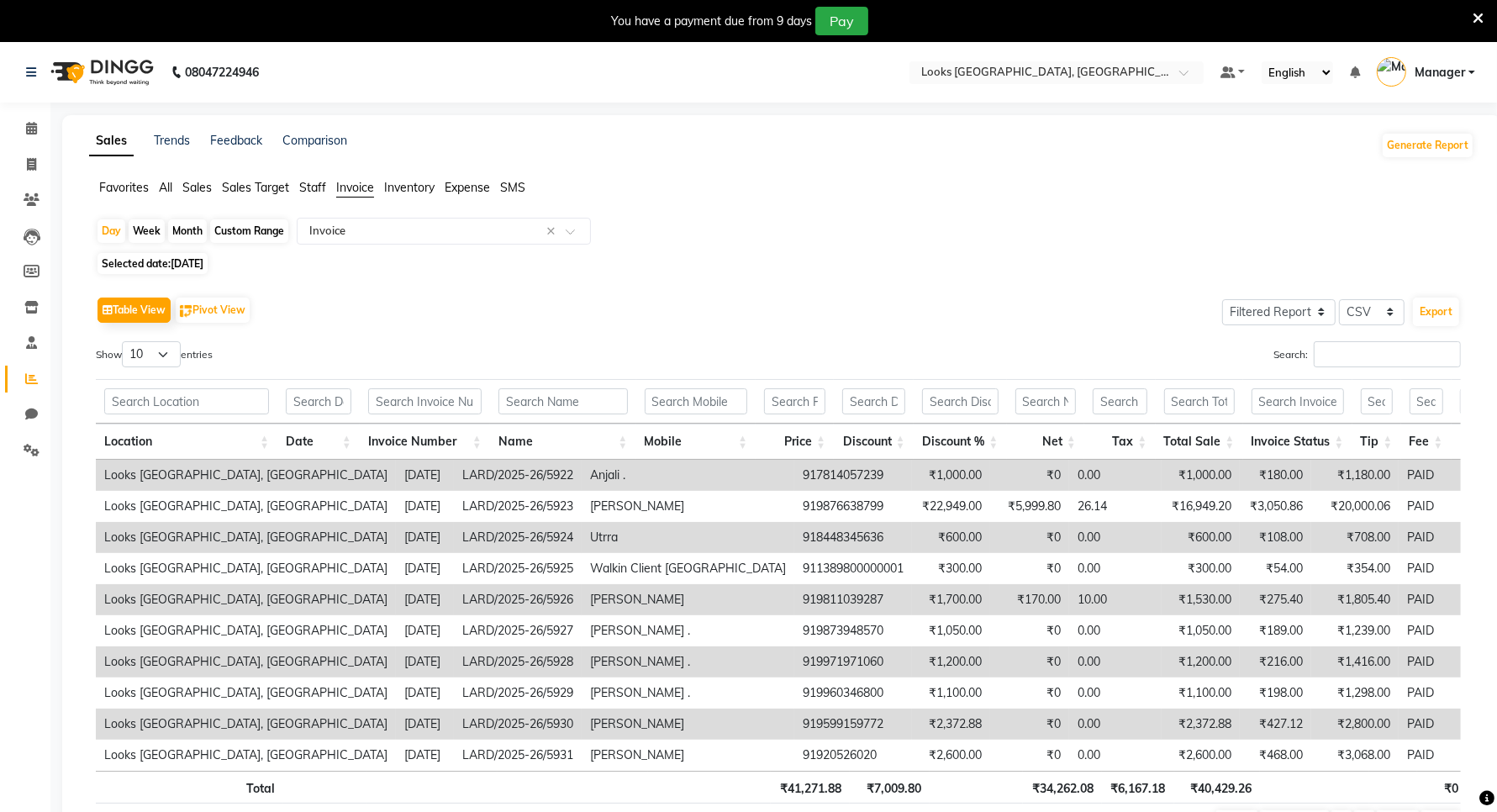
click at [196, 182] on span "Sales" at bounding box center [197, 188] width 29 height 15
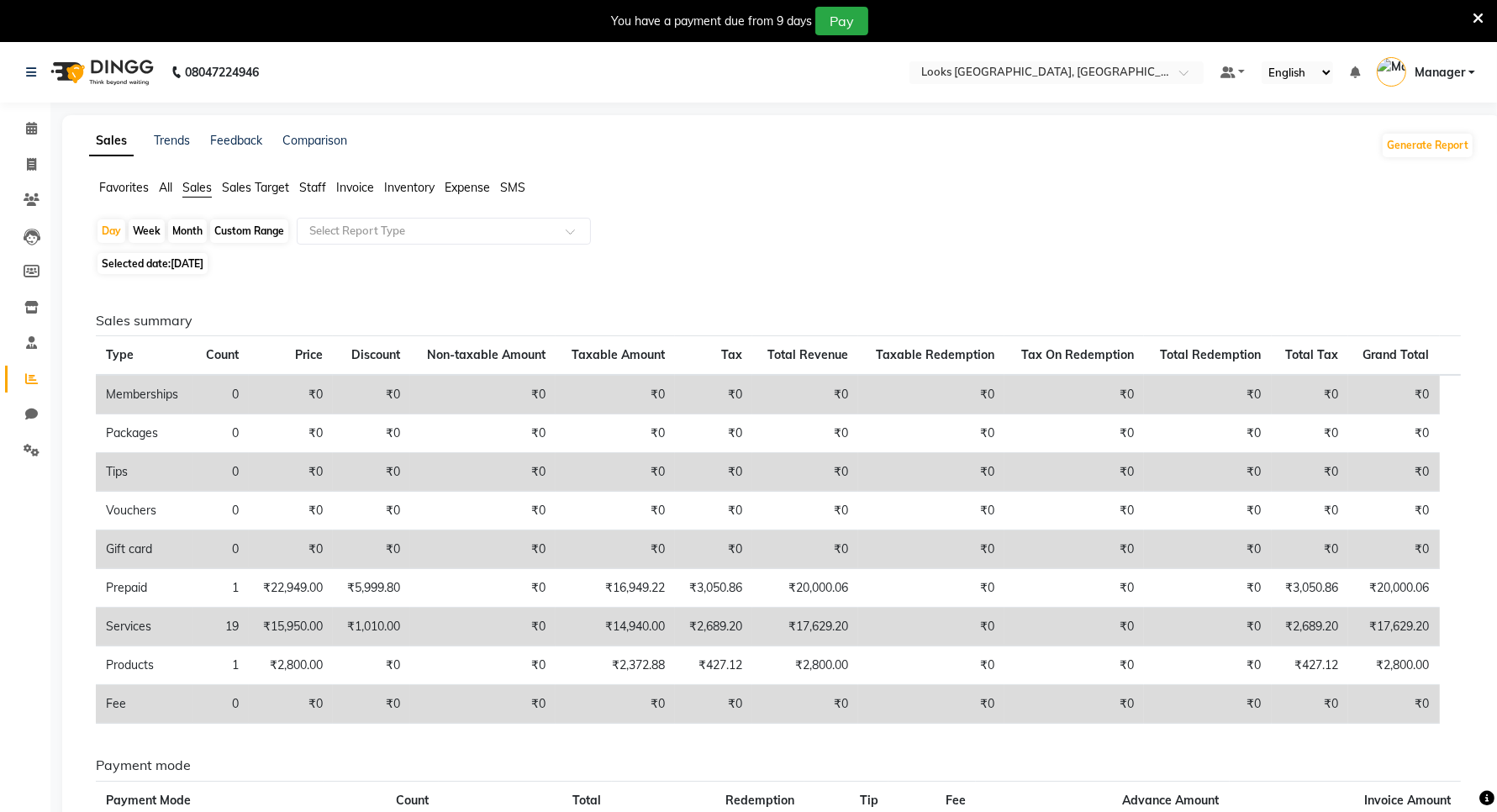
click at [477, 182] on span "Expense" at bounding box center [467, 188] width 46 height 15
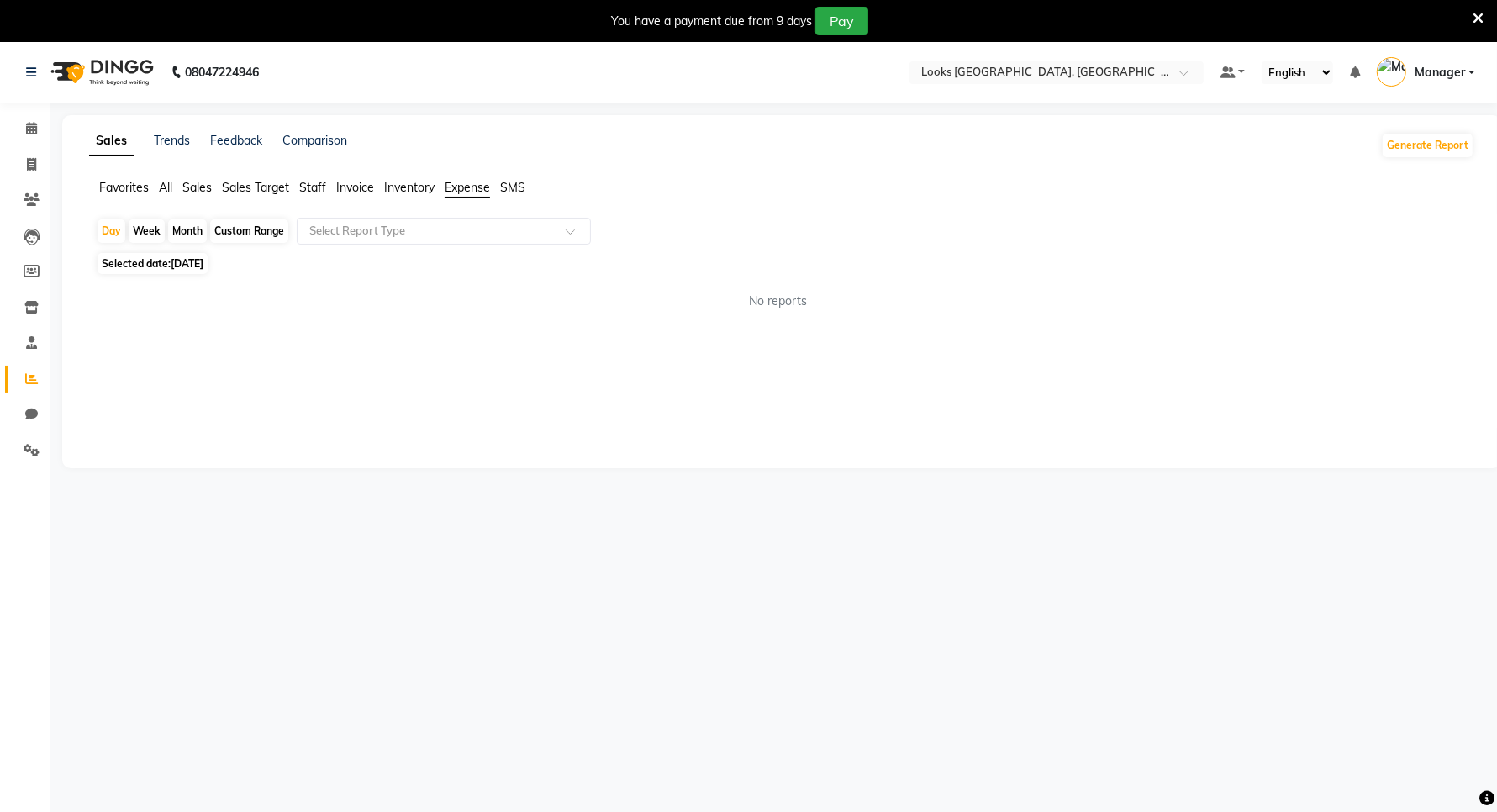
click at [510, 188] on span "SMS" at bounding box center [512, 188] width 25 height 15
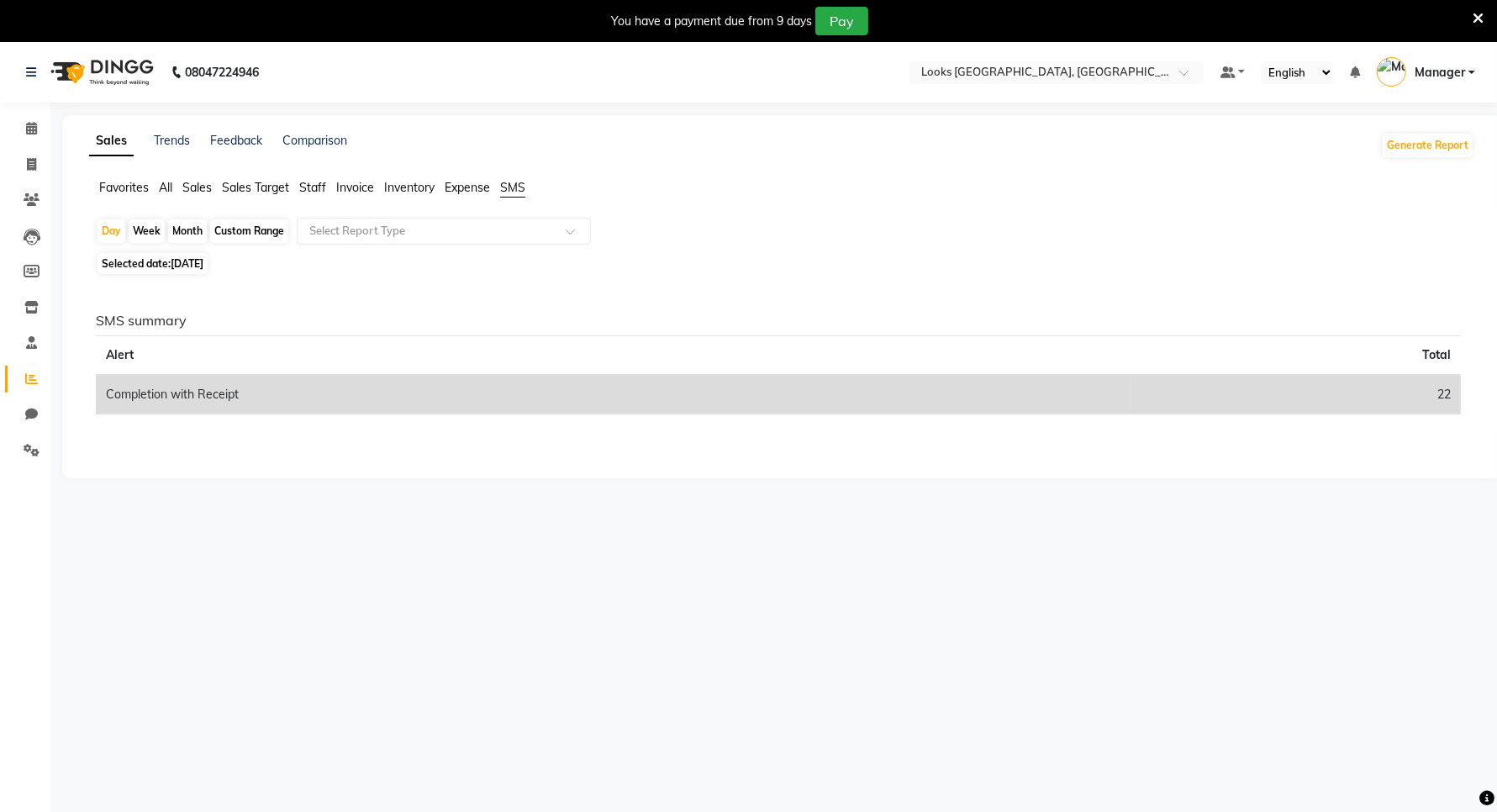
click at [315, 188] on span "Staff" at bounding box center [312, 188] width 27 height 15
